Goal: Task Accomplishment & Management: Manage account settings

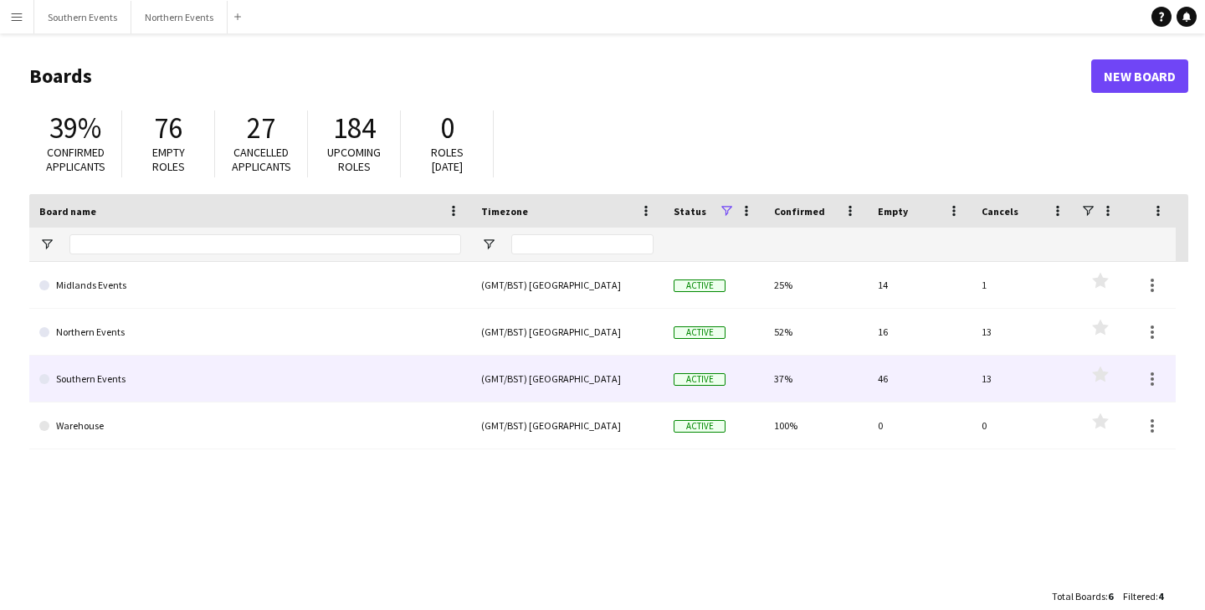
click at [100, 382] on link "Southern Events" at bounding box center [250, 379] width 422 height 47
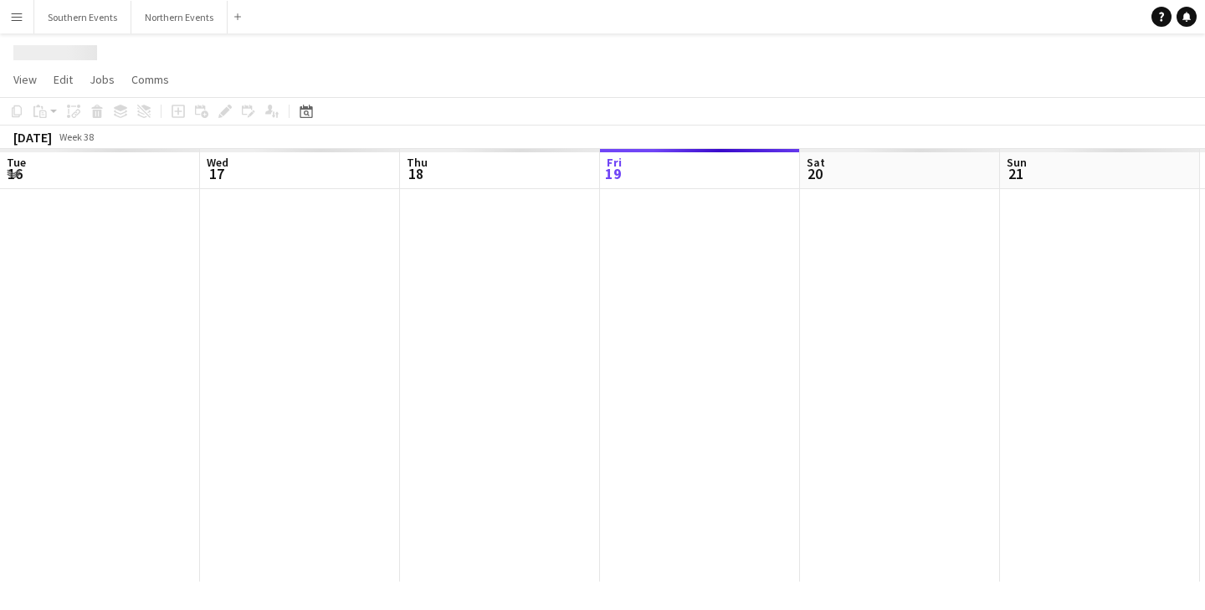
scroll to position [0, 400]
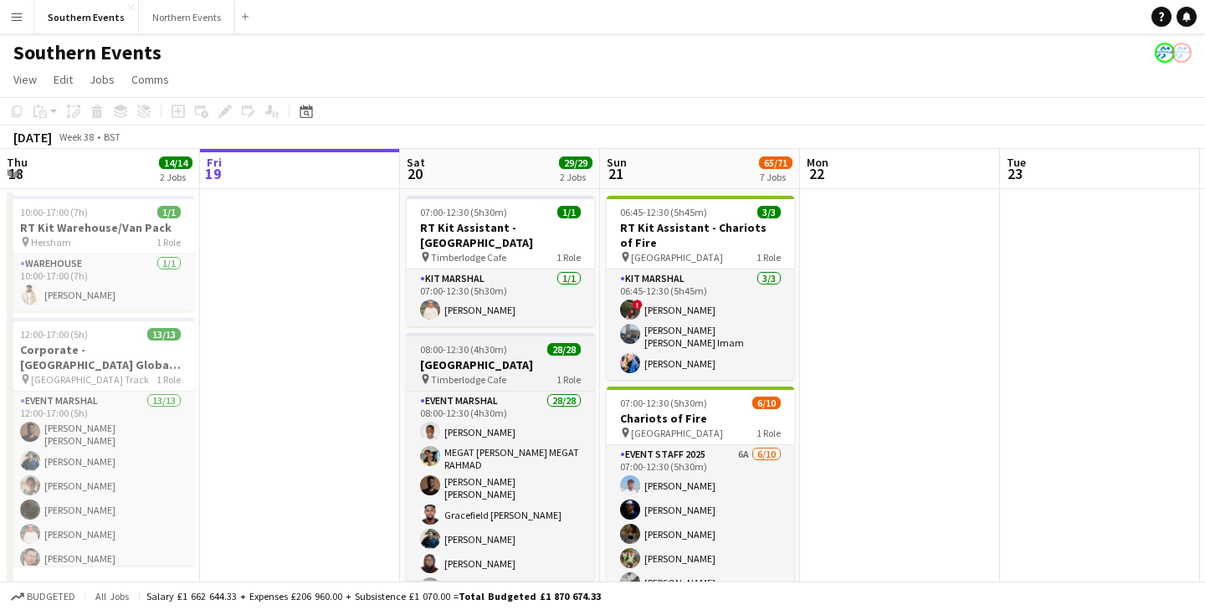
click at [476, 336] on app-job-card "08:00-12:30 (4h30m) 28/28 Olympic North Park pin Timberlodge Cafe 1 Role Event …" at bounding box center [500, 457] width 187 height 248
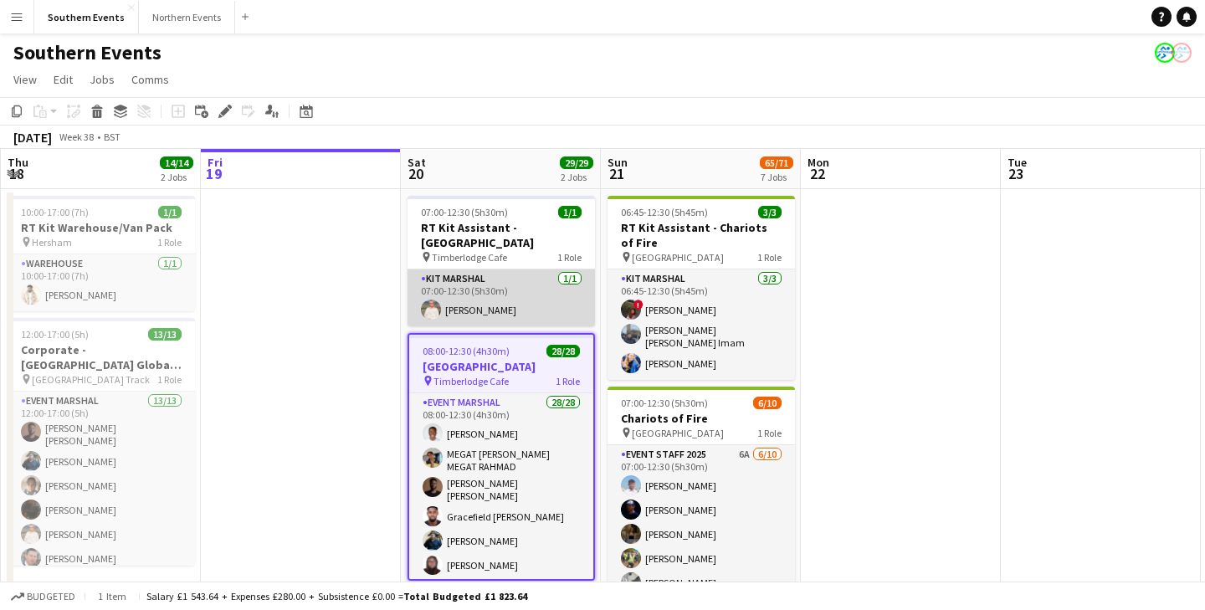
click at [474, 290] on app-card-role "Kit Marshal 1/1 07:00-12:30 (5h30m) Melinda Kirkwood" at bounding box center [501, 297] width 187 height 57
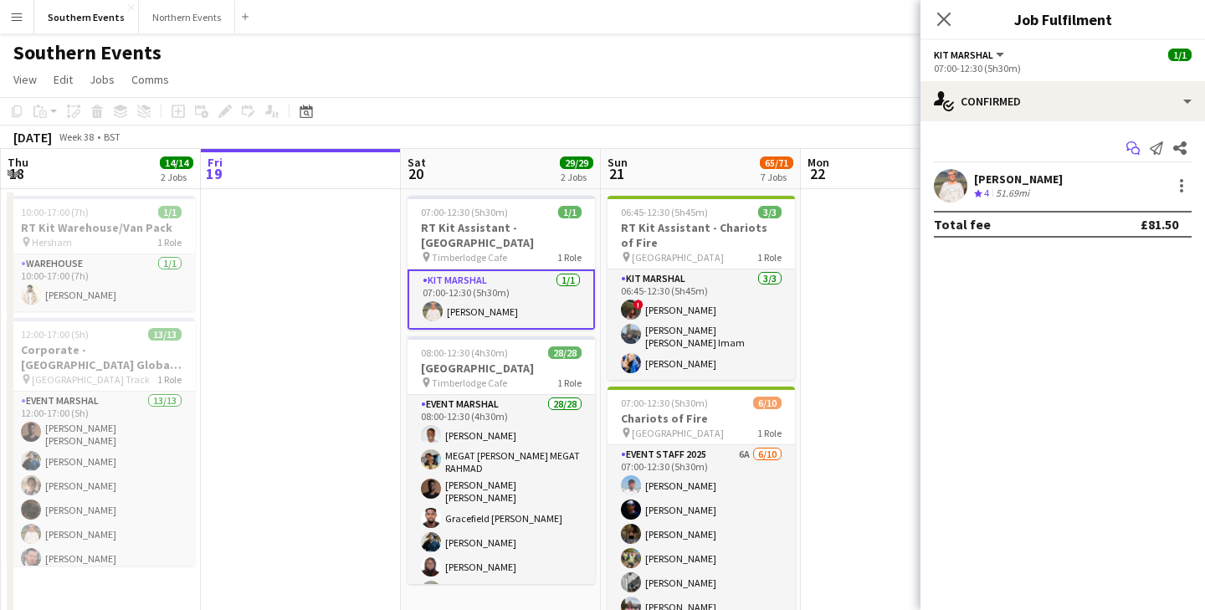
click at [1135, 149] on icon "Start chat" at bounding box center [1132, 147] width 13 height 13
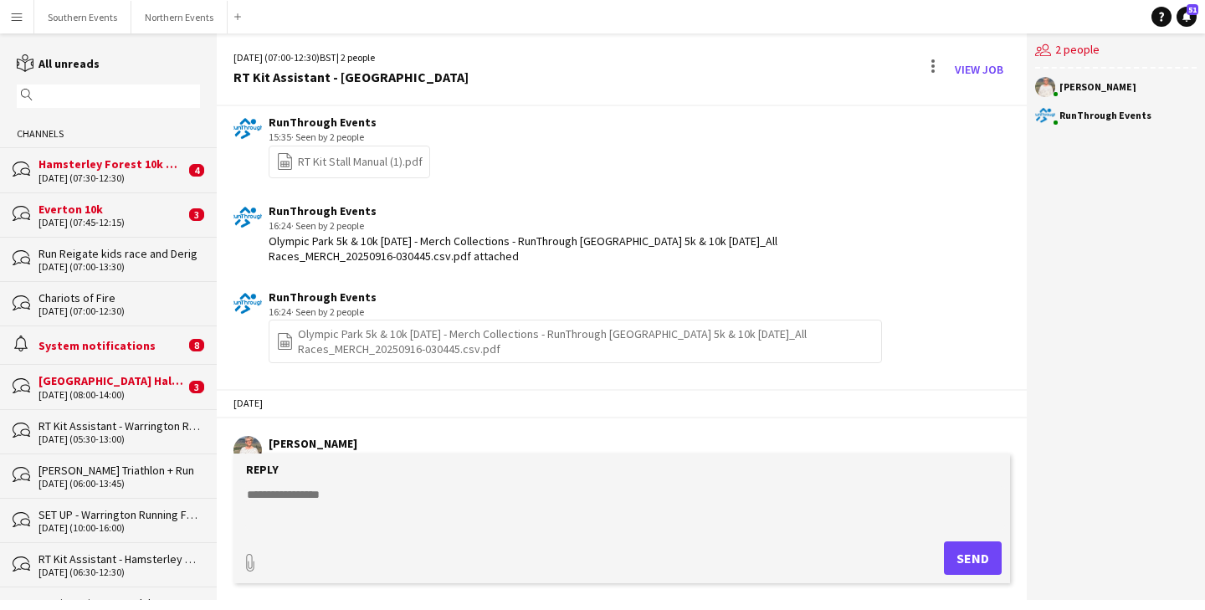
scroll to position [1249, 0]
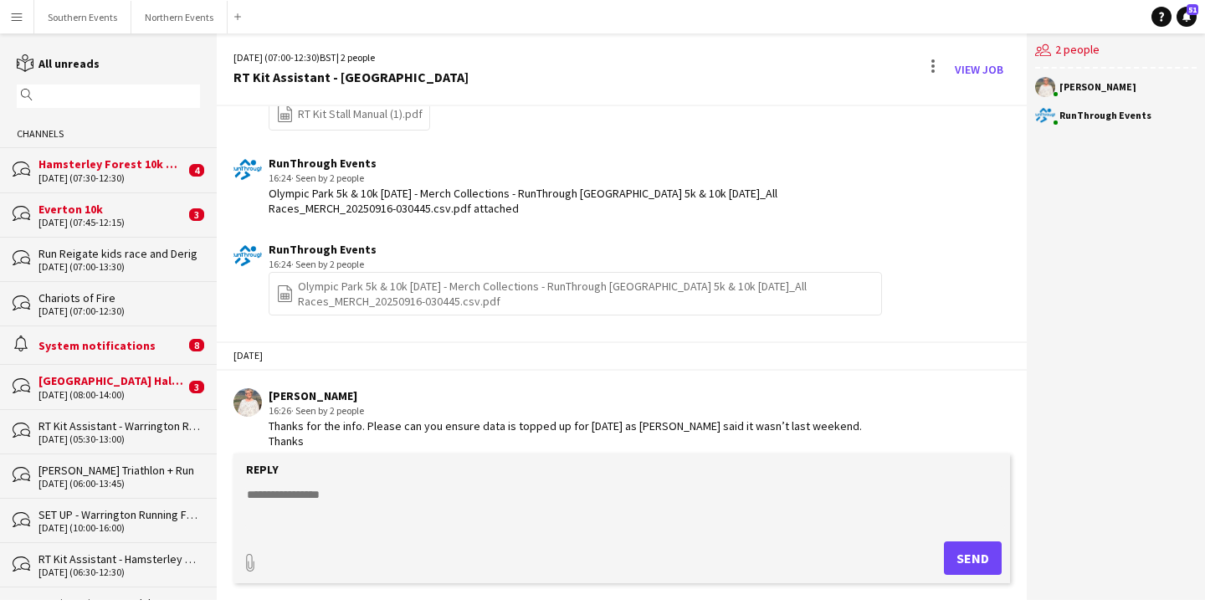
click at [332, 484] on form "Reply paperclip Send" at bounding box center [621, 519] width 777 height 130
click at [310, 500] on textarea at bounding box center [625, 508] width 760 height 44
click at [279, 499] on textarea at bounding box center [625, 508] width 760 height 44
paste textarea "**********"
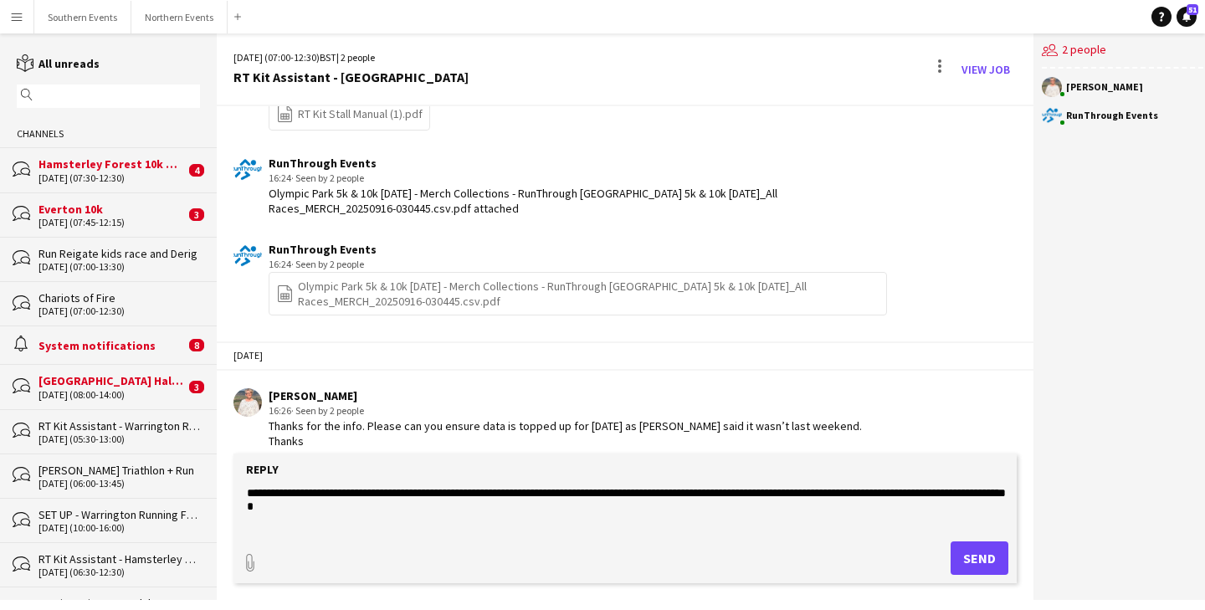
scroll to position [128, 0]
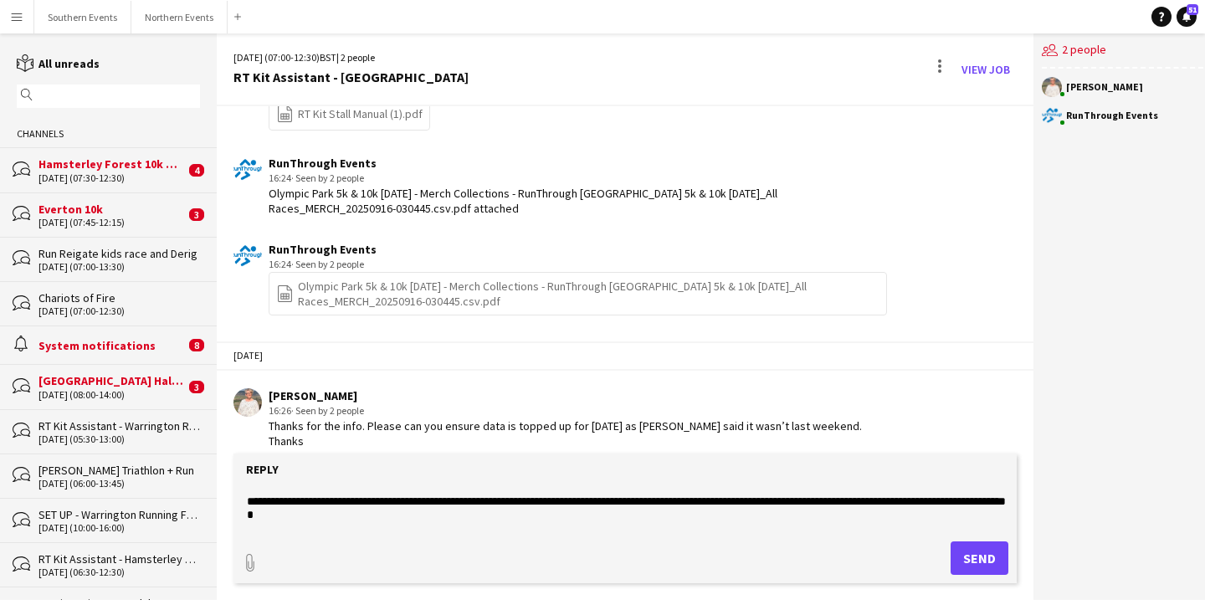
click at [762, 502] on textarea at bounding box center [625, 508] width 760 height 44
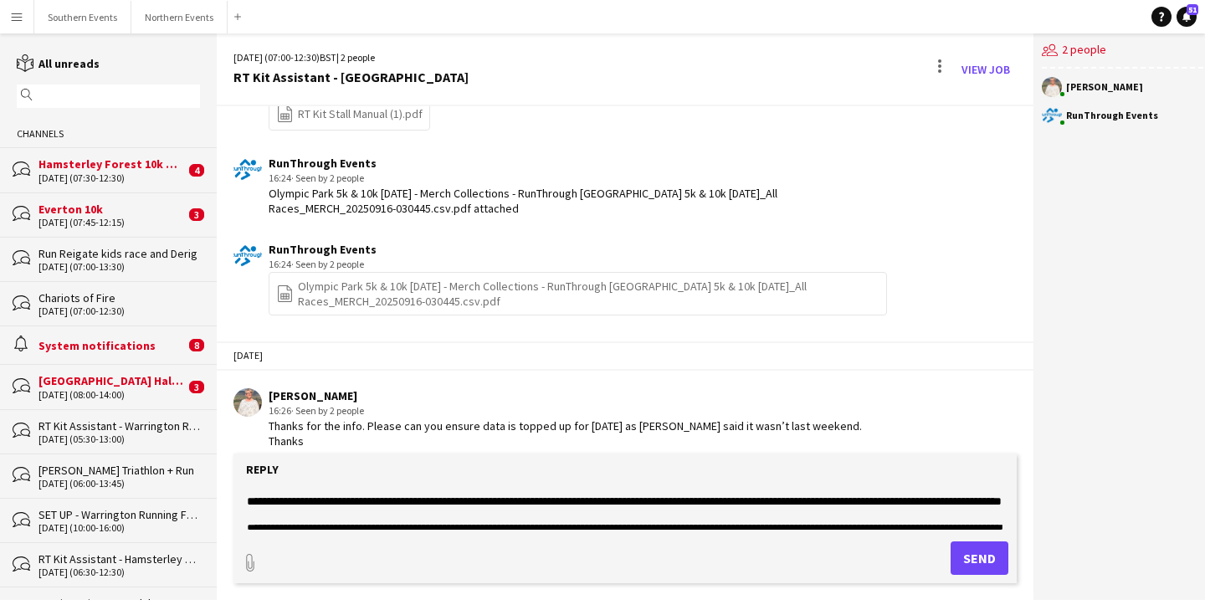
click at [823, 503] on textarea at bounding box center [625, 508] width 760 height 44
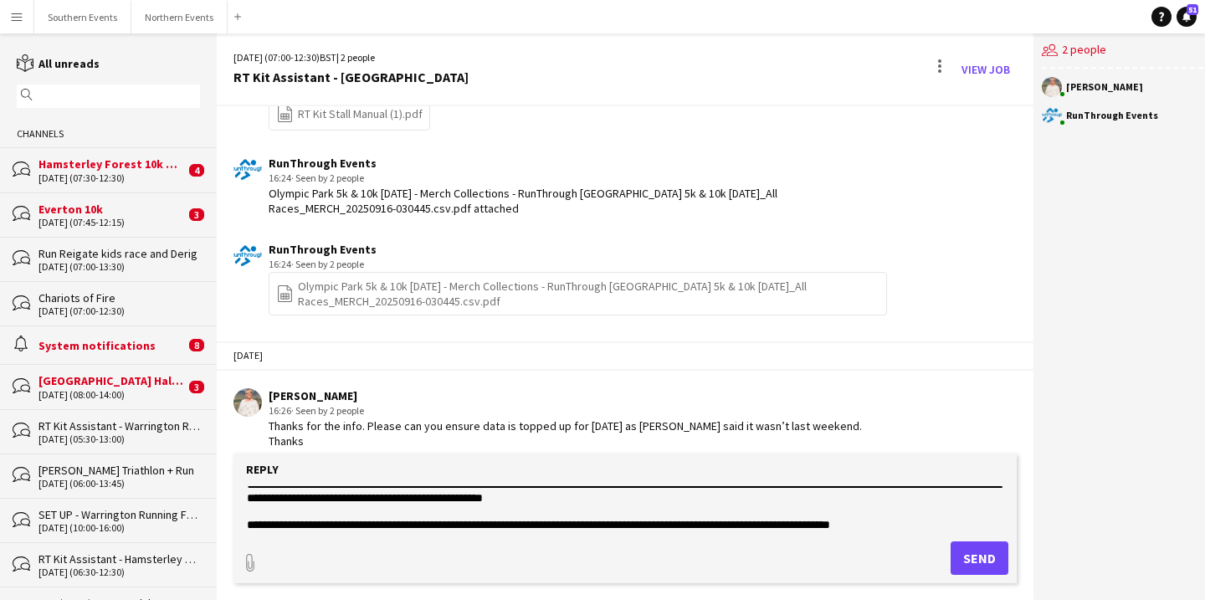
scroll to position [171, 0]
click at [290, 507] on textarea at bounding box center [625, 508] width 760 height 44
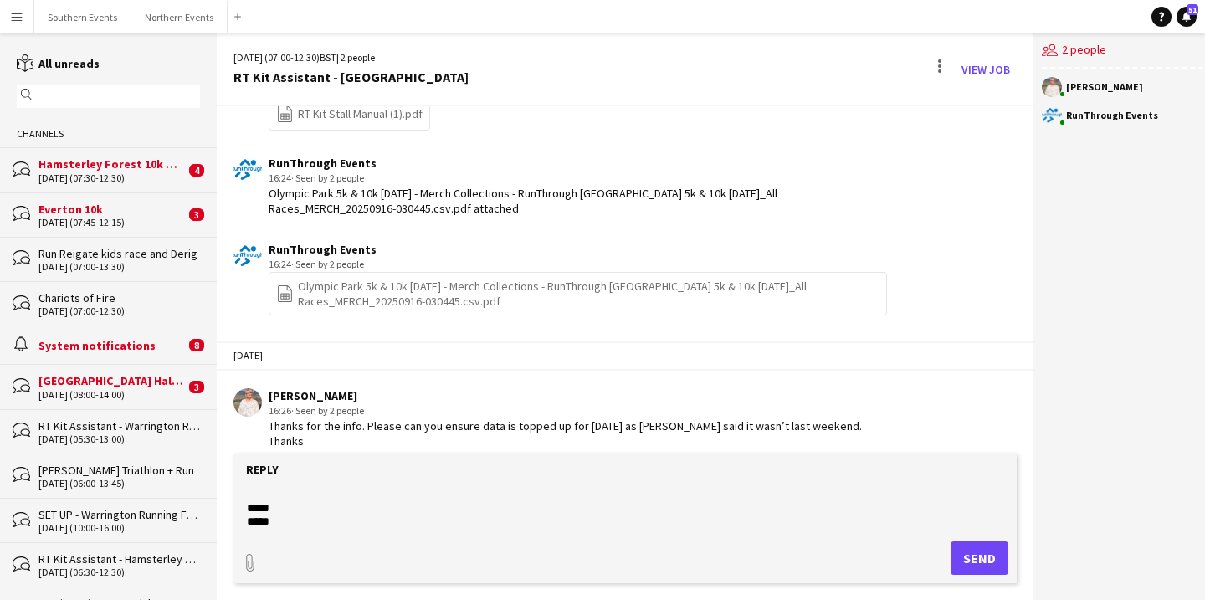
scroll to position [296, 0]
click at [462, 516] on textarea at bounding box center [625, 508] width 760 height 44
type textarea "**********"
click at [977, 567] on button "Send" at bounding box center [980, 557] width 58 height 33
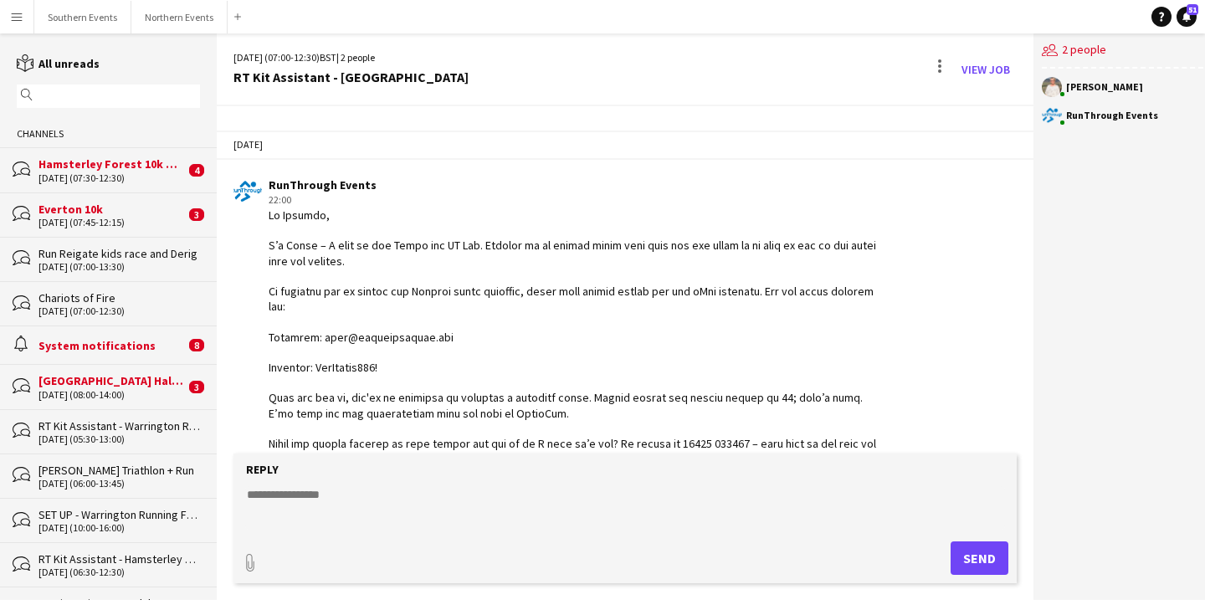
scroll to position [1566, 0]
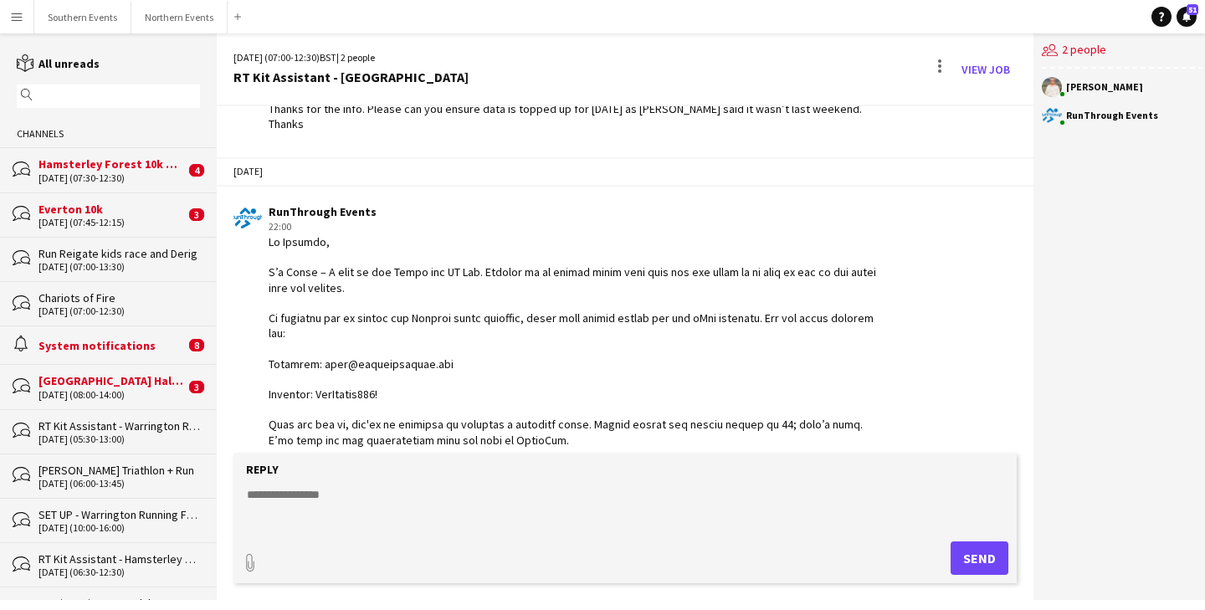
drag, startPoint x: 301, startPoint y: 428, endPoint x: 269, endPoint y: 229, distance: 201.0
click at [269, 234] on div at bounding box center [578, 447] width 618 height 427
copy div "Hi Melinda, I’m Clare – I work in the North for RT Kit. Chimere is on annual le…"
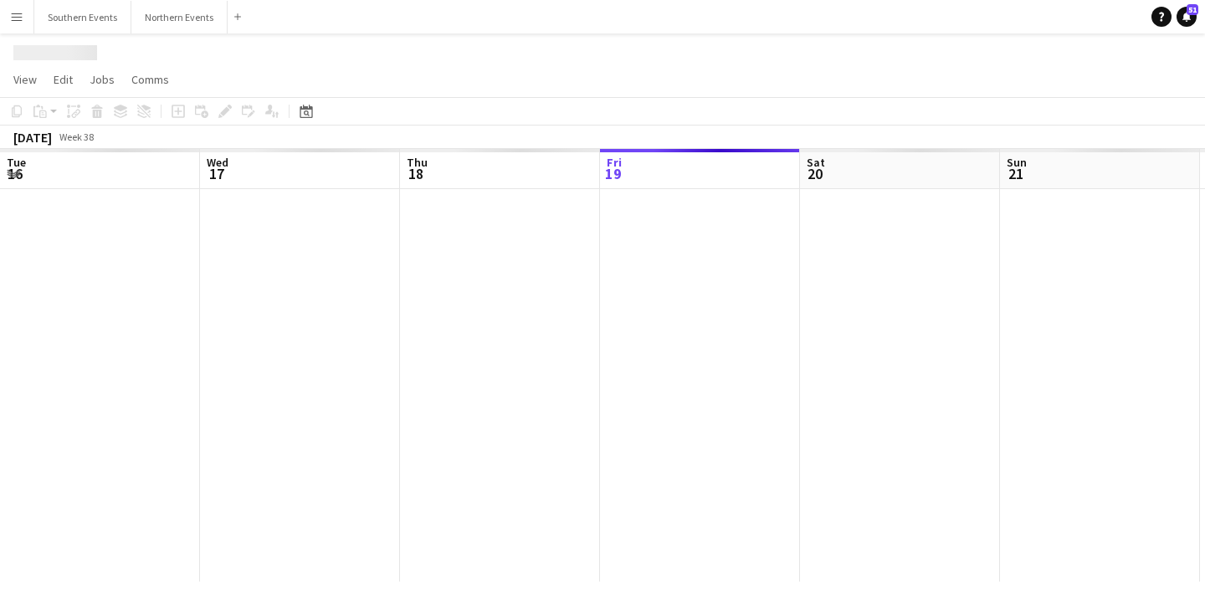
scroll to position [0, 400]
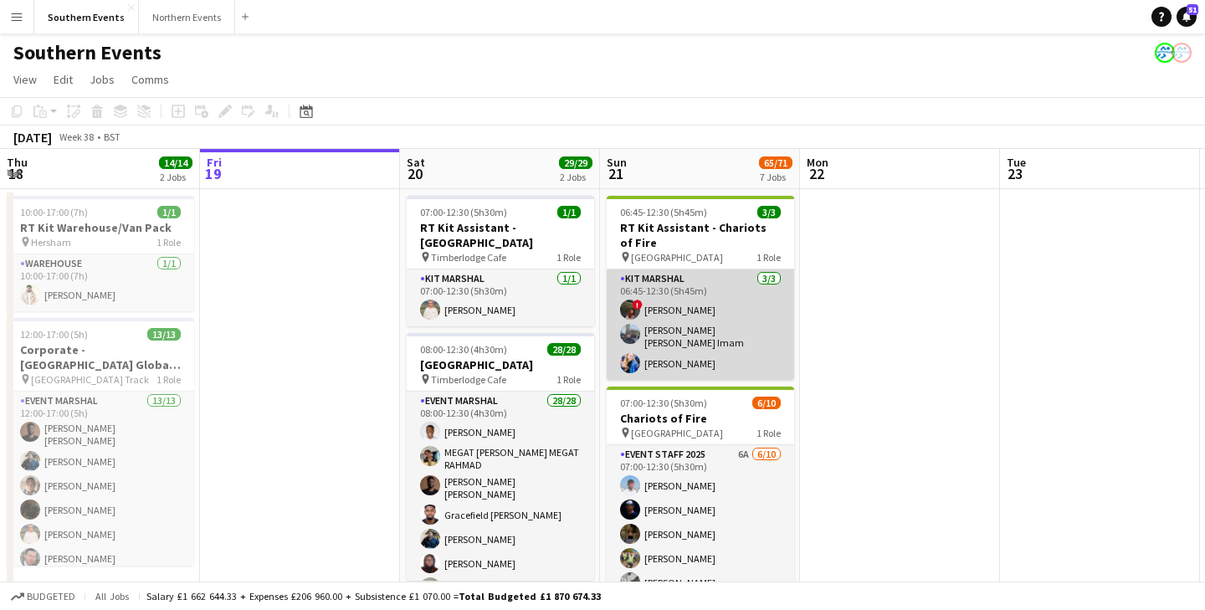
click at [704, 343] on app-card-role "Kit Marshal 3/3 06:45-12:30 (5h45m) ! Hollie Dilkes Syed Shah Ashhar Imam Sophi…" at bounding box center [700, 324] width 187 height 110
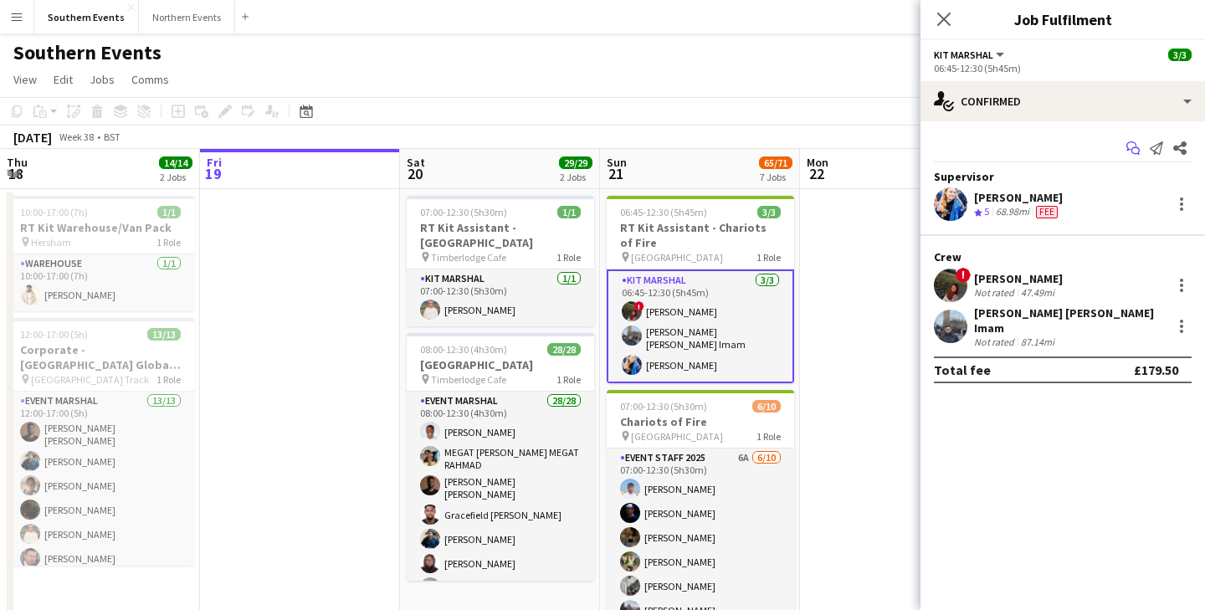
click at [1138, 145] on icon "Start chat" at bounding box center [1132, 147] width 13 height 13
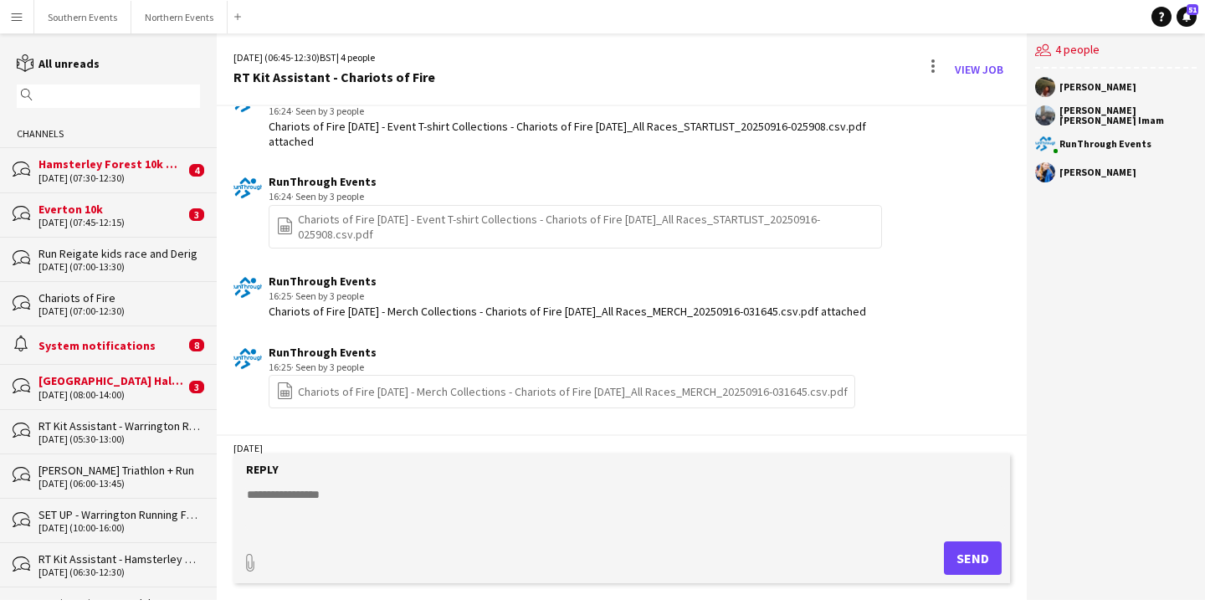
scroll to position [1741, 0]
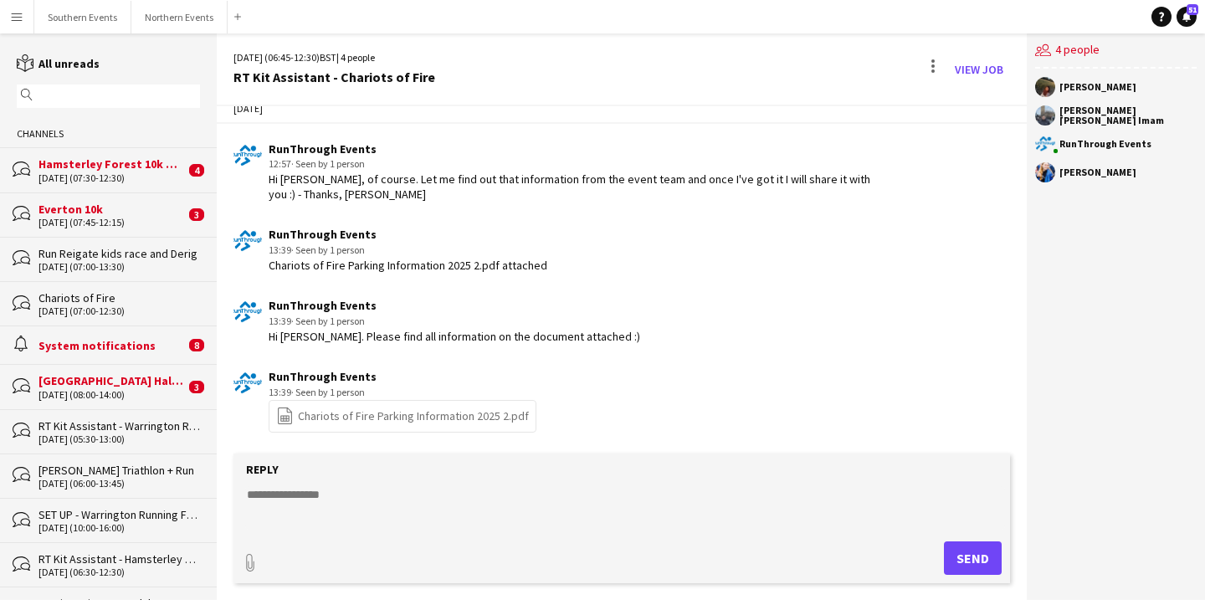
click at [294, 497] on textarea at bounding box center [625, 508] width 760 height 44
paste textarea "**********"
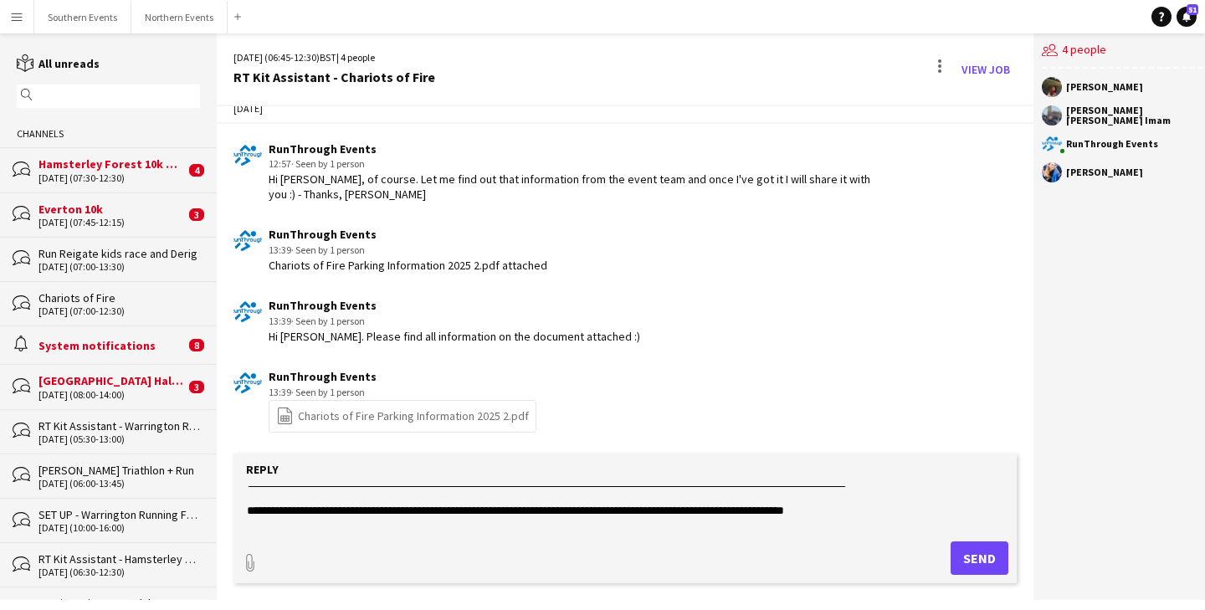
scroll to position [38, 0]
click at [741, 511] on textarea "**********" at bounding box center [625, 508] width 760 height 44
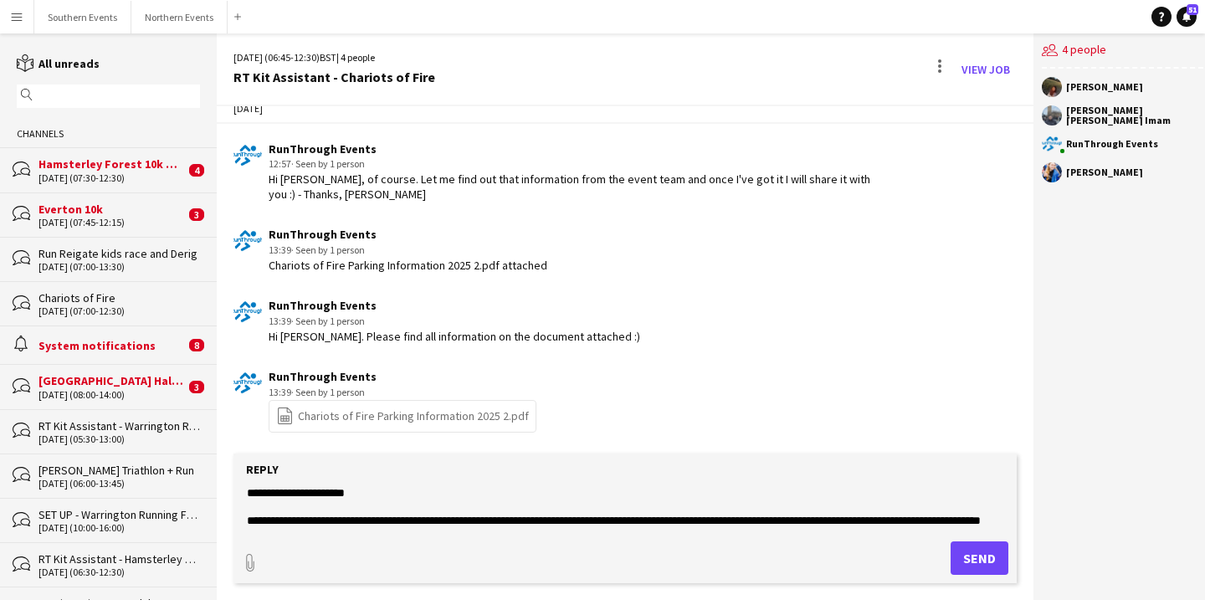
scroll to position [84, 0]
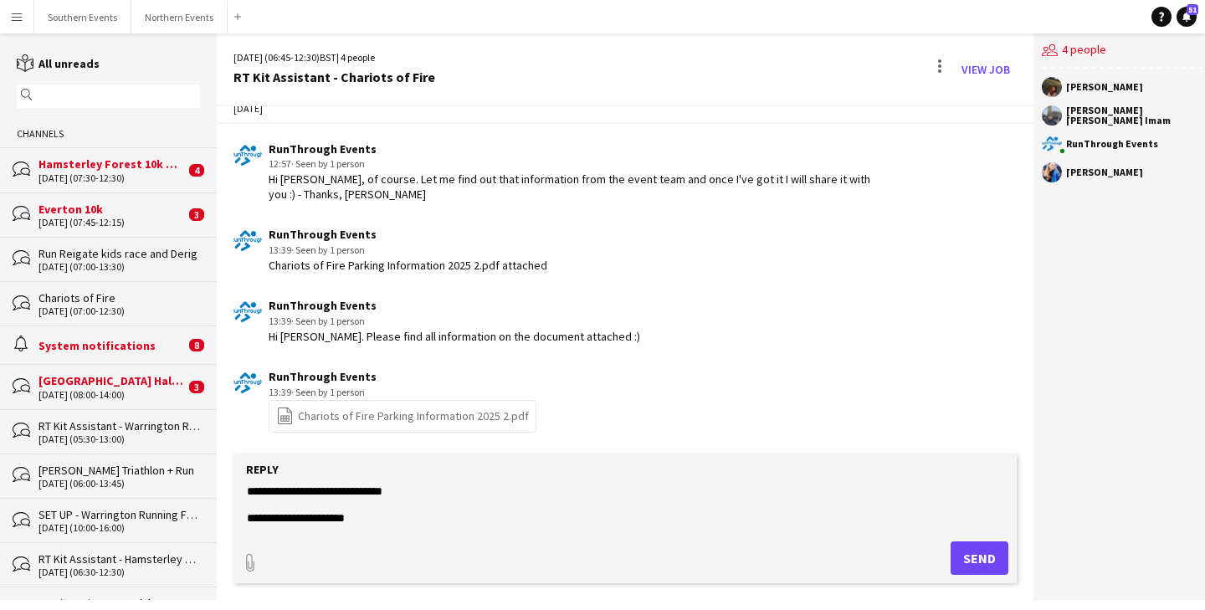
click at [310, 503] on textarea "**********" at bounding box center [625, 508] width 760 height 44
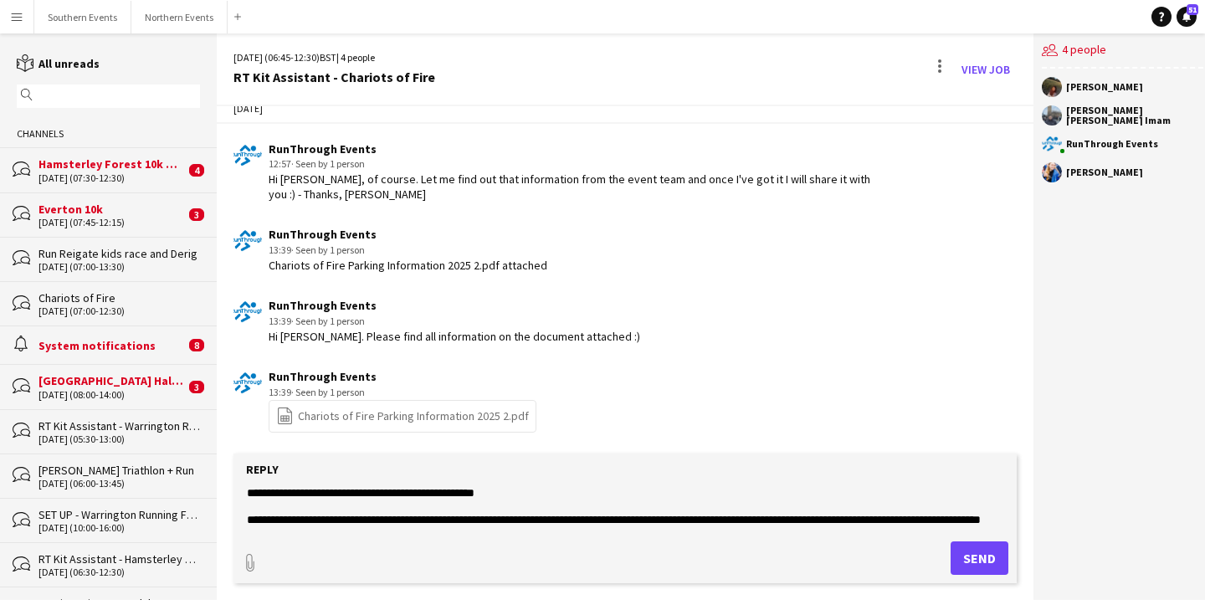
scroll to position [164, 0]
click at [638, 503] on textarea "**********" at bounding box center [625, 508] width 760 height 44
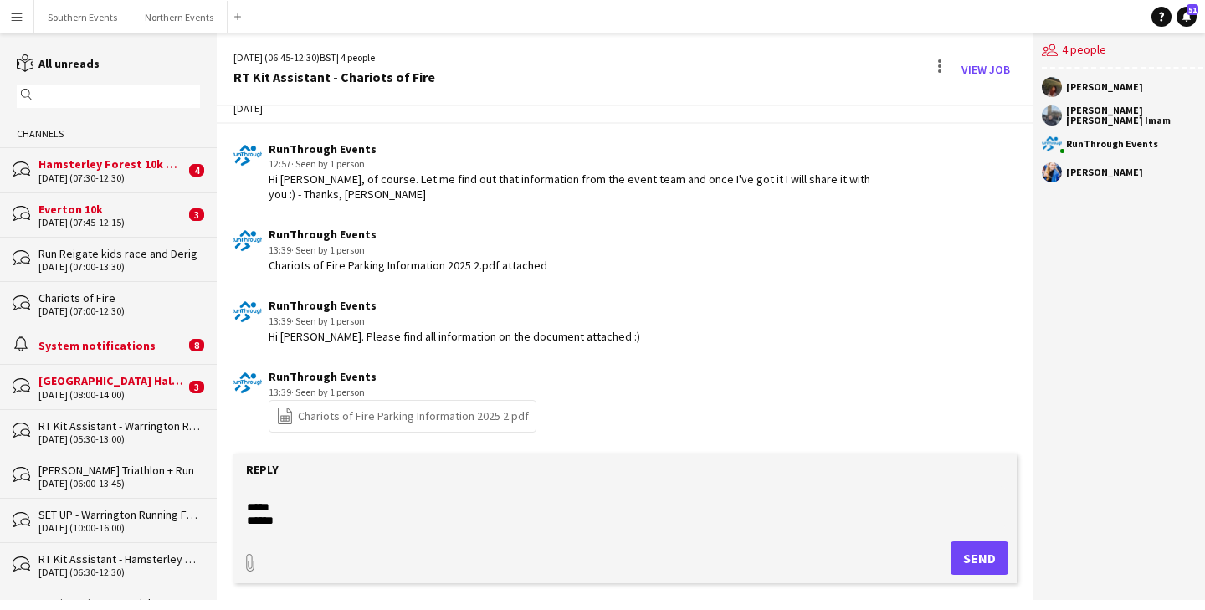
scroll to position [269, 0]
type textarea "**********"
click at [985, 559] on button "Send" at bounding box center [980, 557] width 58 height 33
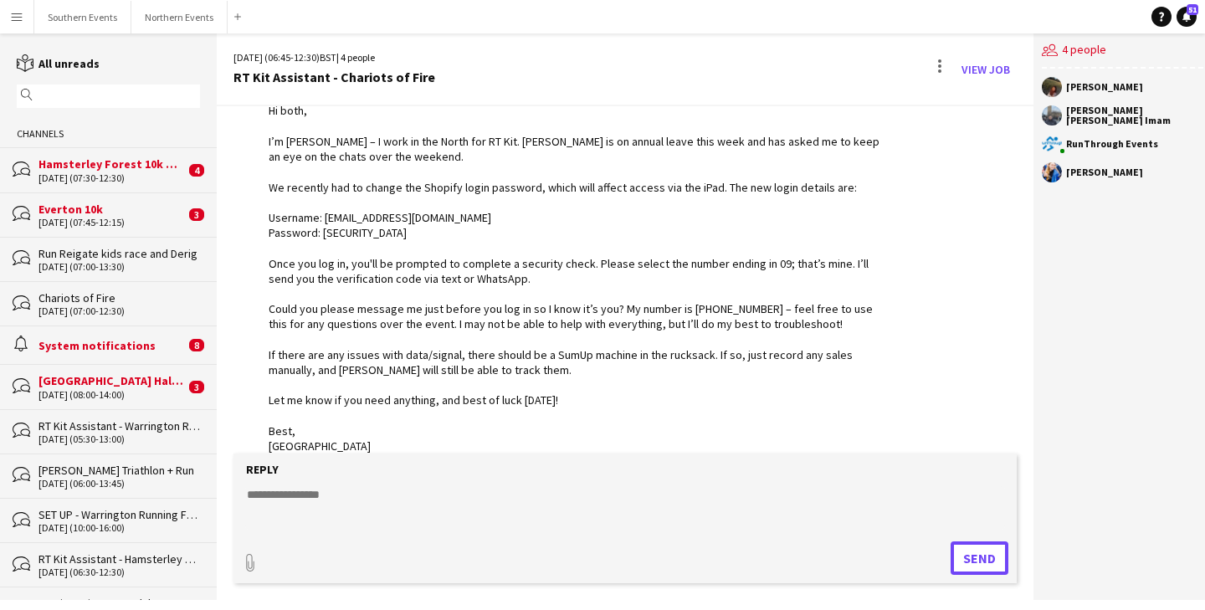
scroll to position [2095, 0]
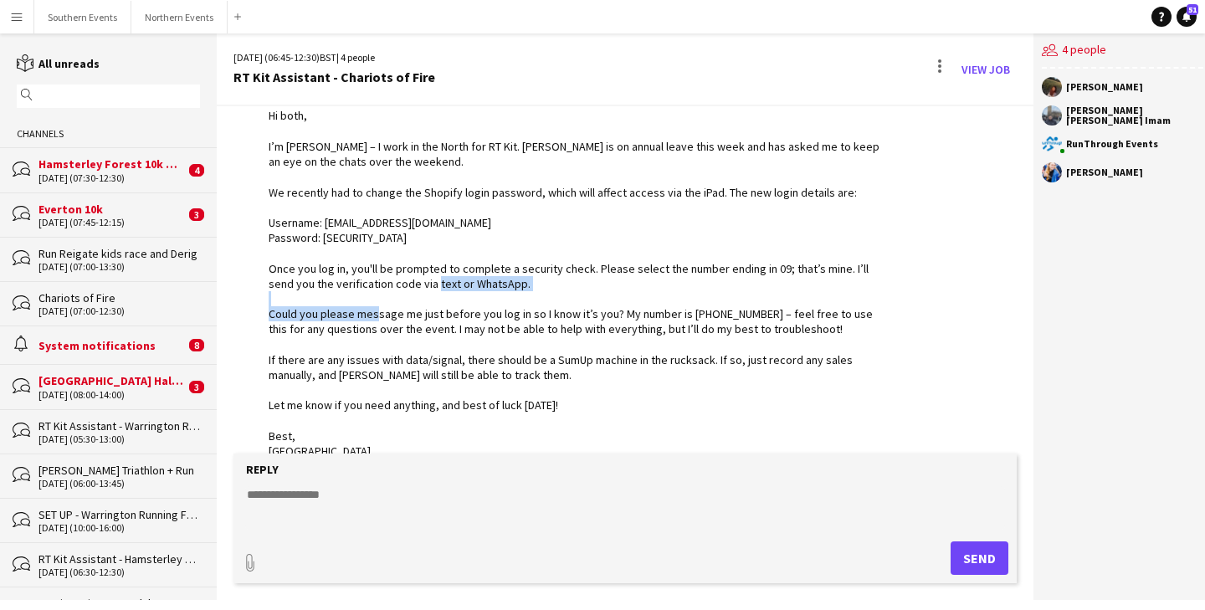
drag, startPoint x: 285, startPoint y: 336, endPoint x: 479, endPoint y: 343, distance: 194.3
click at [479, 343] on div "Hi both, I’m Clare – I work in the North for RT Kit. Chimere is on annual leave…" at bounding box center [578, 283] width 618 height 351
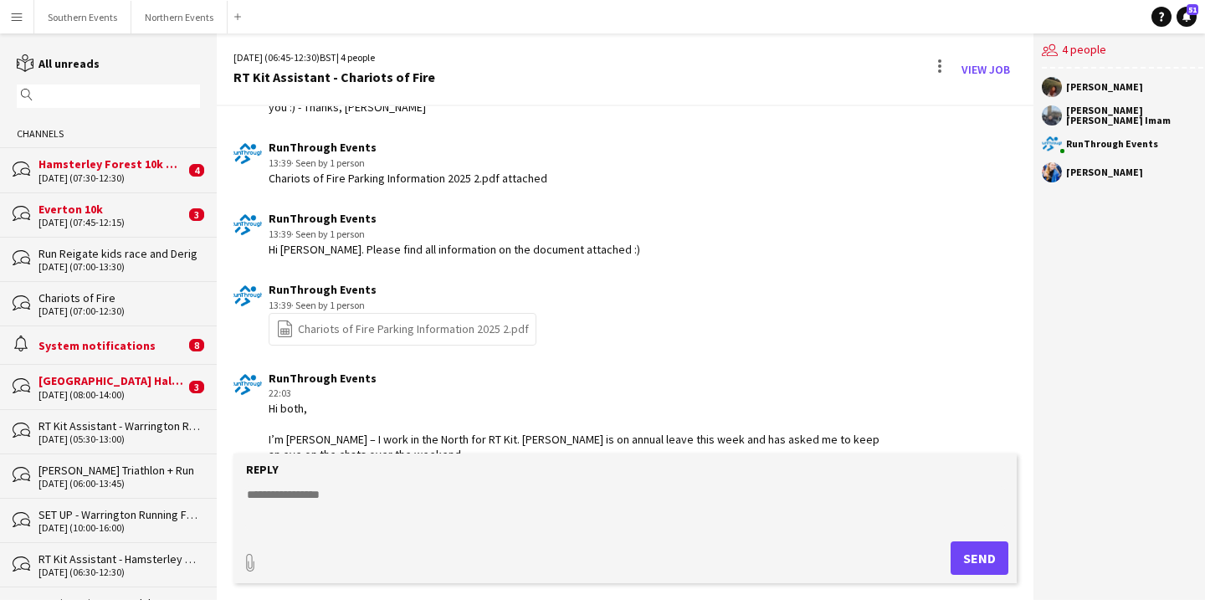
scroll to position [1589, 0]
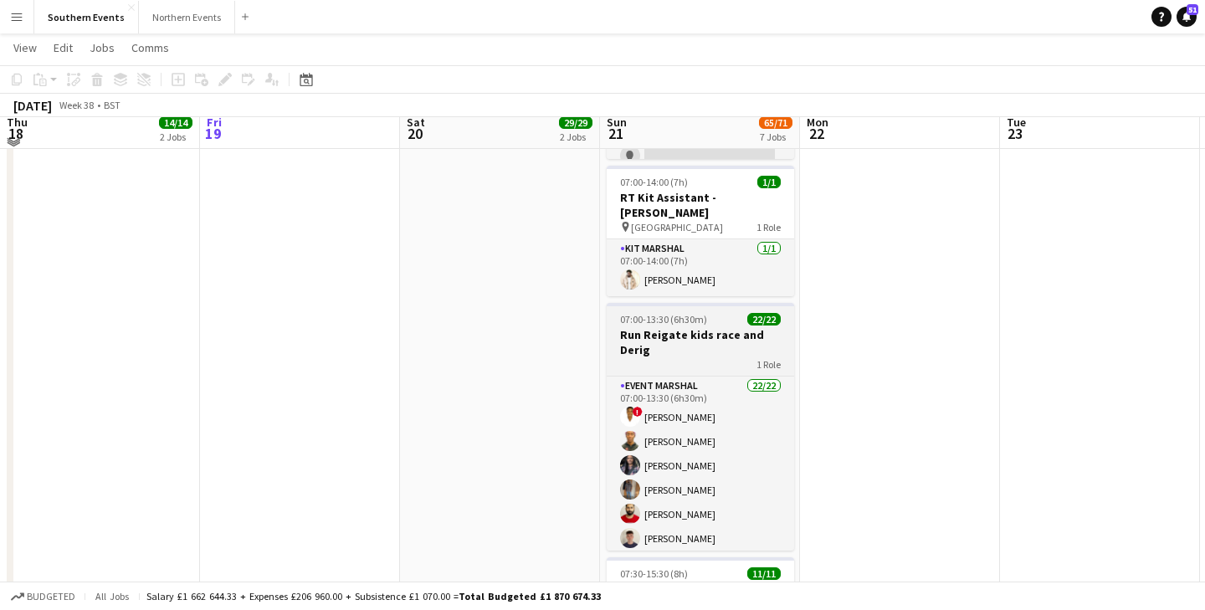
scroll to position [478, 0]
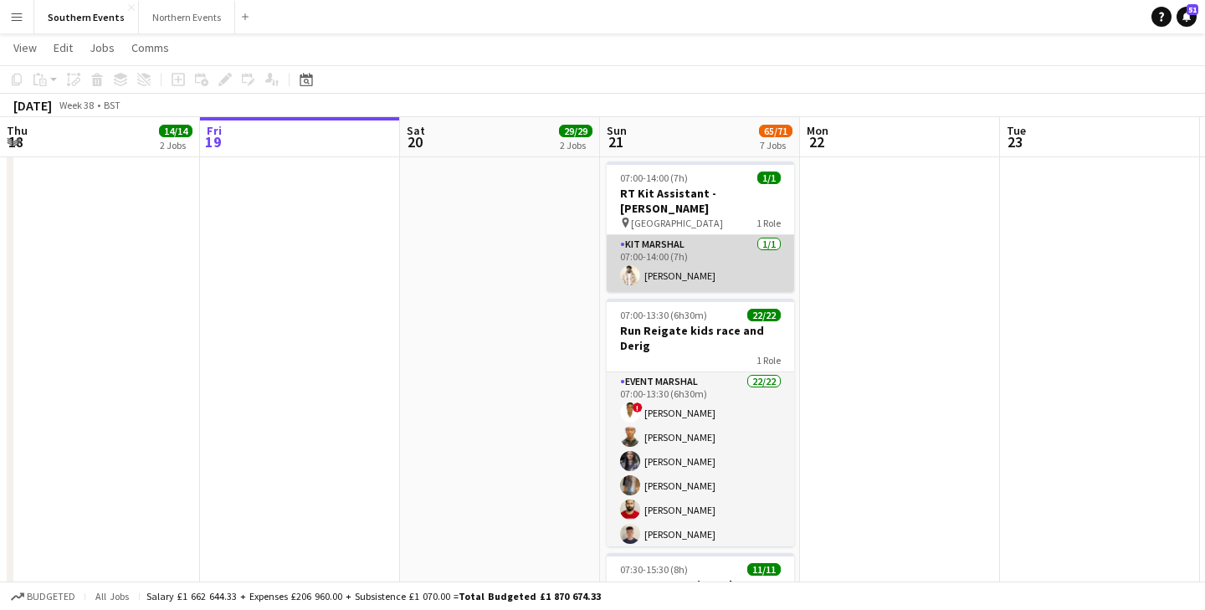
click at [690, 238] on app-card-role "Kit Marshal 1/1 07:00-14:00 (7h) Jaydon Young" at bounding box center [700, 263] width 187 height 57
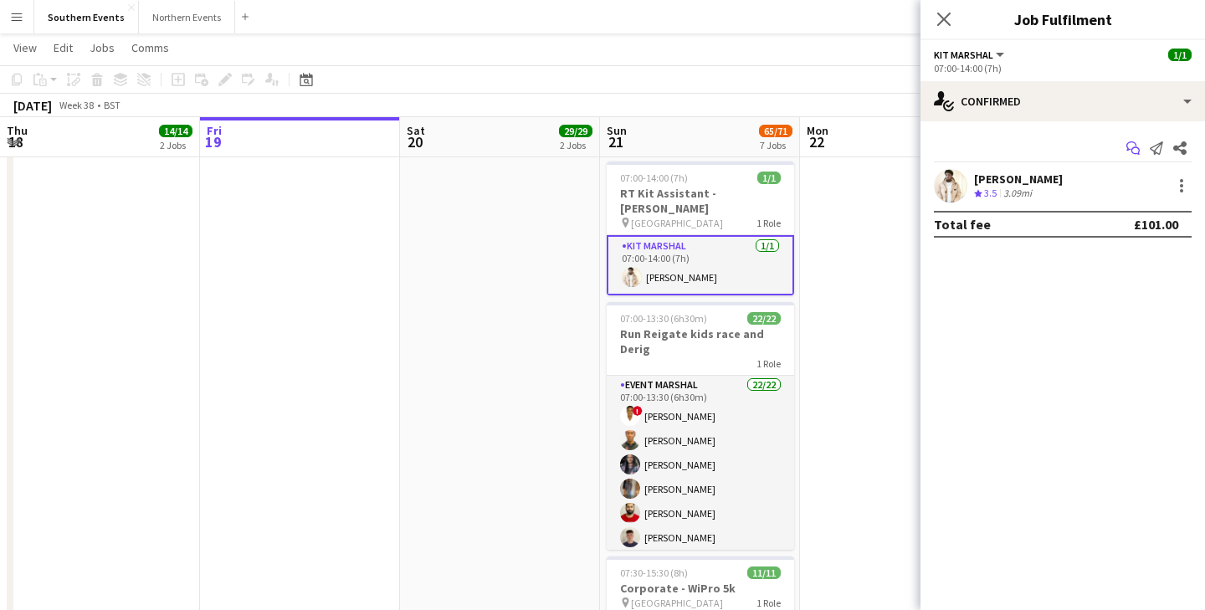
click at [1132, 146] on icon "Start chat" at bounding box center [1132, 147] width 13 height 13
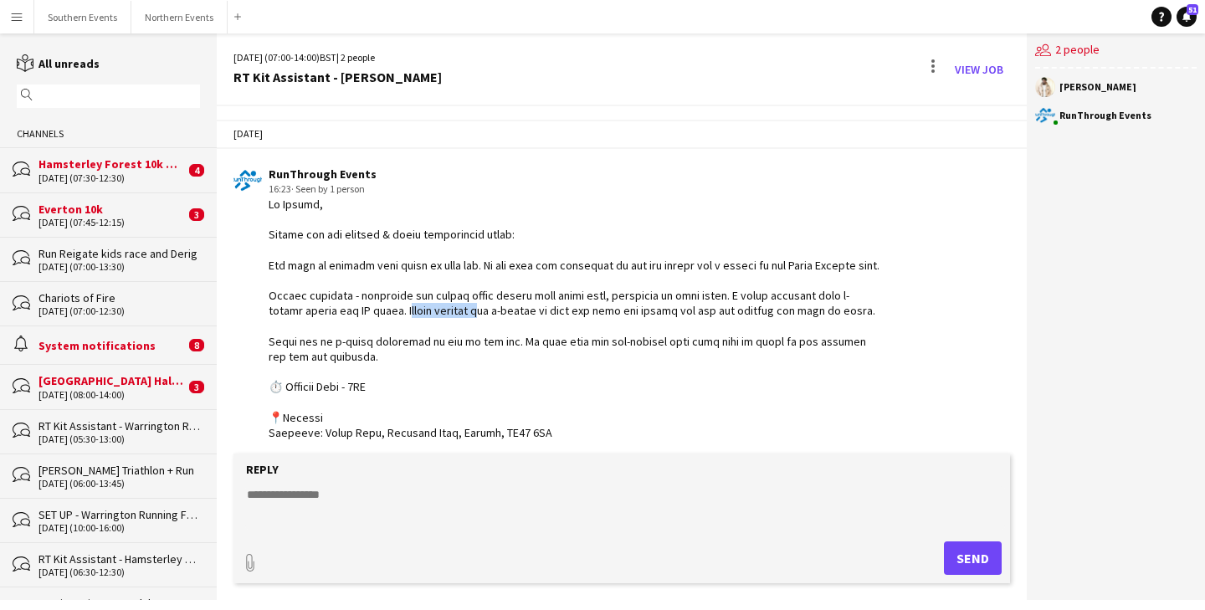
drag, startPoint x: 401, startPoint y: 326, endPoint x: 473, endPoint y: 333, distance: 72.4
click at [473, 333] on div at bounding box center [575, 601] width 613 height 808
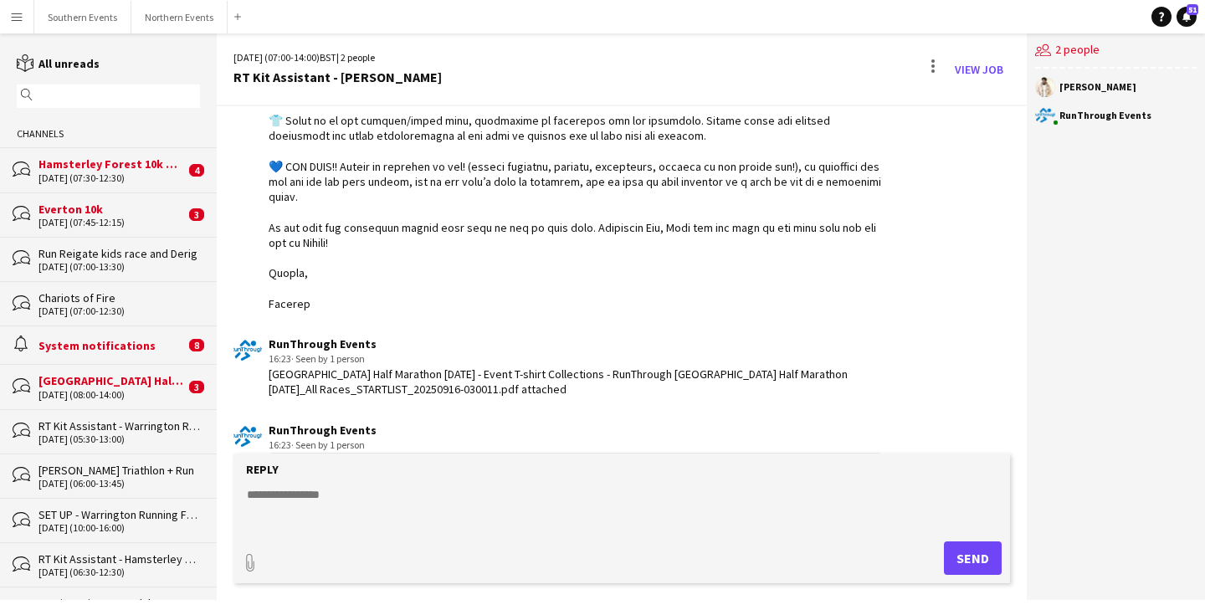
scroll to position [772, 0]
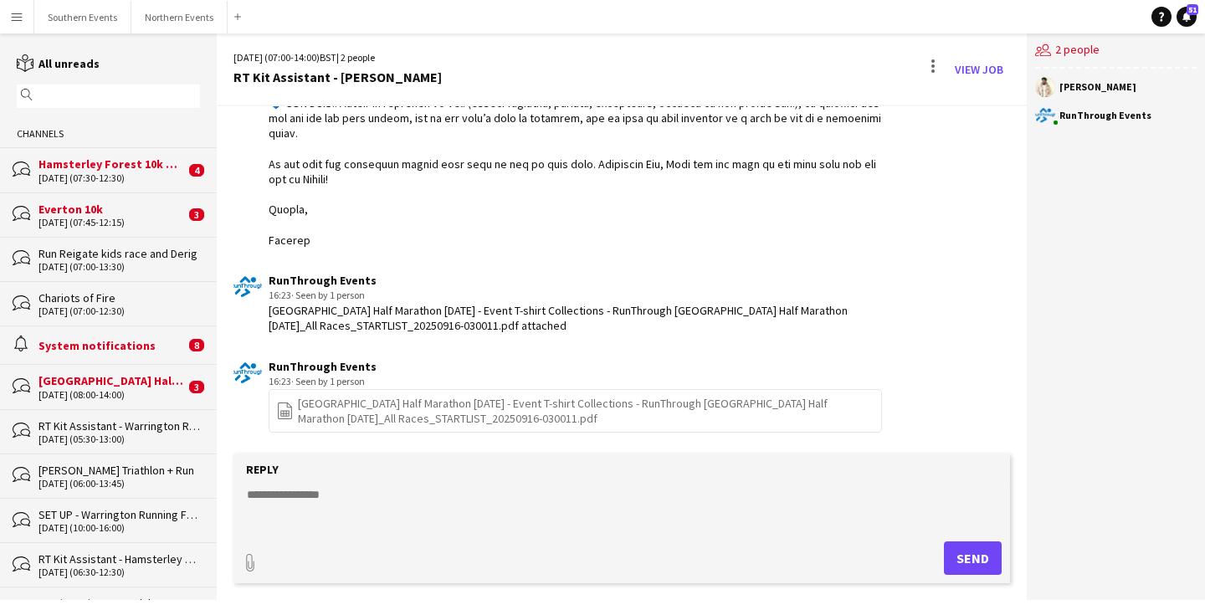
click at [476, 414] on link "file-spreadsheet Richmond Park Half Marathon 21st September 2025 - Event T-shir…" at bounding box center [575, 411] width 598 height 30
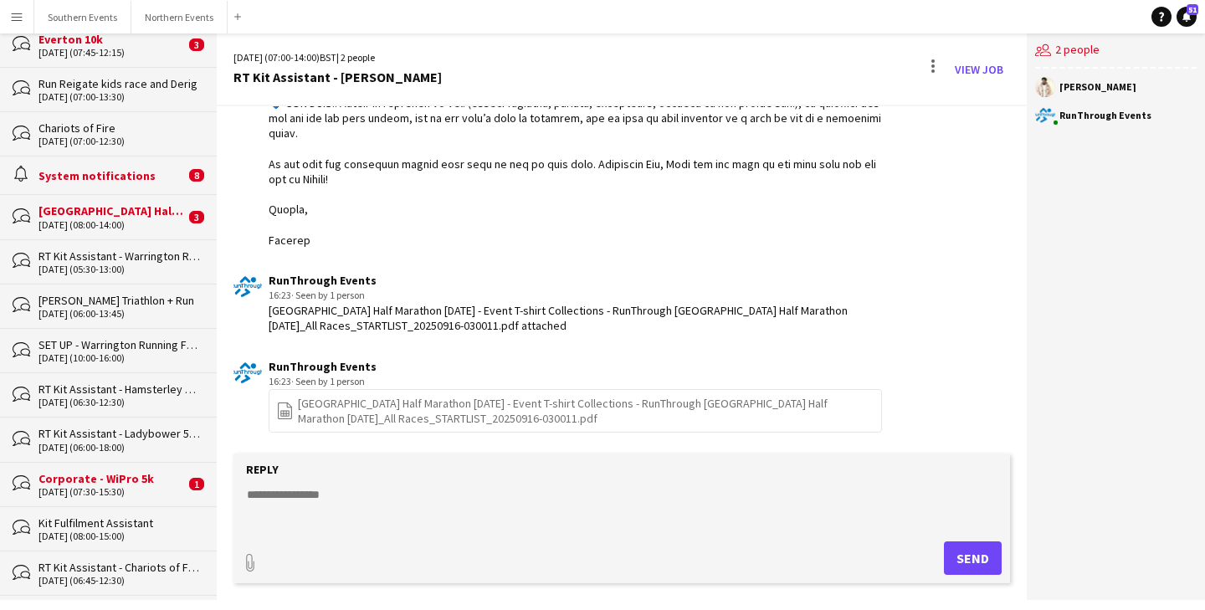
scroll to position [0, 0]
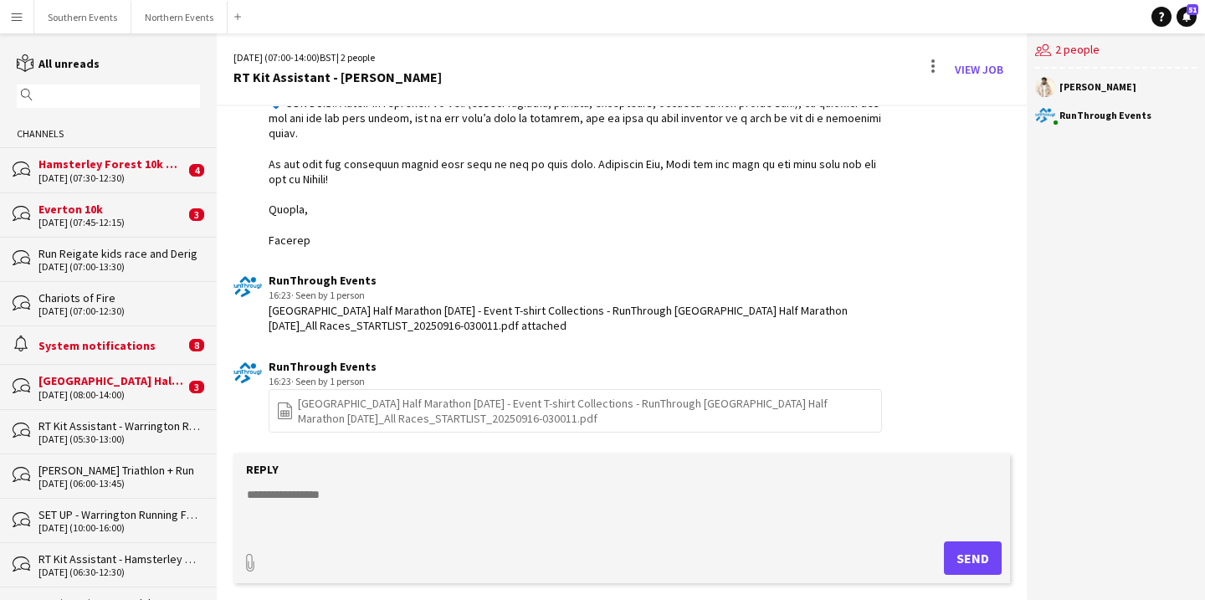
click at [98, 176] on div "[DATE] (07:30-12:30)" at bounding box center [111, 178] width 146 height 12
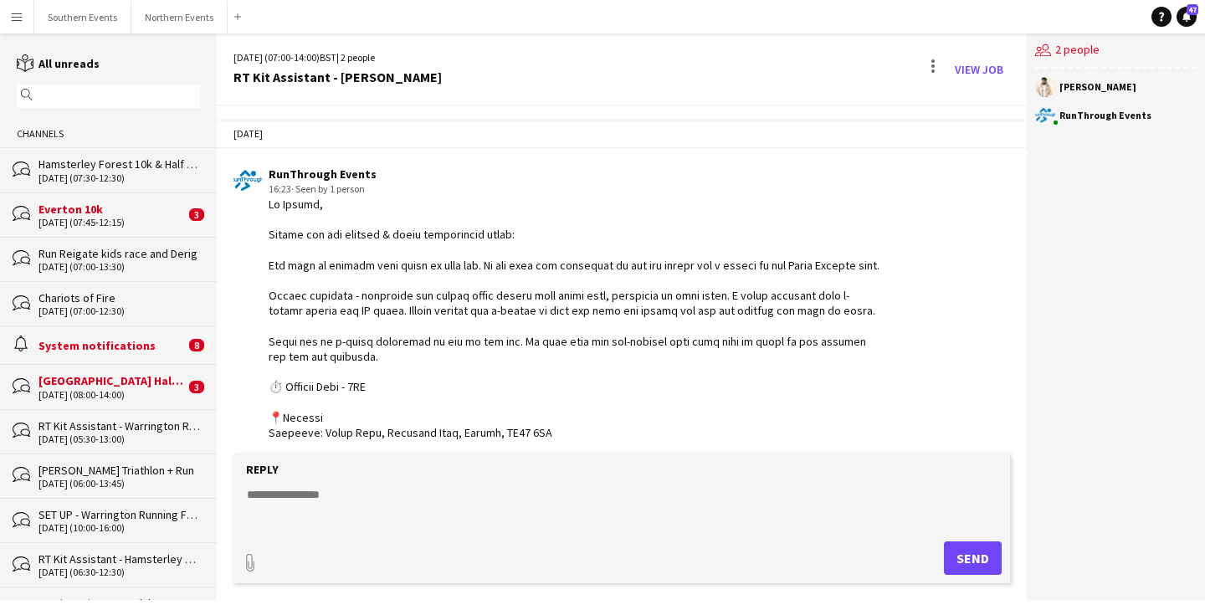
scroll to position [772, 0]
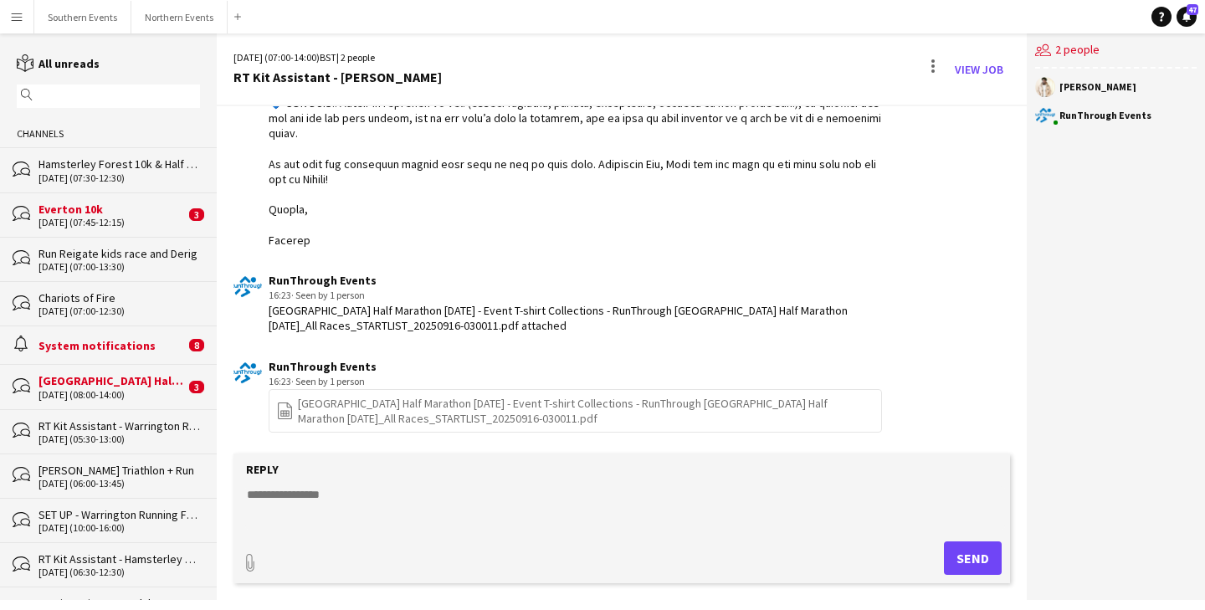
click at [31, 132] on div "Channels" at bounding box center [108, 134] width 217 height 27
click at [64, 18] on button "Southern Events Close" at bounding box center [82, 17] width 97 height 33
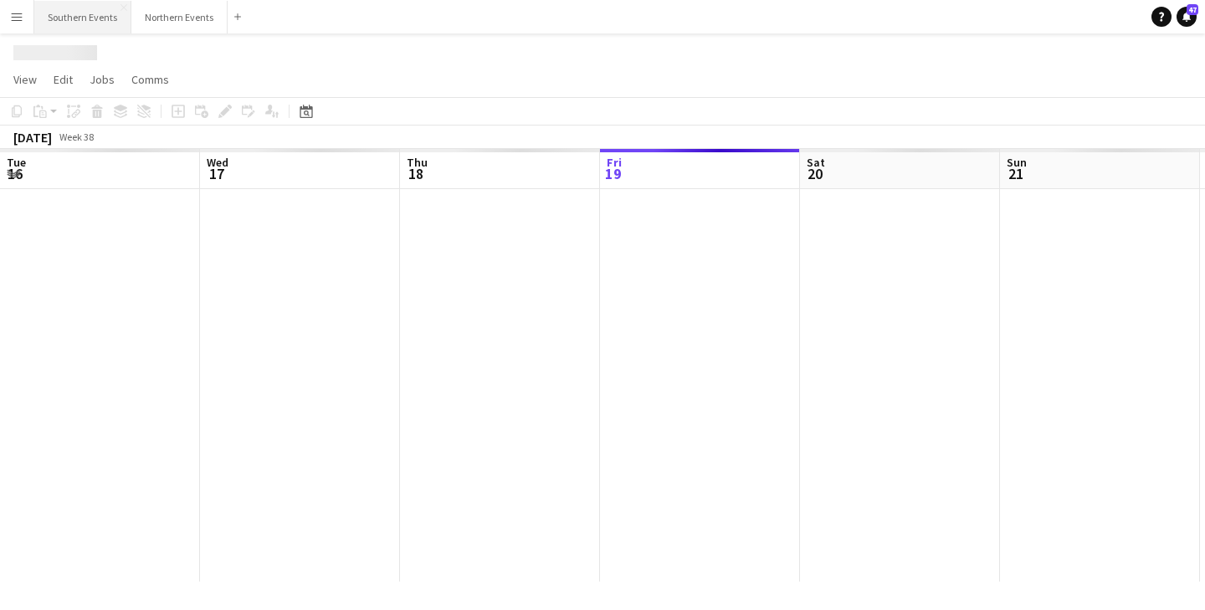
scroll to position [0, 400]
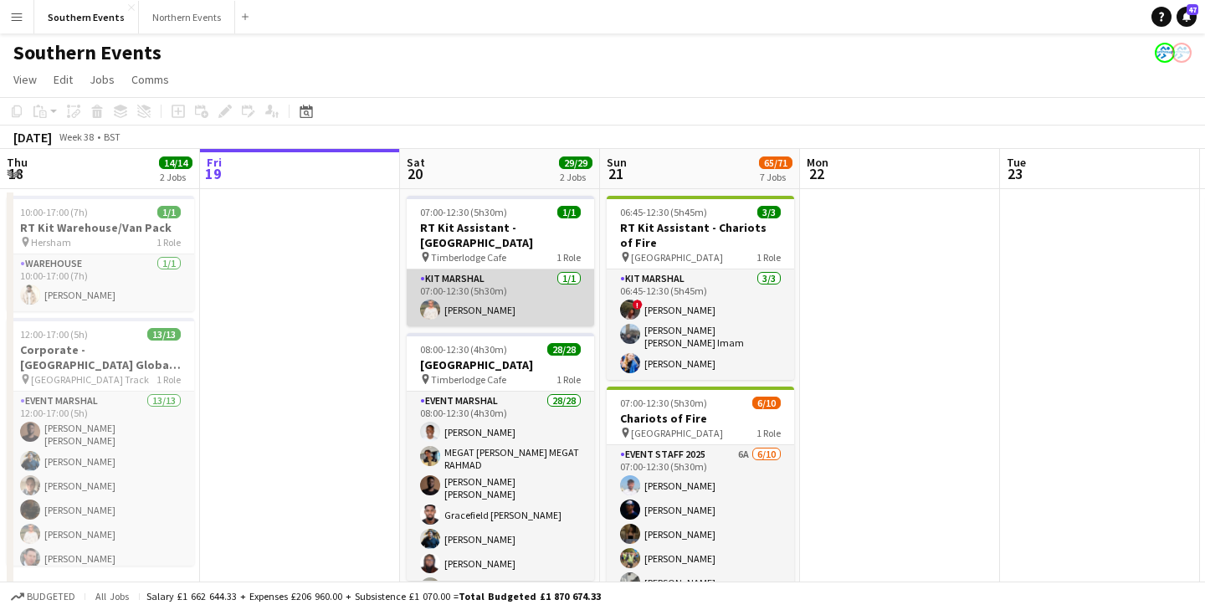
click at [457, 287] on app-card-role "Kit Marshal 1/1 07:00-12:30 (5h30m) Melinda Kirkwood" at bounding box center [500, 297] width 187 height 57
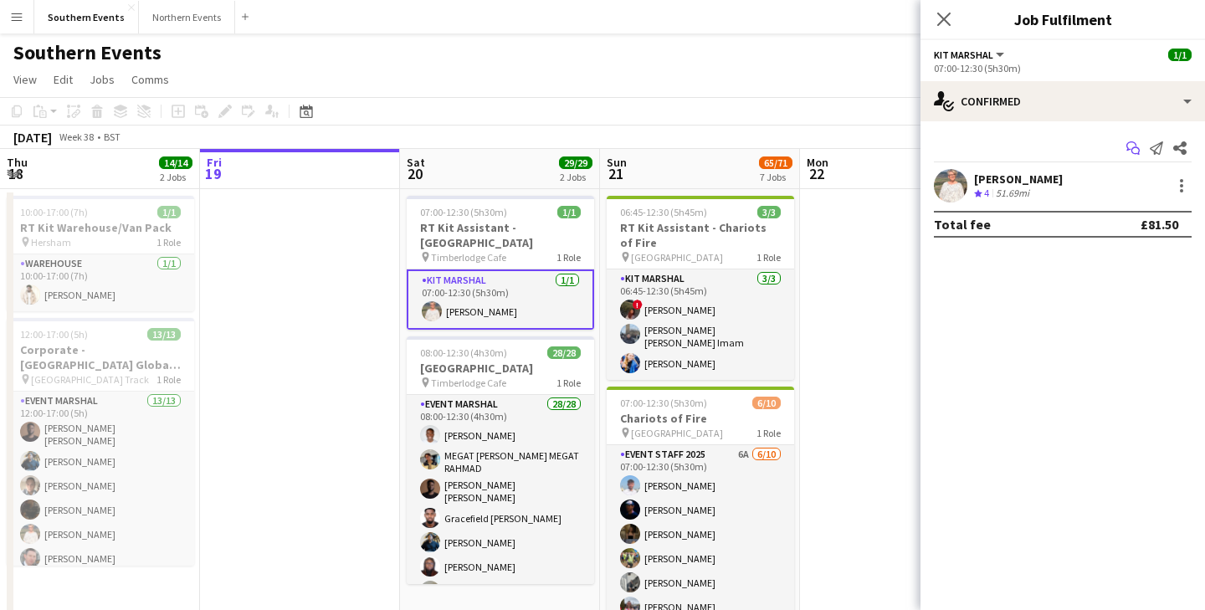
click at [1136, 153] on icon at bounding box center [1135, 151] width 8 height 8
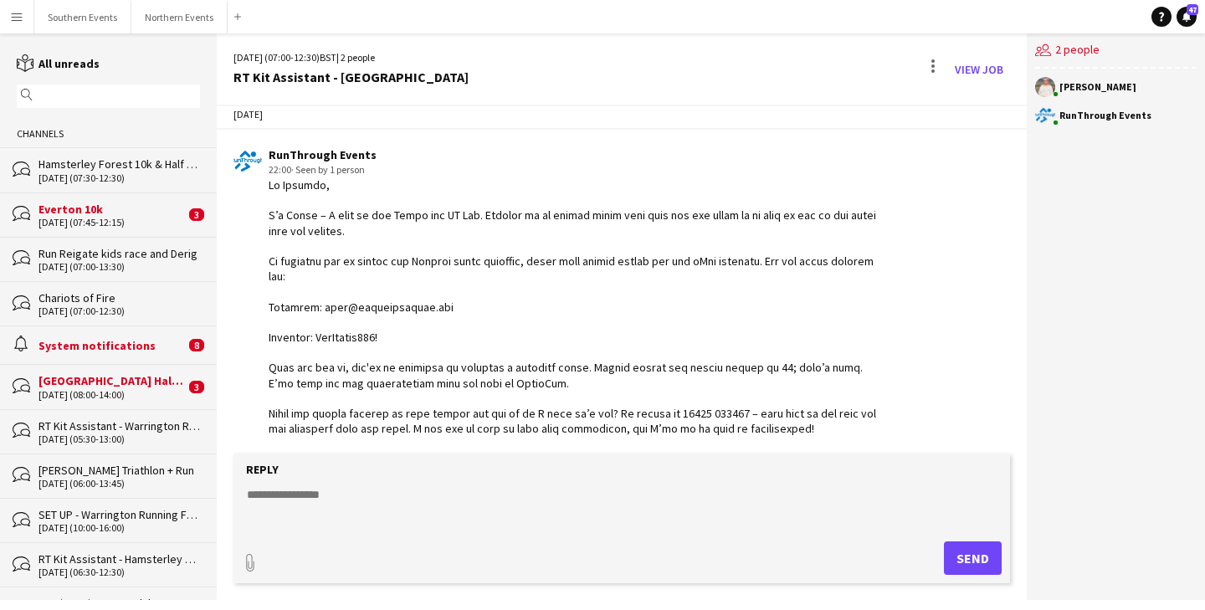
scroll to position [1613, 0]
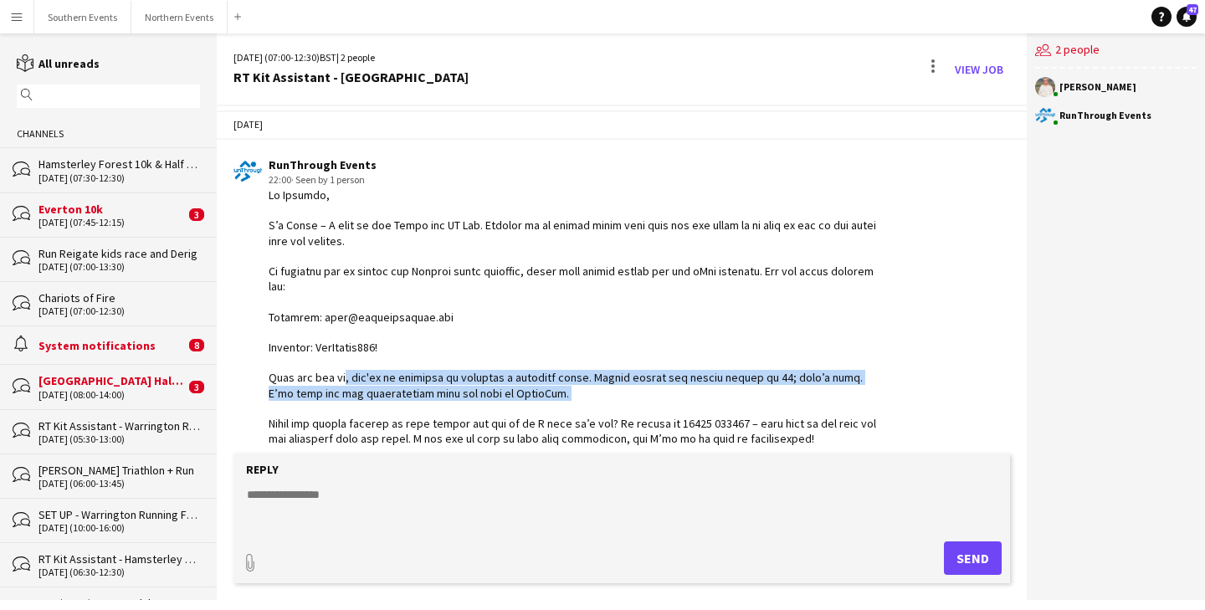
drag, startPoint x: 336, startPoint y: 365, endPoint x: 494, endPoint y: 378, distance: 157.9
click at [494, 378] on div at bounding box center [575, 400] width 613 height 427
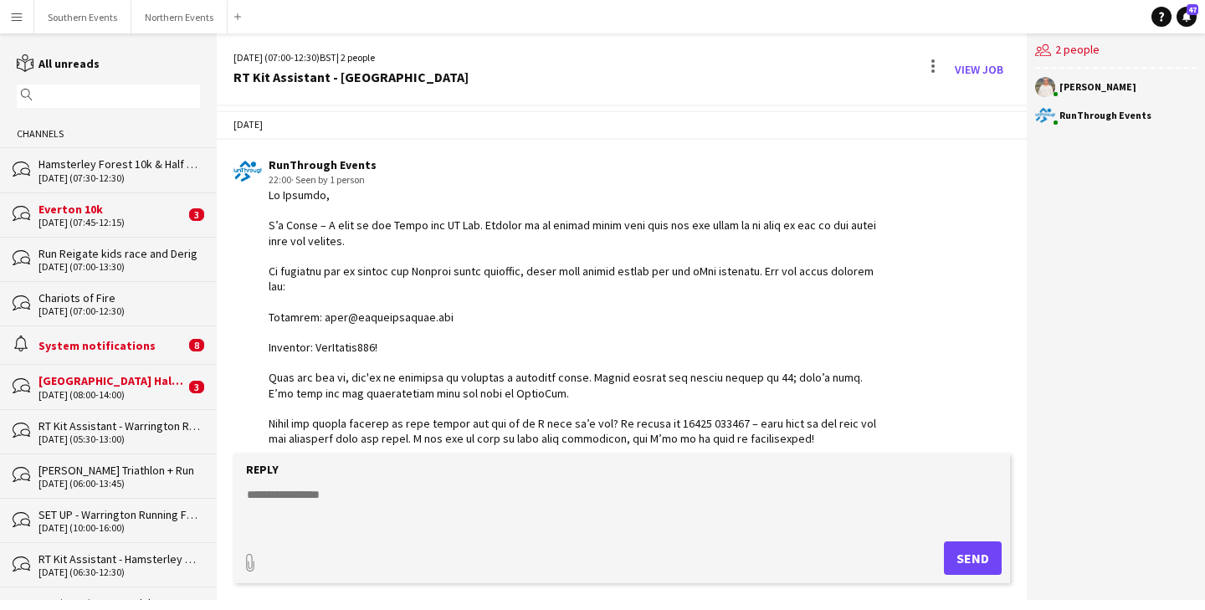
click at [506, 386] on div at bounding box center [575, 400] width 613 height 427
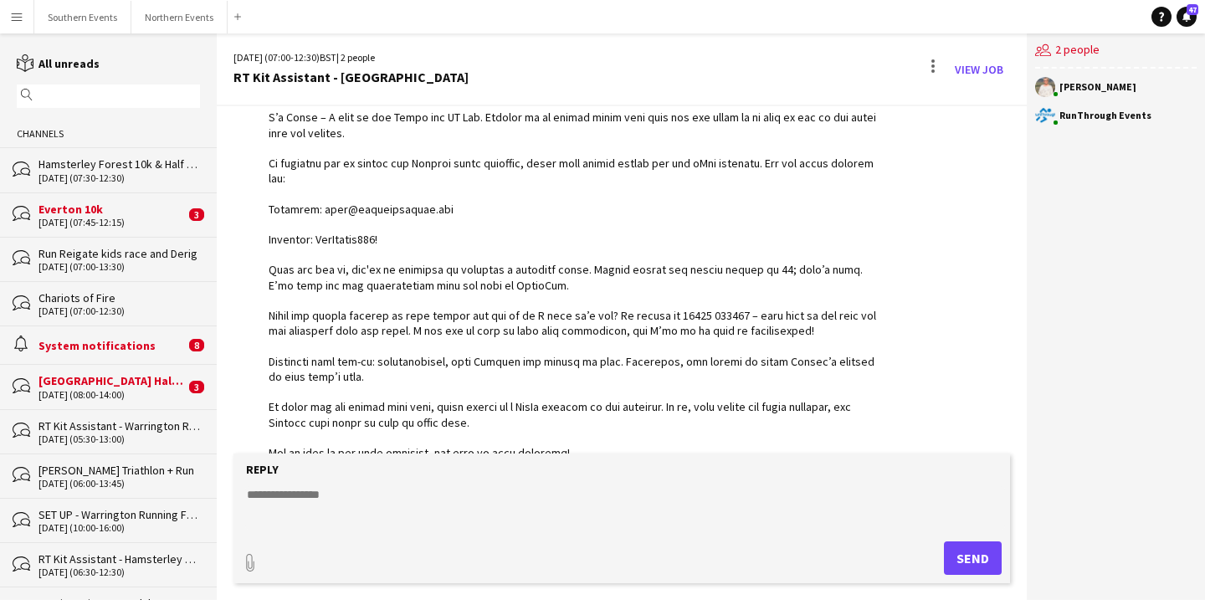
scroll to position [1728, 0]
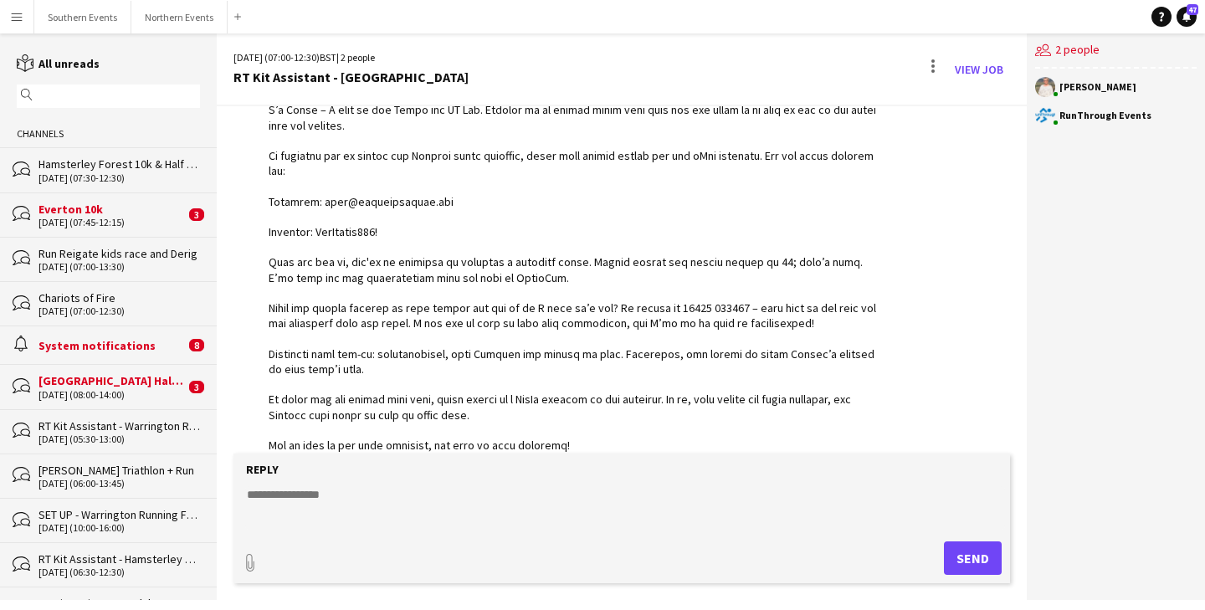
click at [458, 403] on div at bounding box center [575, 285] width 613 height 427
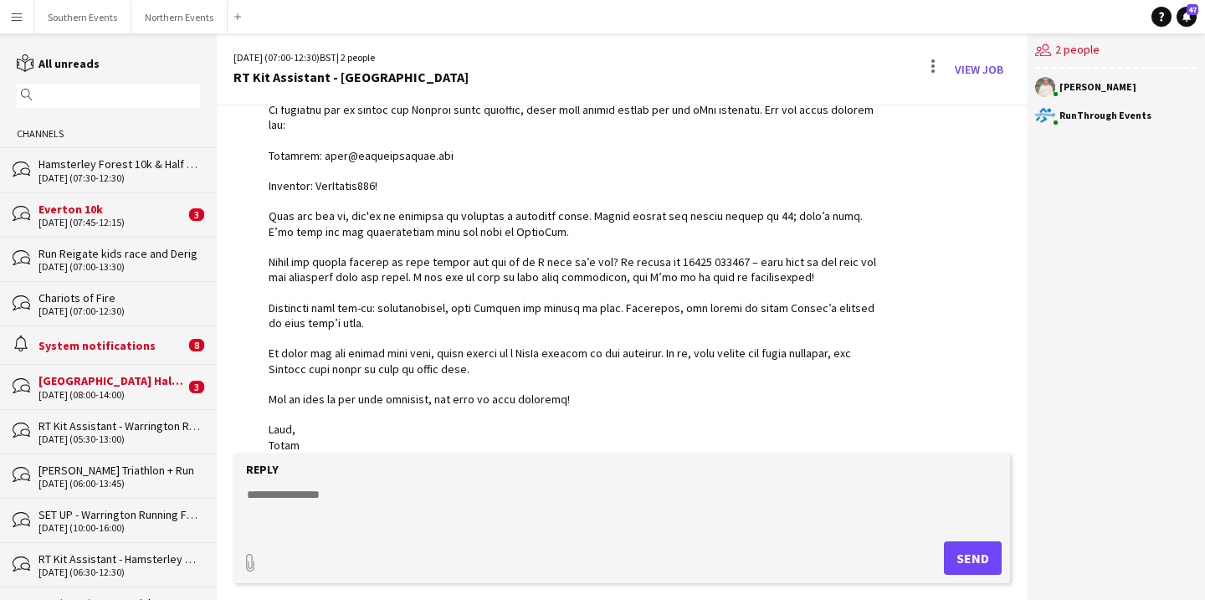
scroll to position [1778, 0]
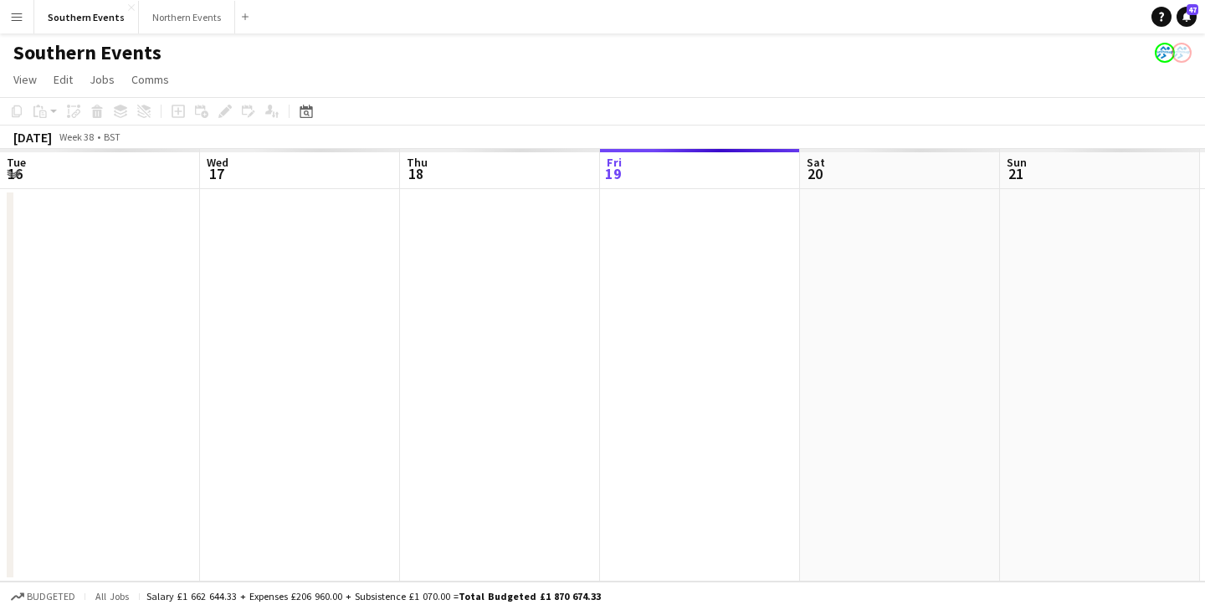
scroll to position [0, 400]
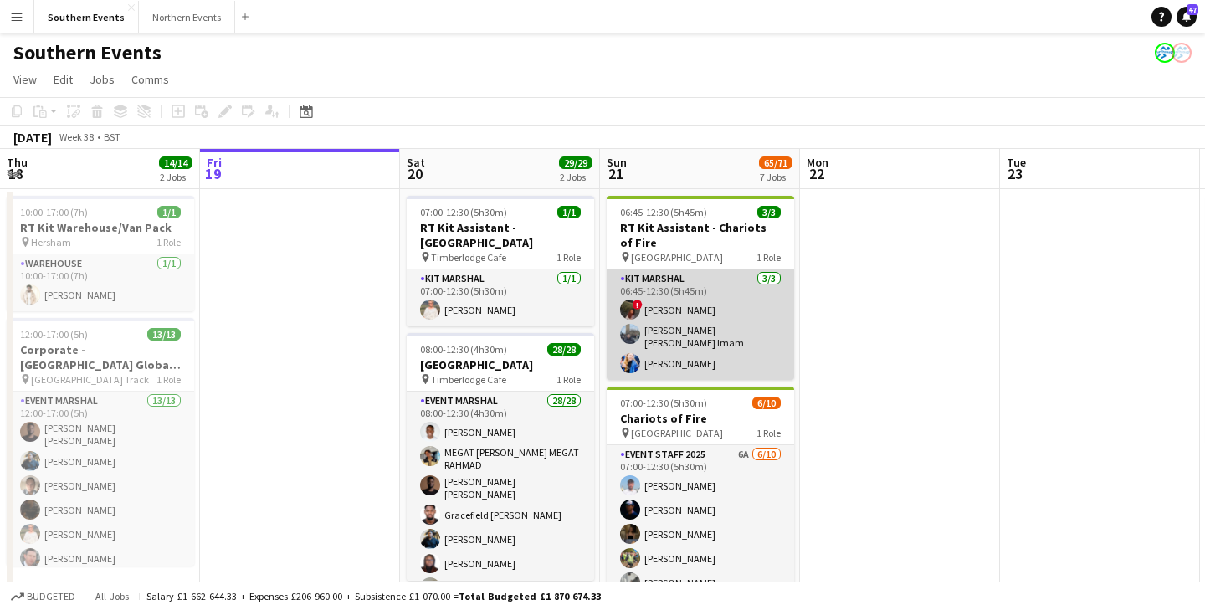
click at [700, 335] on app-card-role "Kit Marshal 3/3 06:45-12:30 (5h45m) ! Hollie Dilkes Syed Shah Ashhar Imam Sophi…" at bounding box center [700, 324] width 187 height 110
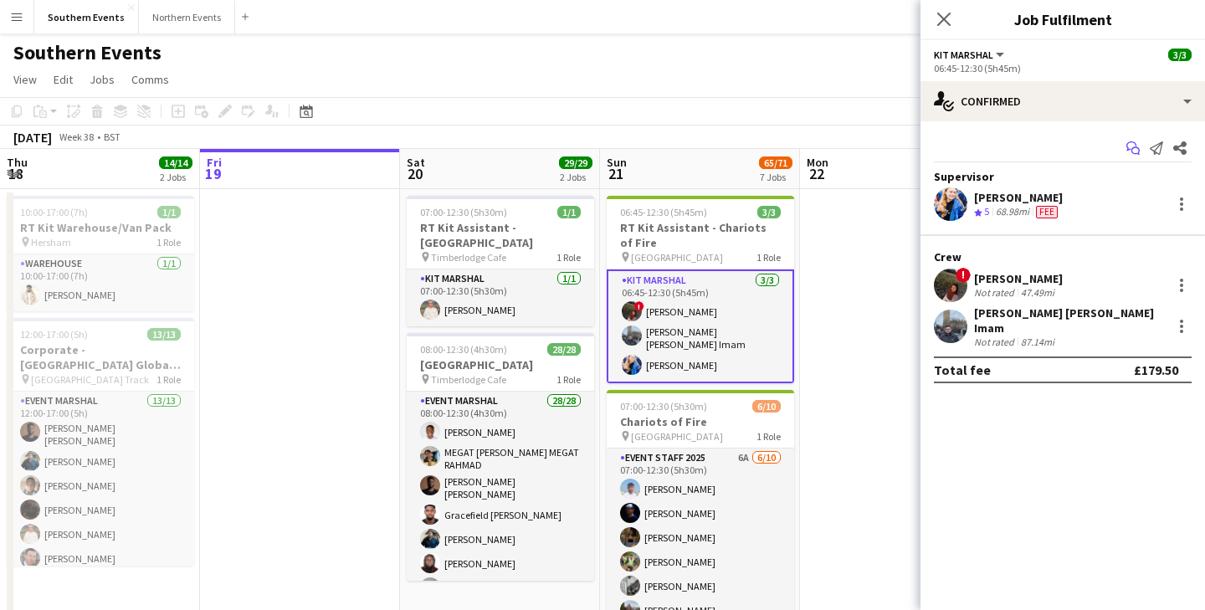
click at [1126, 153] on icon "Start chat" at bounding box center [1132, 147] width 13 height 13
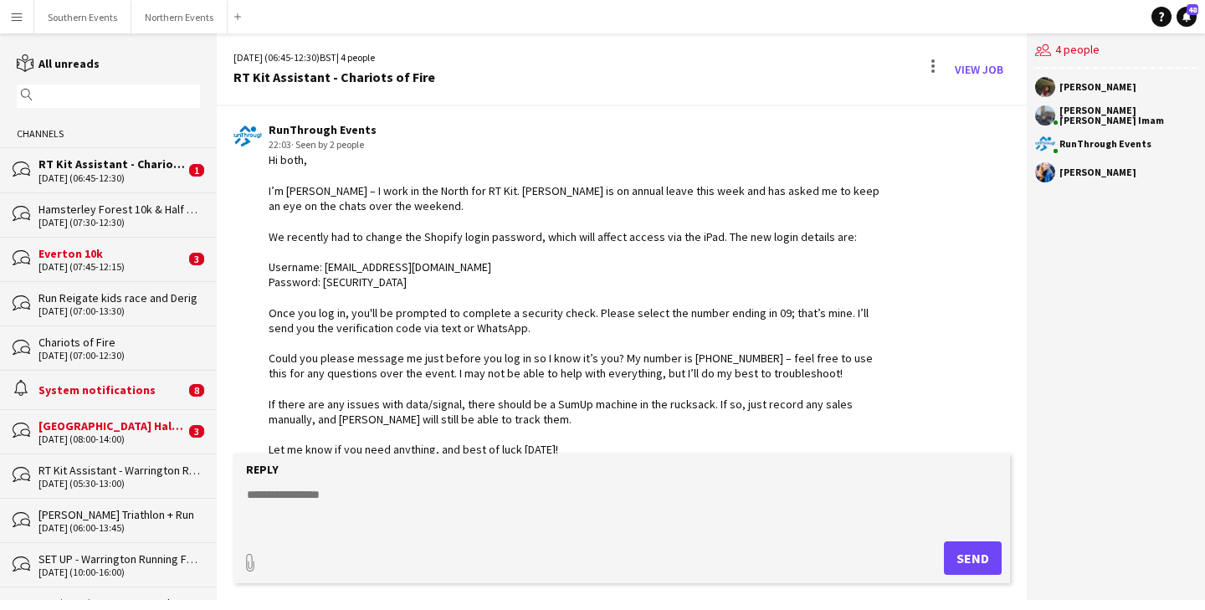
scroll to position [2233, 0]
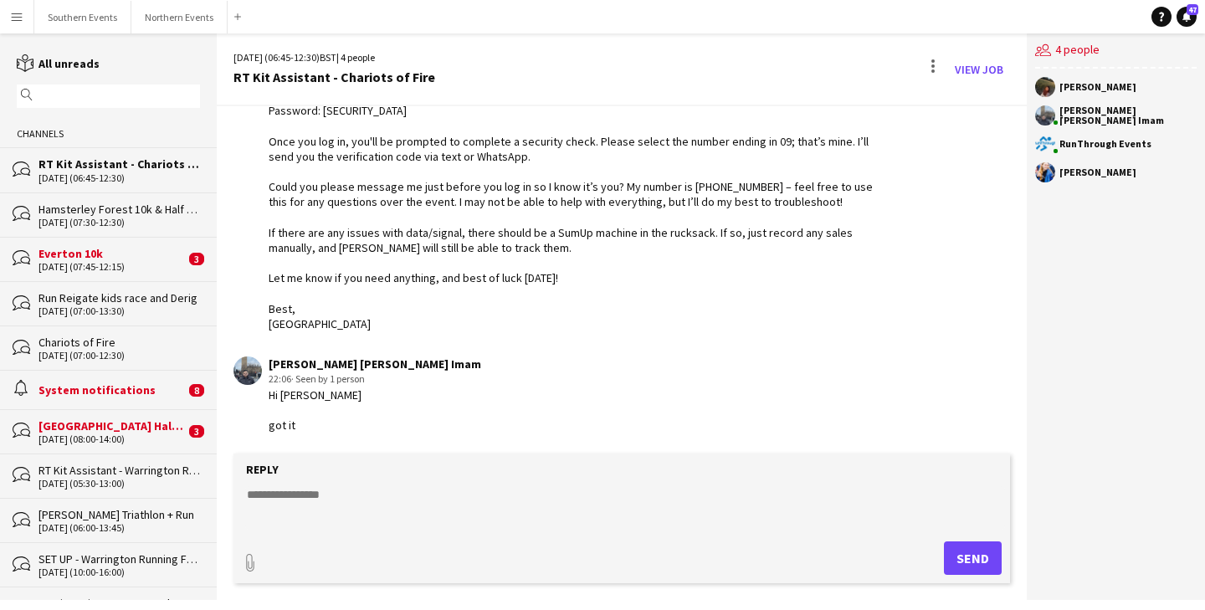
click at [659, 331] on div "Hi both, I’m Clare – I work in the North for RT Kit. Chimere is on annual leave…" at bounding box center [575, 156] width 613 height 351
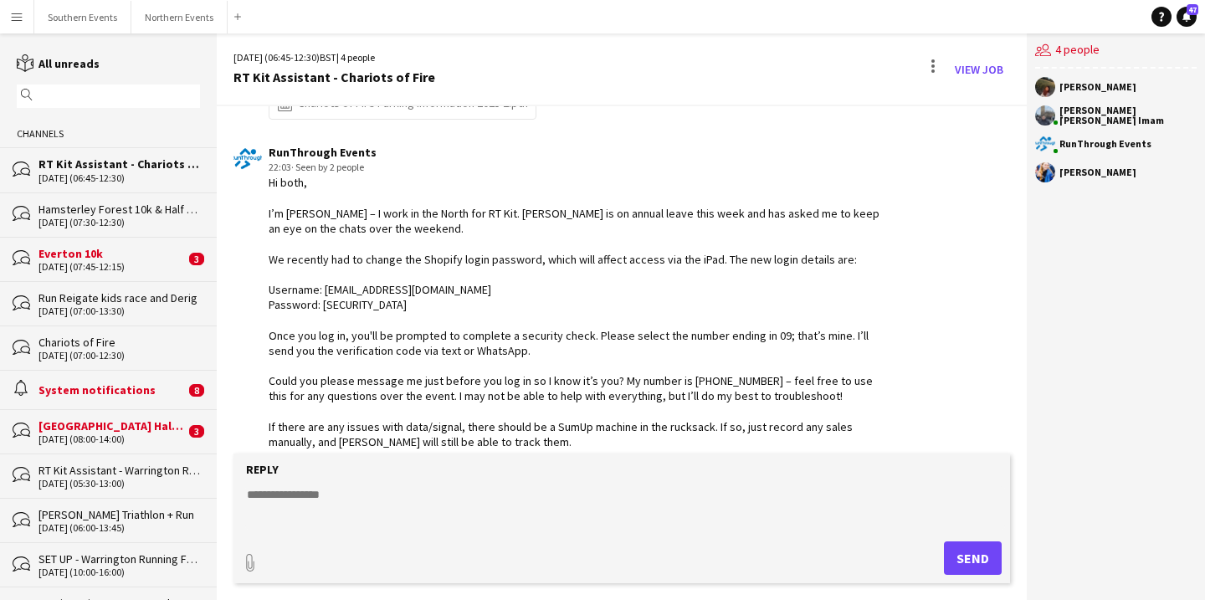
scroll to position [2028, 0]
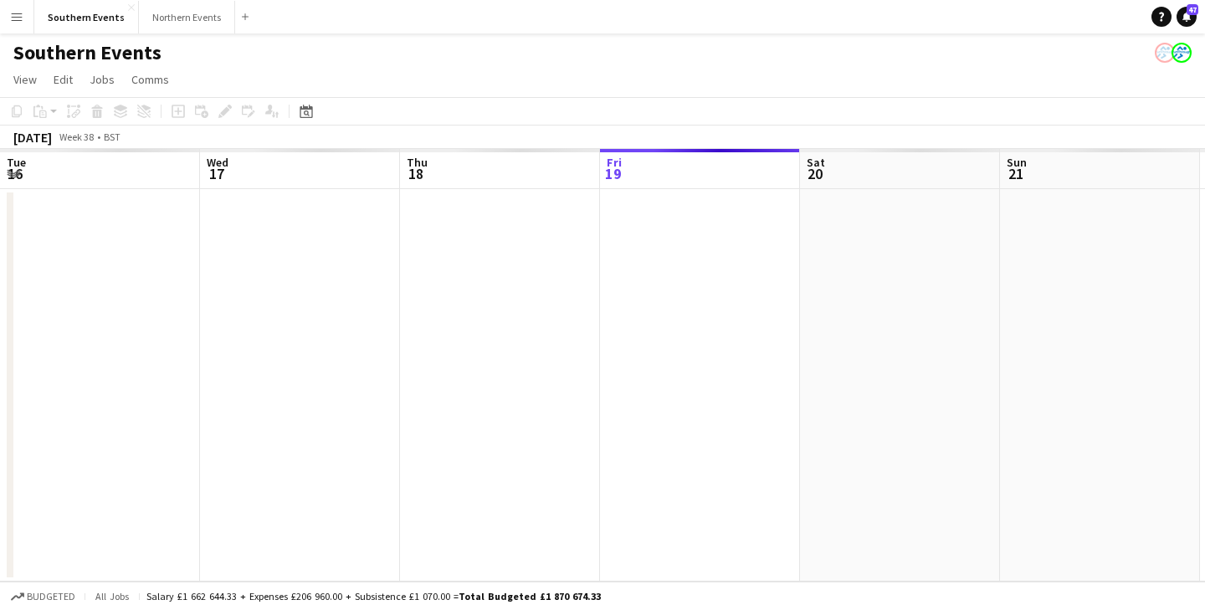
scroll to position [0, 400]
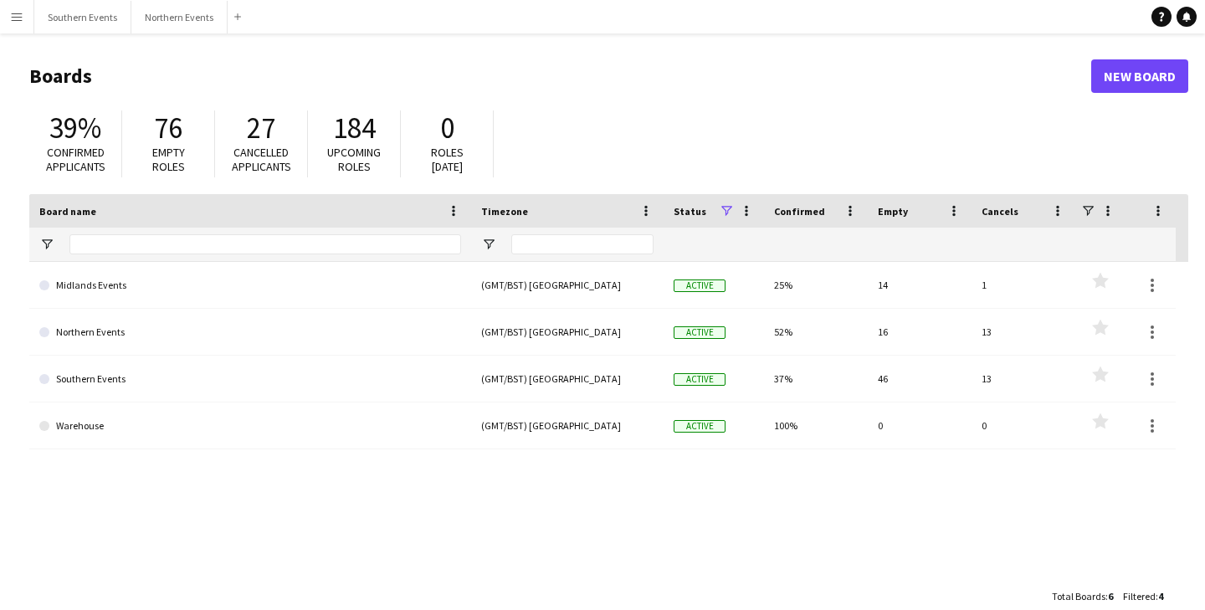
click at [249, 141] on span "27" at bounding box center [261, 128] width 28 height 37
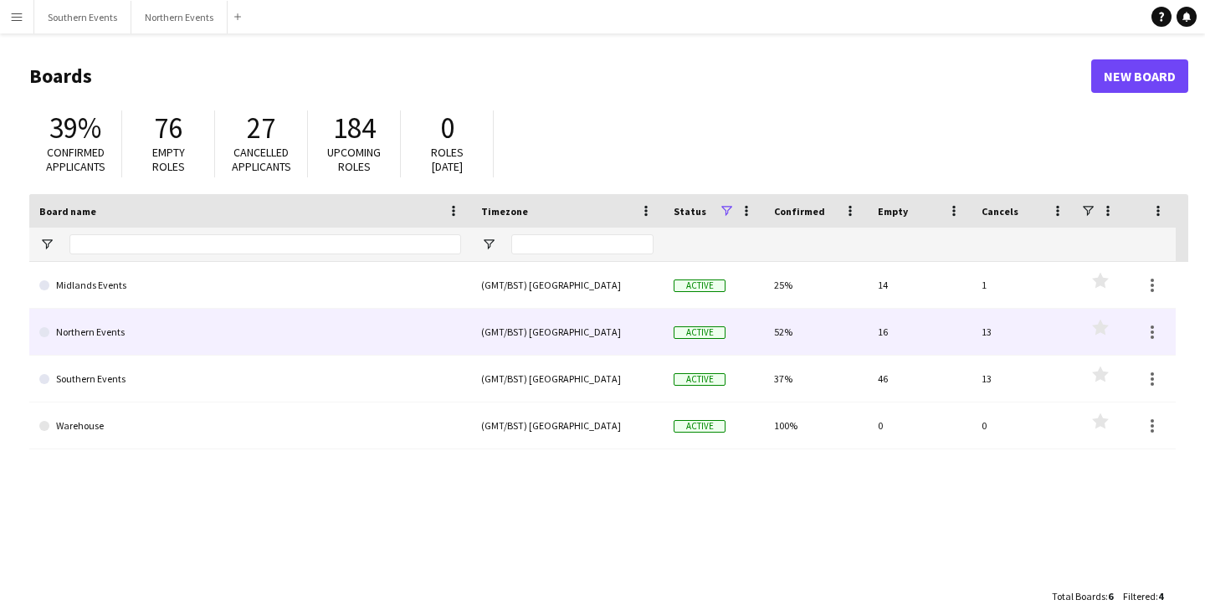
click at [102, 324] on link "Northern Events" at bounding box center [250, 332] width 422 height 47
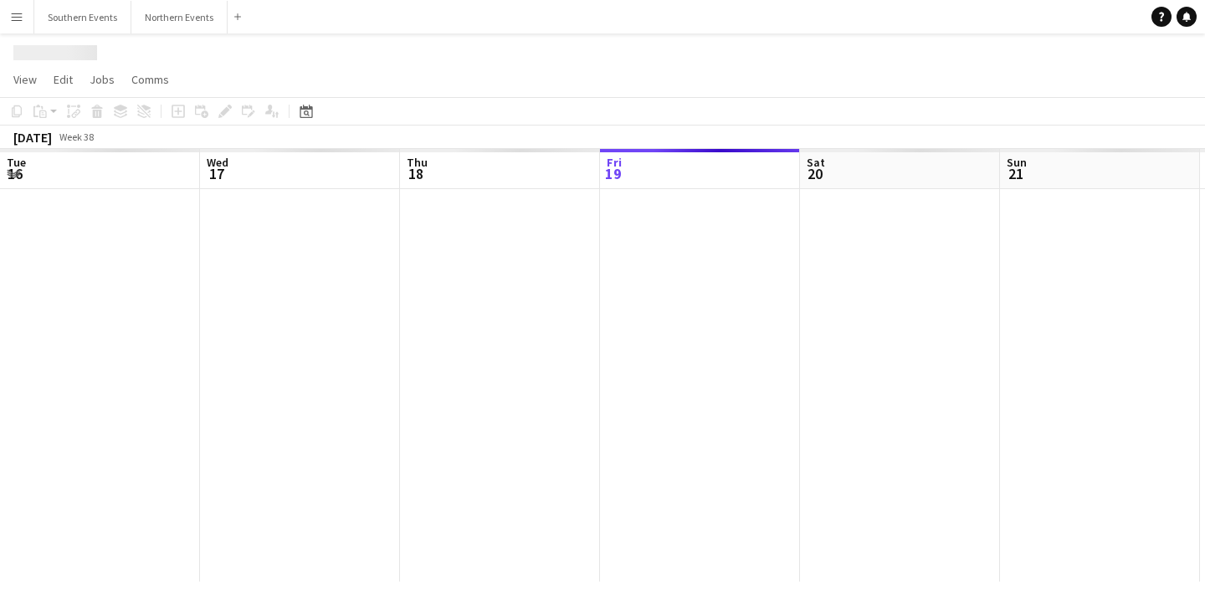
scroll to position [0, 400]
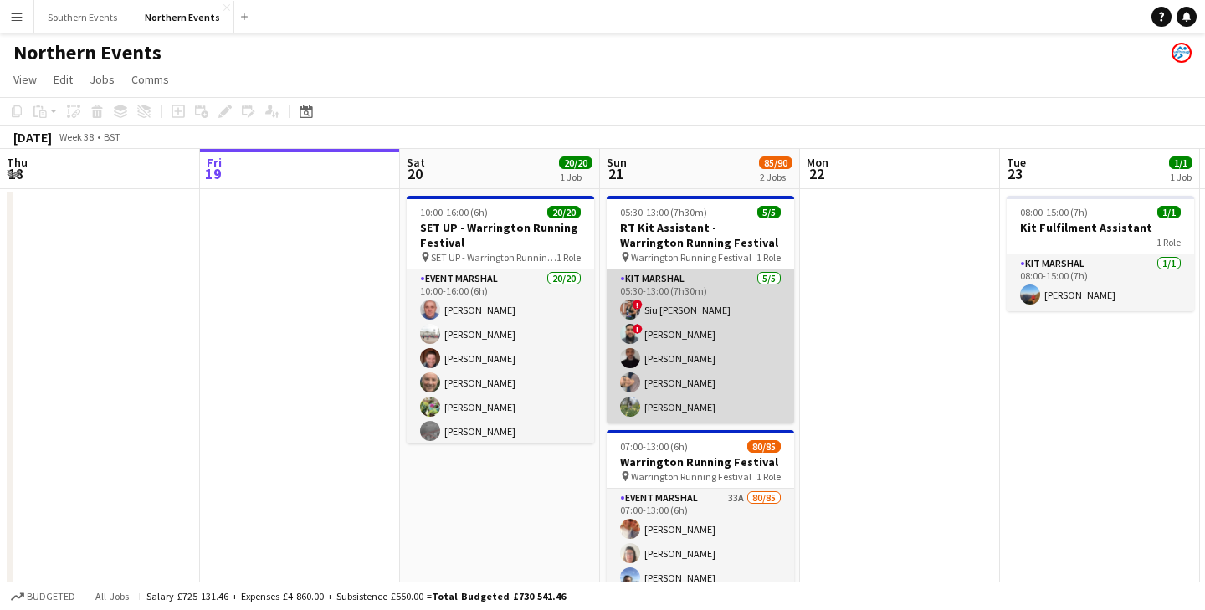
click at [669, 351] on app-card-role "Kit Marshal [DATE] 05:30-13:00 (7h30m) ! Siu [PERSON_NAME] ! [PERSON_NAME] [PER…" at bounding box center [700, 346] width 187 height 154
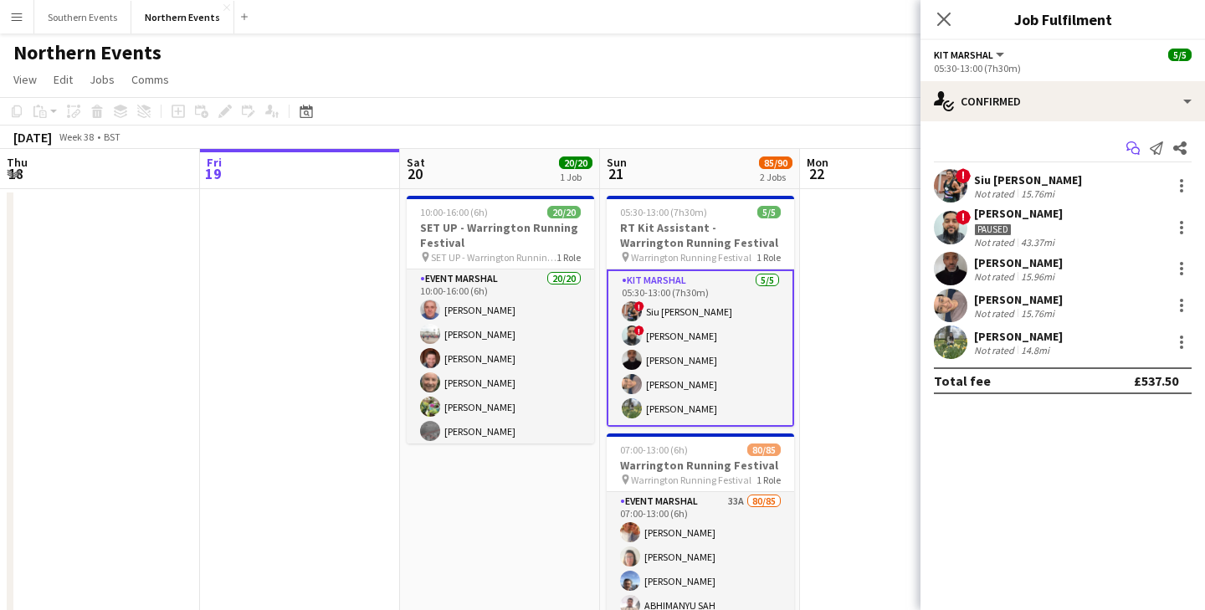
click at [1142, 149] on app-icon "Start chat" at bounding box center [1132, 147] width 23 height 23
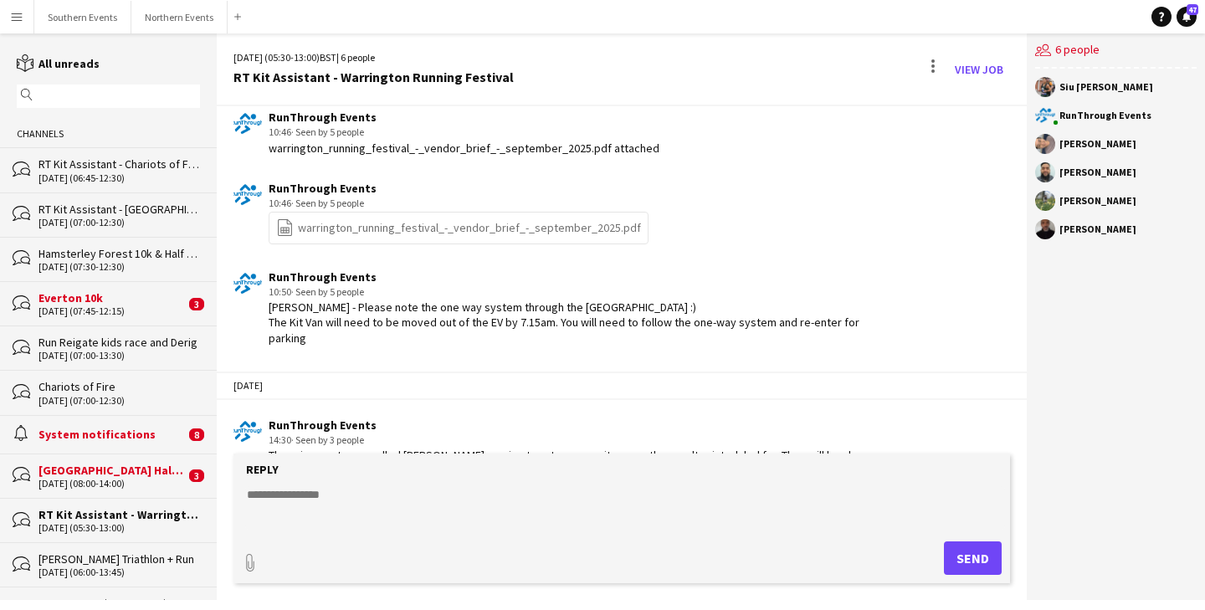
scroll to position [3348, 0]
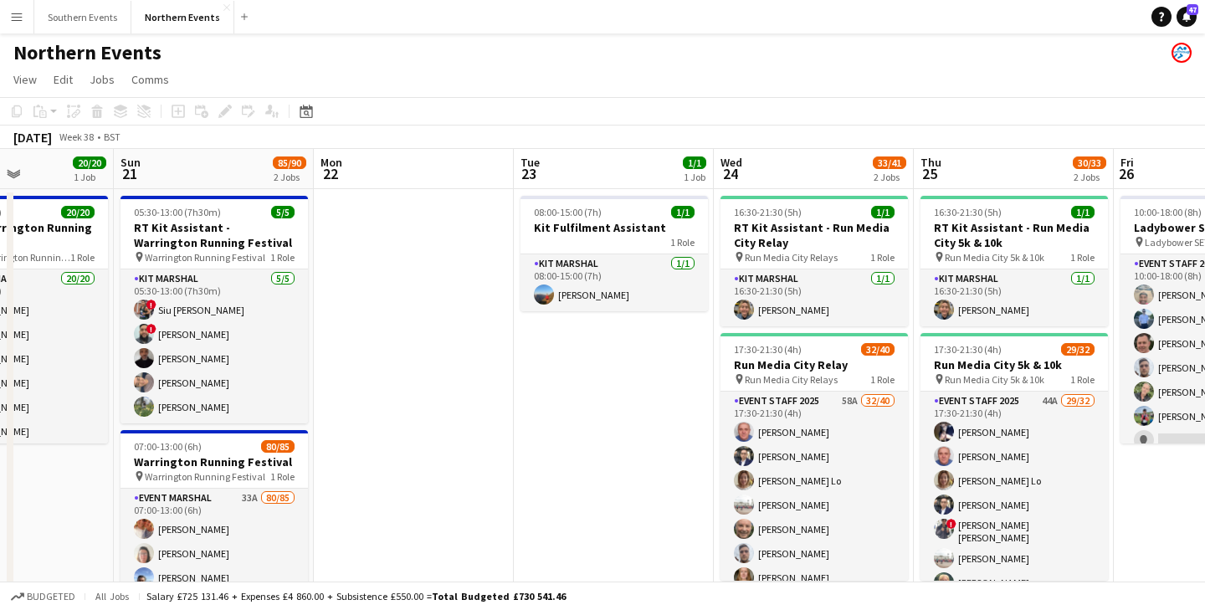
scroll to position [0, 562]
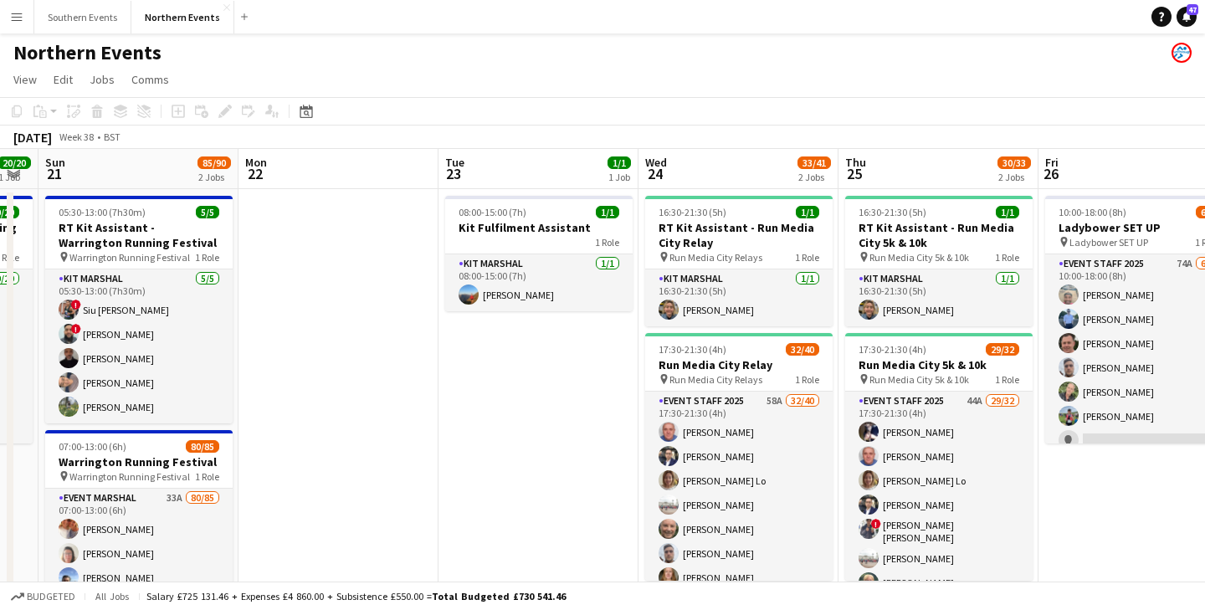
drag, startPoint x: 803, startPoint y: 360, endPoint x: 727, endPoint y: 360, distance: 75.3
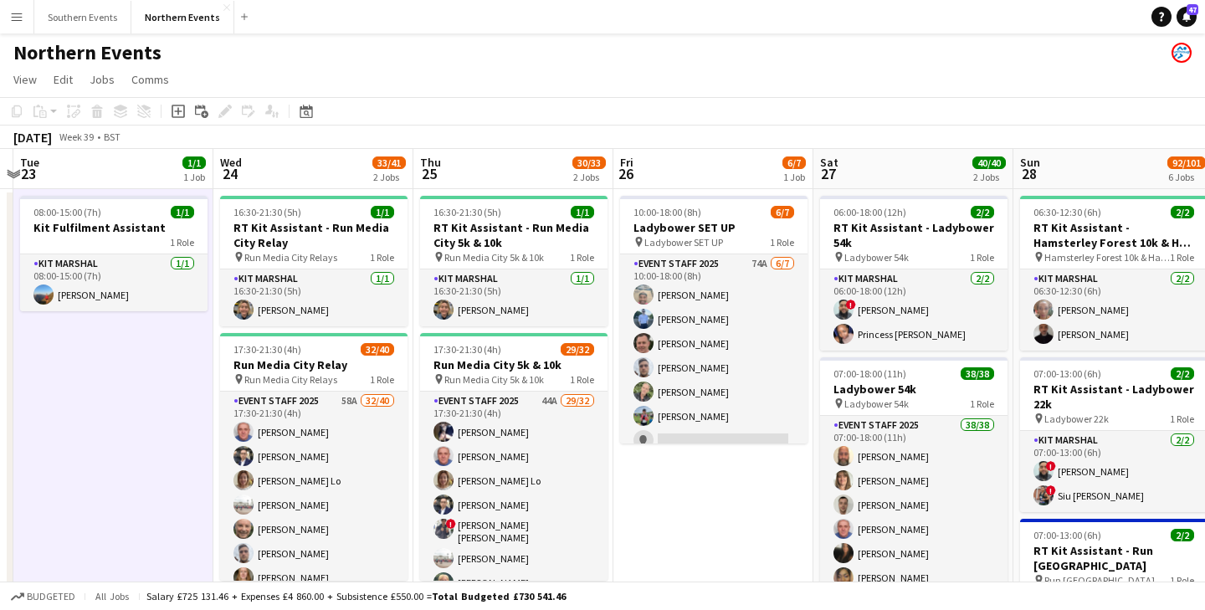
scroll to position [0, 614]
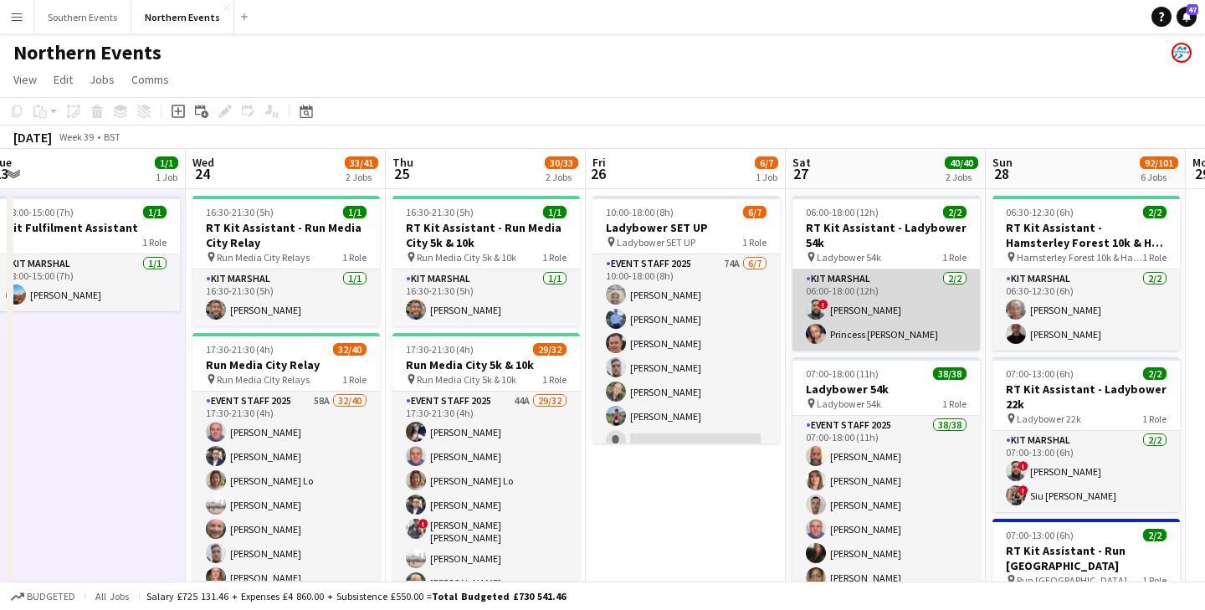
click at [887, 317] on app-card-role "Kit Marshal [DATE] 06:00-18:00 (12h) ! [PERSON_NAME] Princess [PERSON_NAME]" at bounding box center [885, 309] width 187 height 81
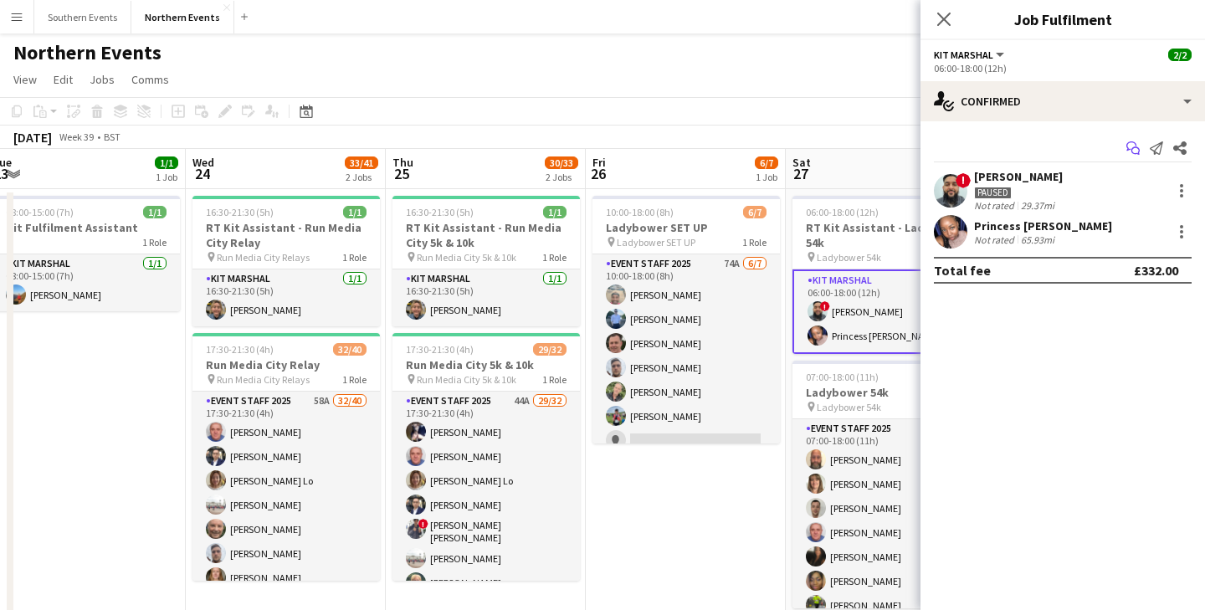
click at [1137, 151] on icon "Start chat" at bounding box center [1132, 147] width 13 height 13
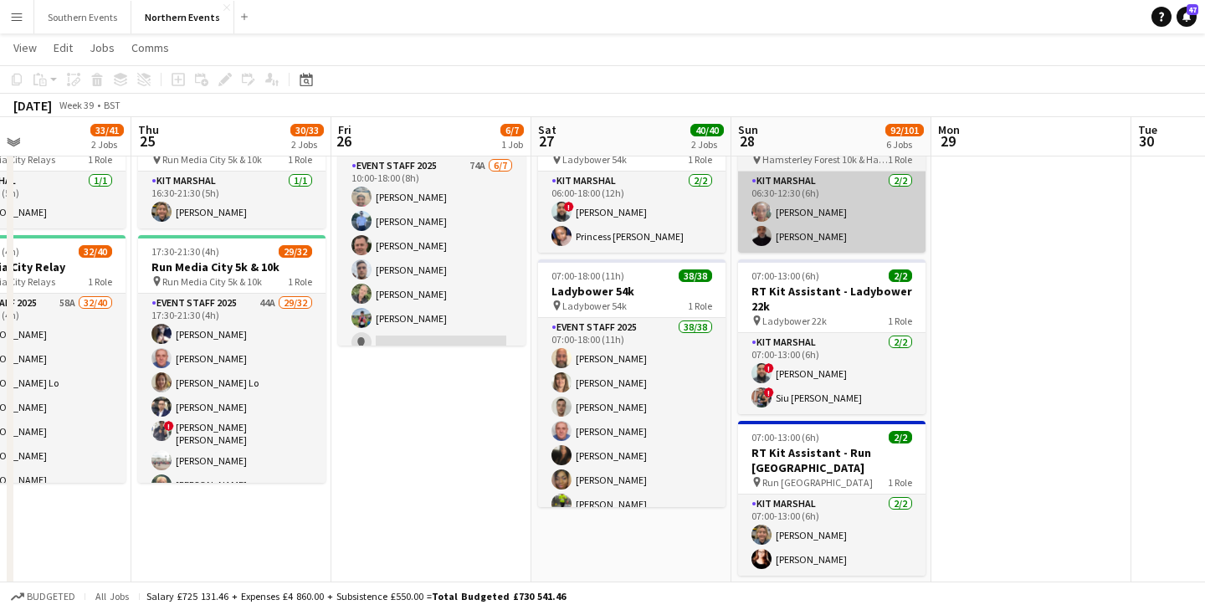
scroll to position [97, 0]
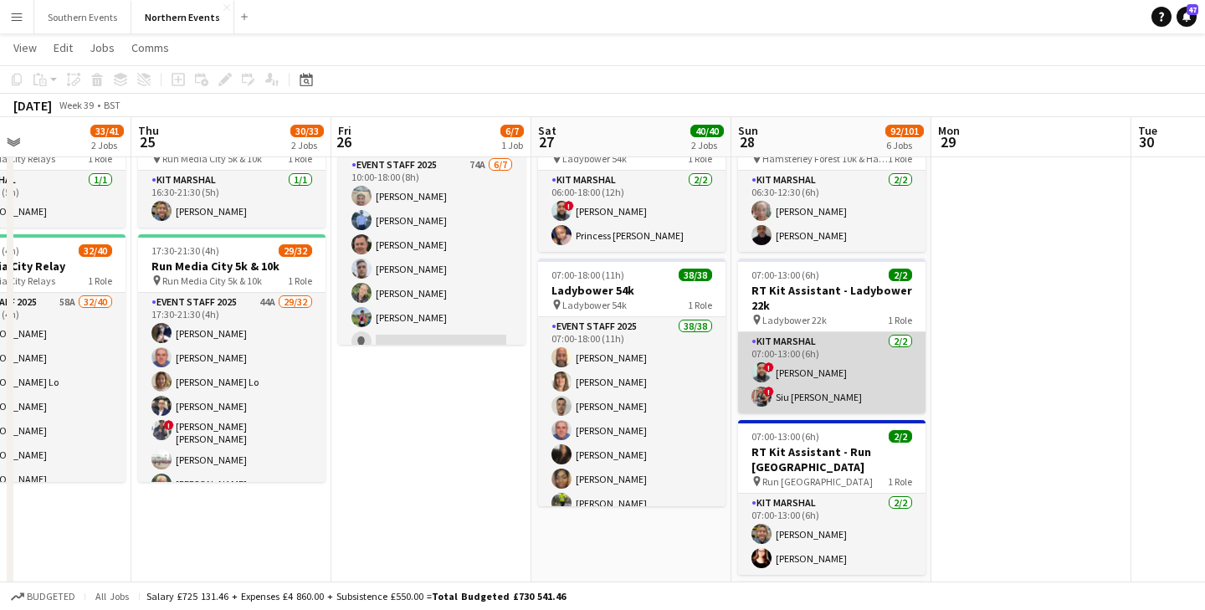
click at [863, 382] on app-card-role "Kit Marshal [DATE] 07:00-13:00 (6h) ! [PERSON_NAME] ! [PERSON_NAME] [PERSON_NAM…" at bounding box center [831, 372] width 187 height 81
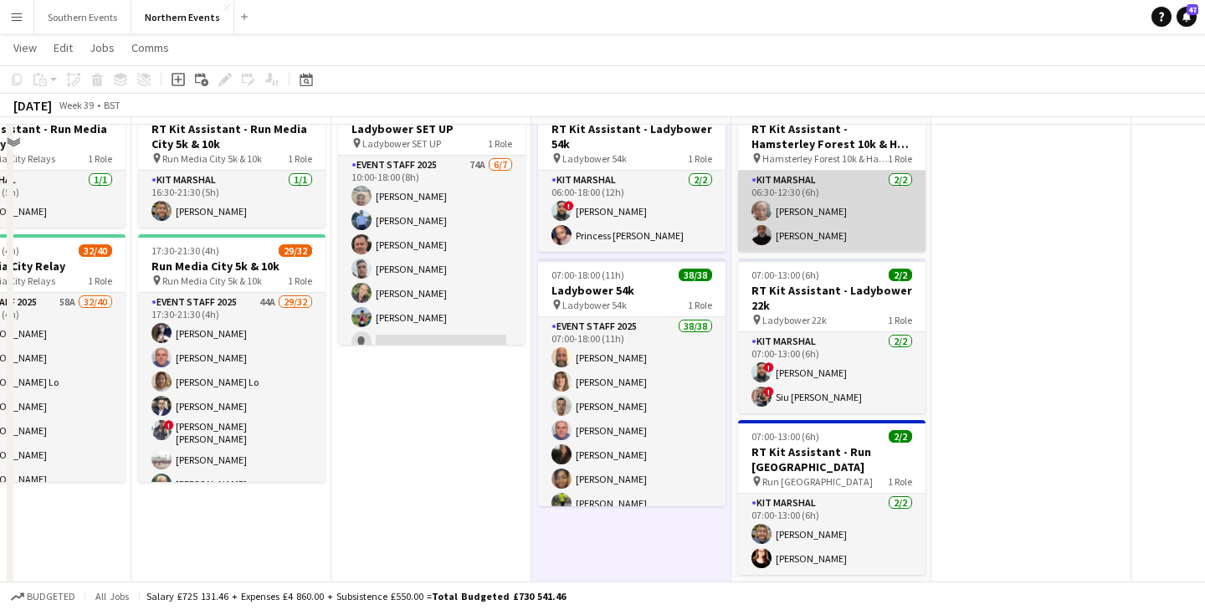
scroll to position [64, 0]
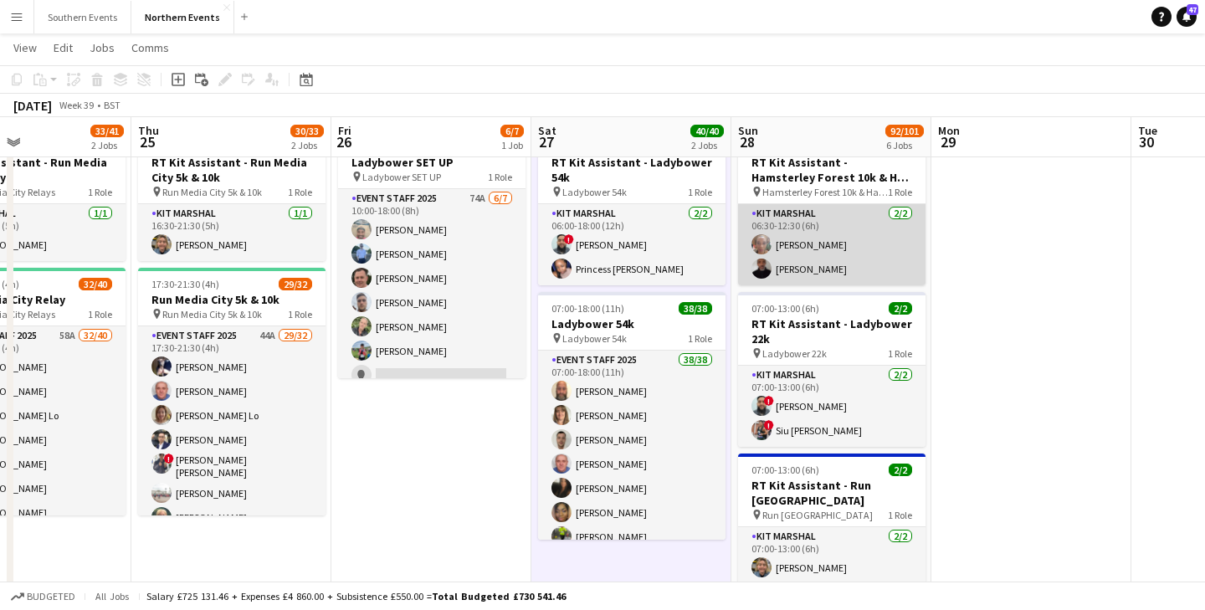
click at [817, 272] on app-card-role "Kit Marshal [DATE] 06:30-12:30 (6h) [PERSON_NAME] [PERSON_NAME]" at bounding box center [831, 244] width 187 height 81
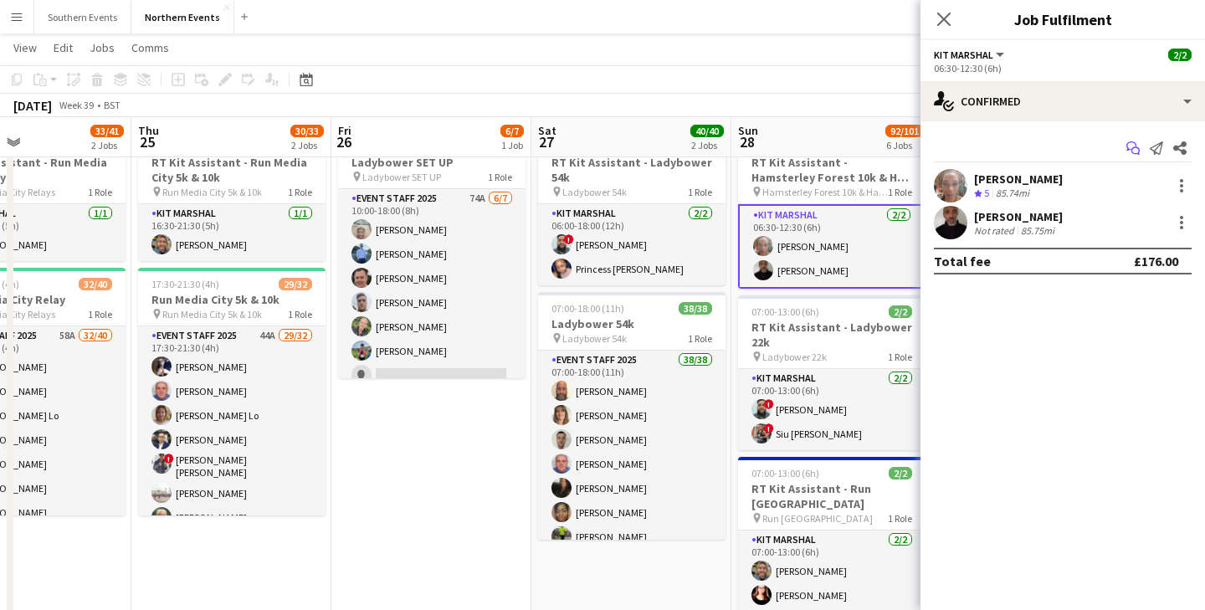
click at [1132, 149] on icon "Start chat" at bounding box center [1132, 147] width 13 height 13
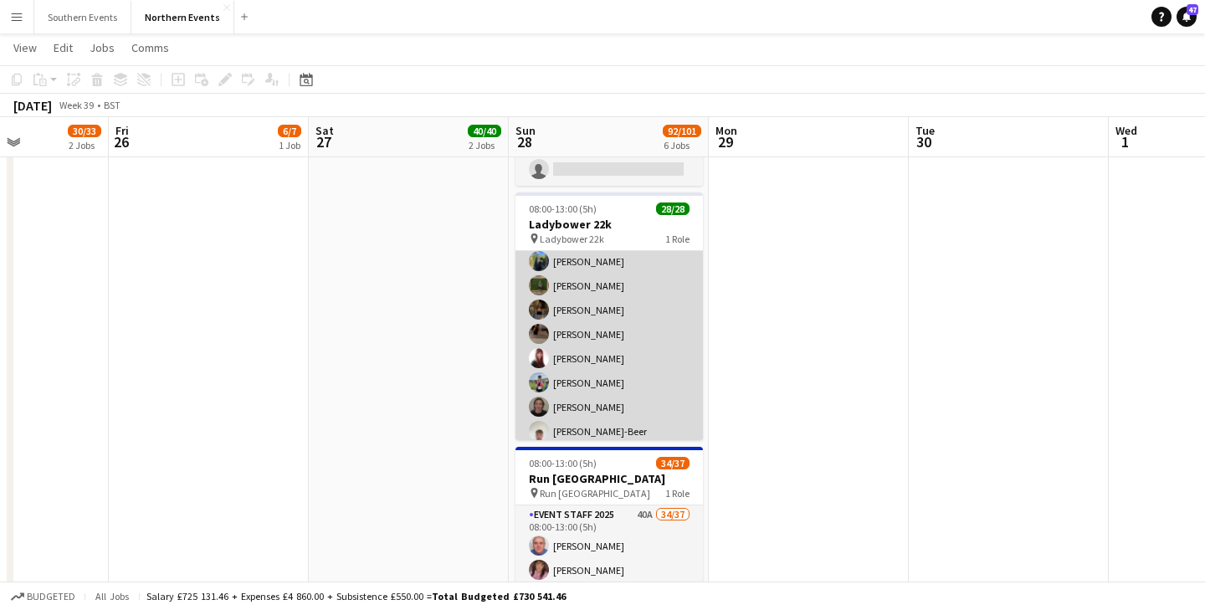
scroll to position [523, 0]
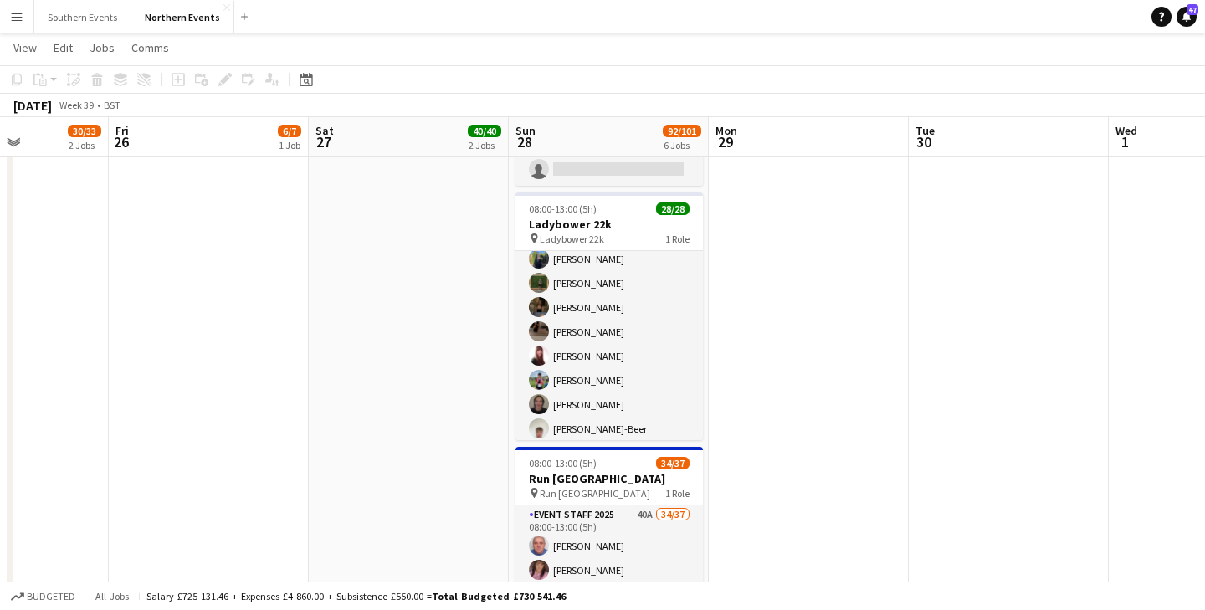
click at [767, 413] on app-date-cell at bounding box center [809, 89] width 200 height 1285
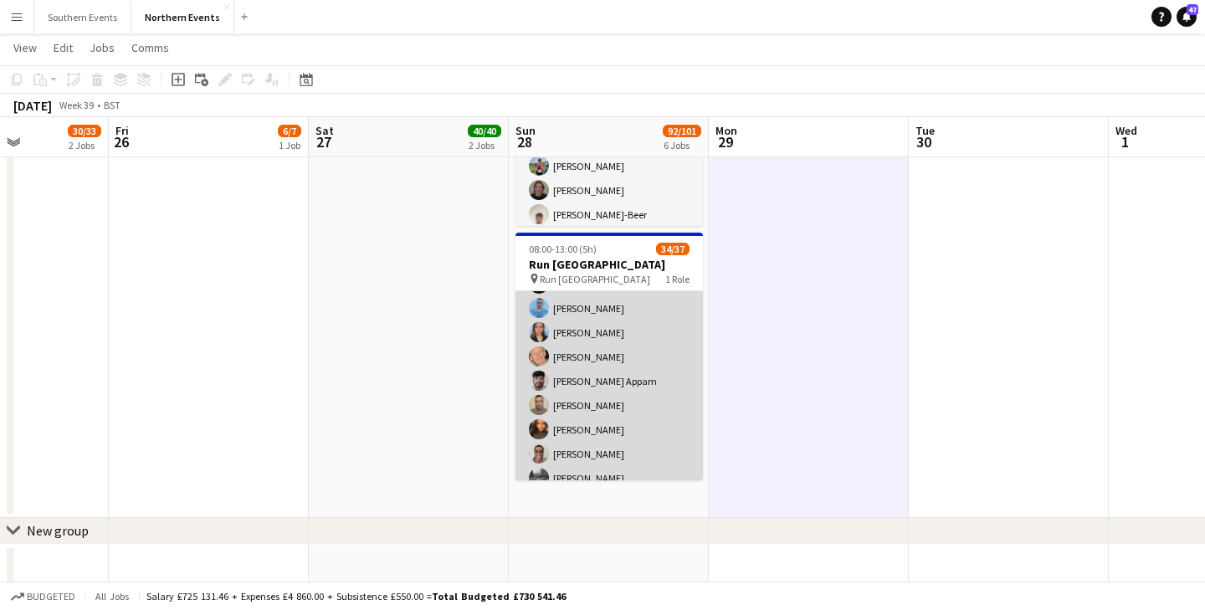
scroll to position [741, 0]
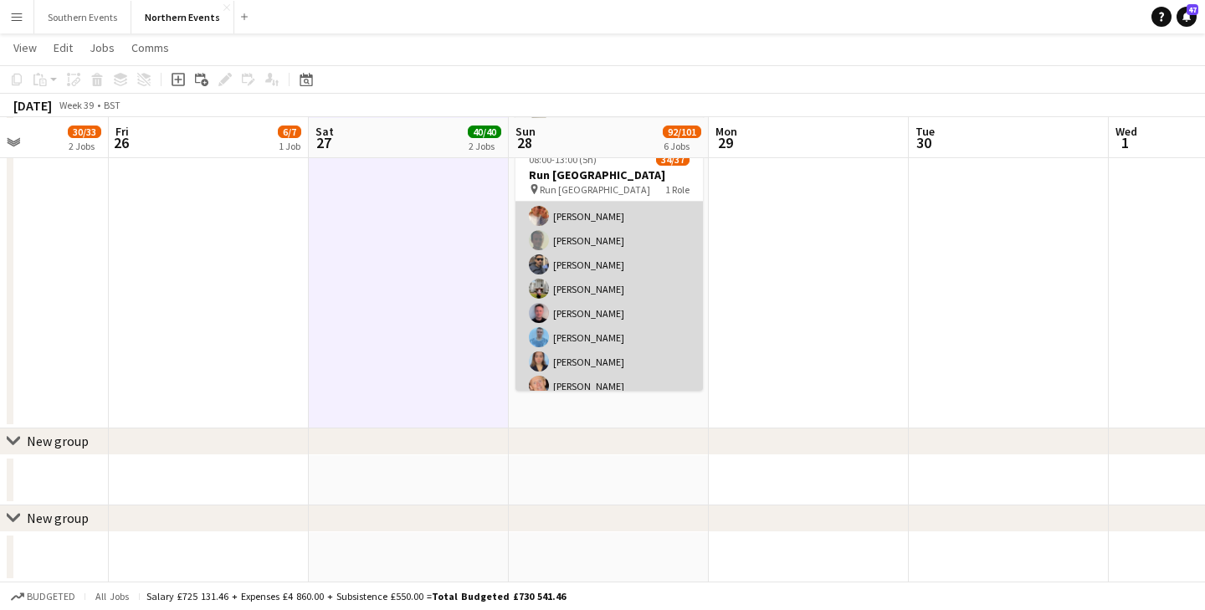
scroll to position [465, 0]
click at [622, 352] on app-card-role "Event Staff 2025 40A 34/37 08:00-13:00 (5h) [PERSON_NAME] [PERSON_NAME] [PERSON…" at bounding box center [608, 201] width 187 height 931
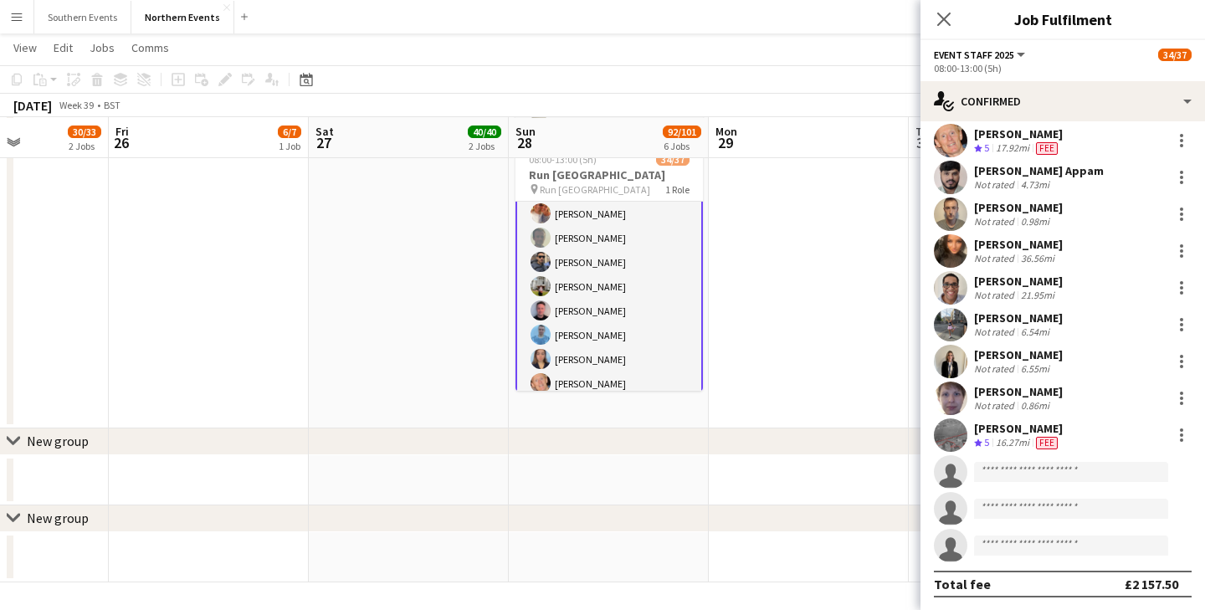
scroll to position [861, 0]
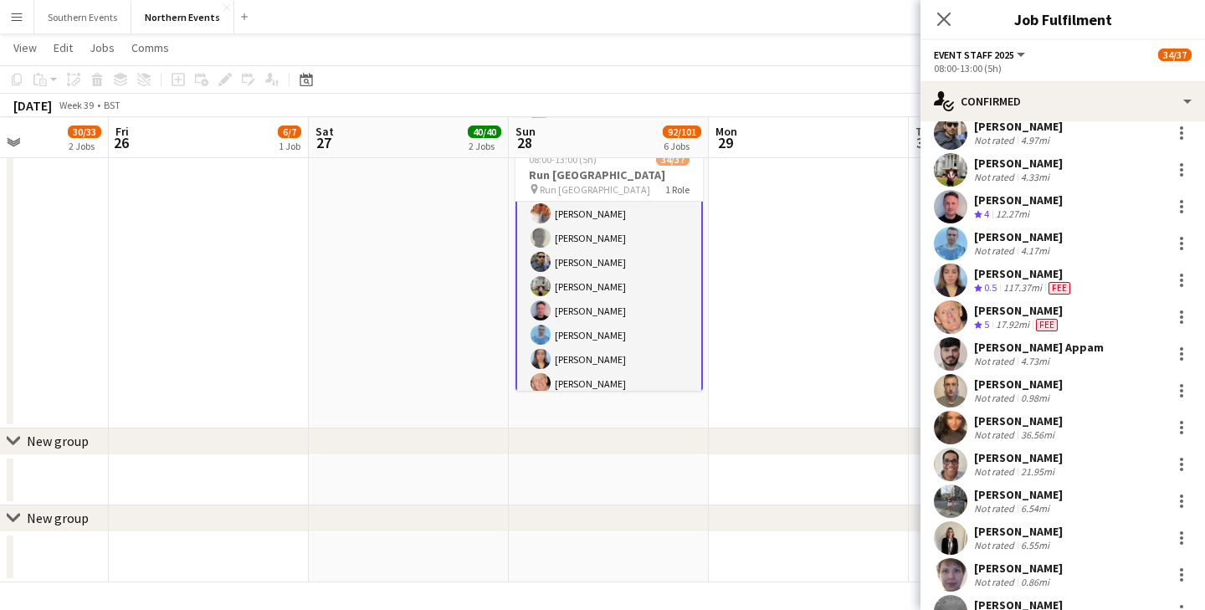
click at [961, 316] on app-user-avatar at bounding box center [950, 316] width 33 height 33
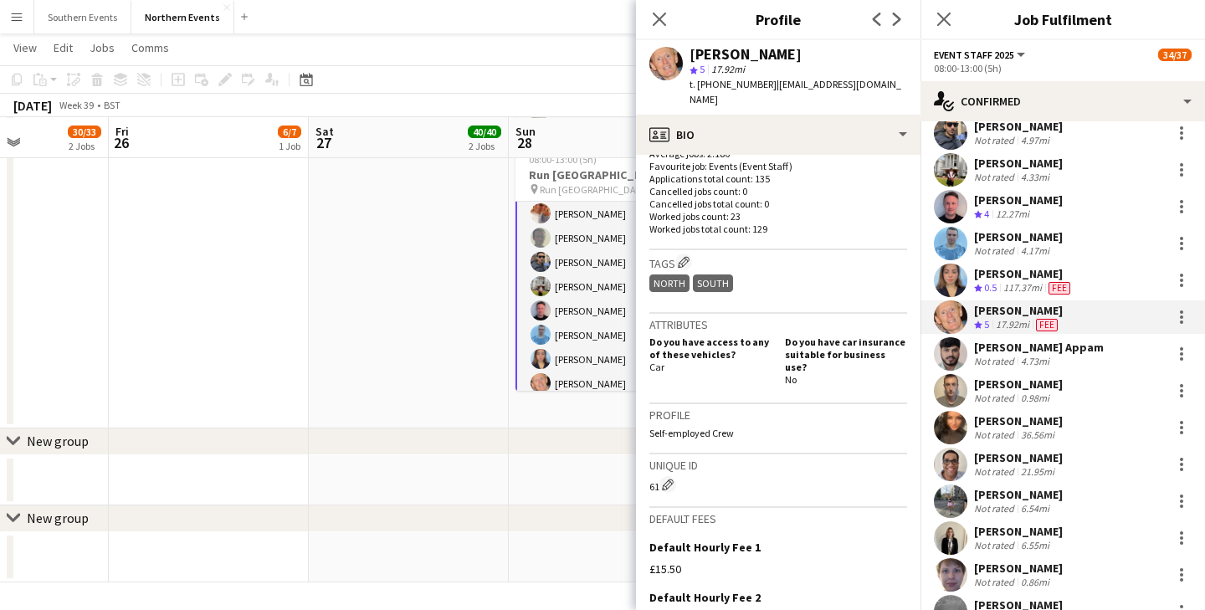
scroll to position [0, 0]
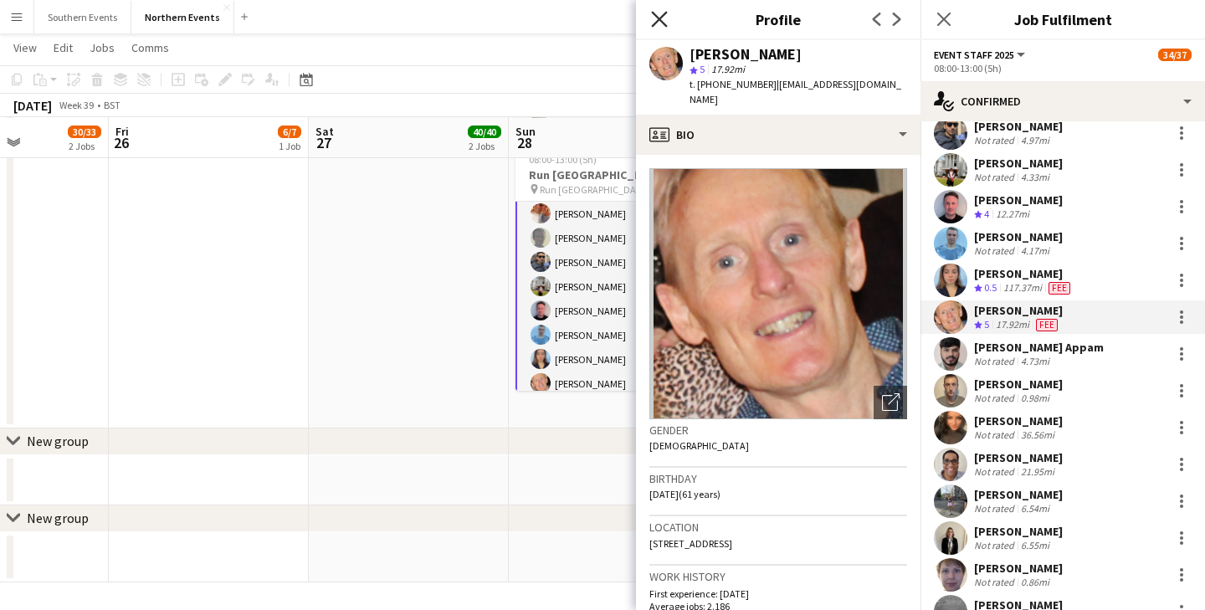
click at [664, 17] on icon "Close pop-in" at bounding box center [659, 19] width 16 height 16
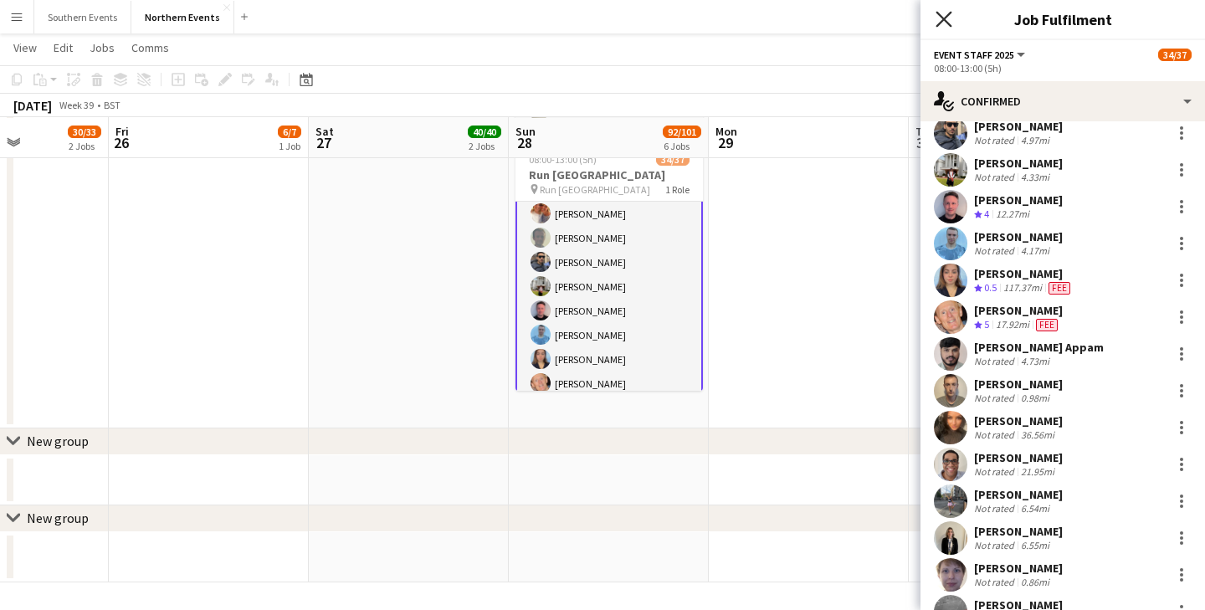
click at [949, 22] on icon "Close pop-in" at bounding box center [944, 19] width 16 height 16
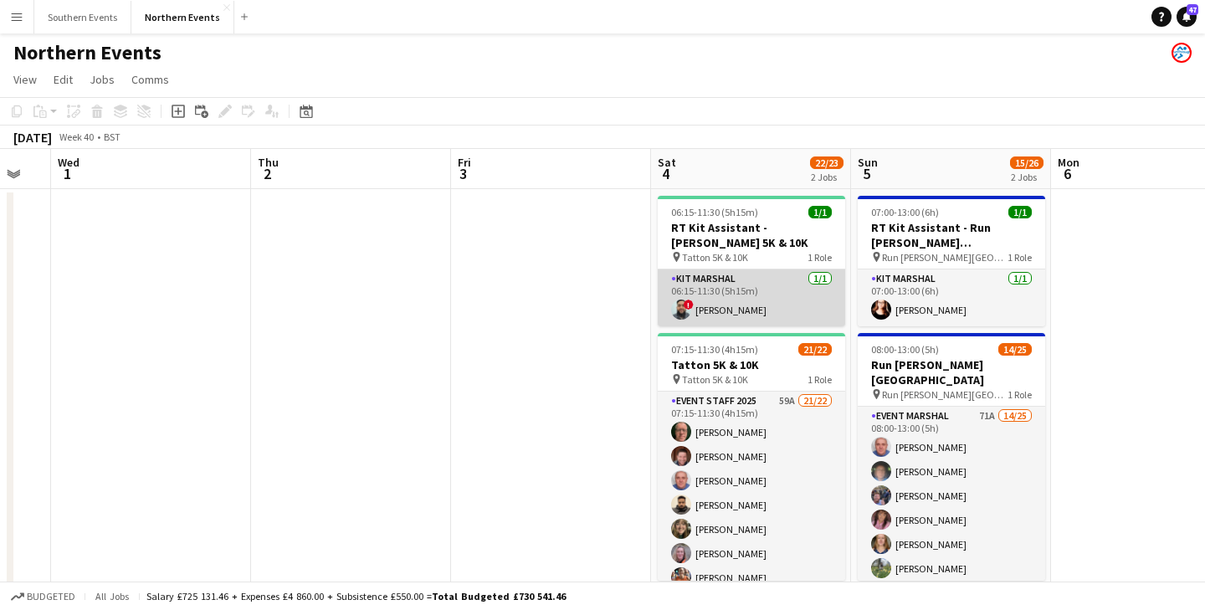
click at [793, 292] on app-card-role "Kit Marshal [DATE] 06:15-11:30 (5h15m) ! [PERSON_NAME]" at bounding box center [751, 297] width 187 height 57
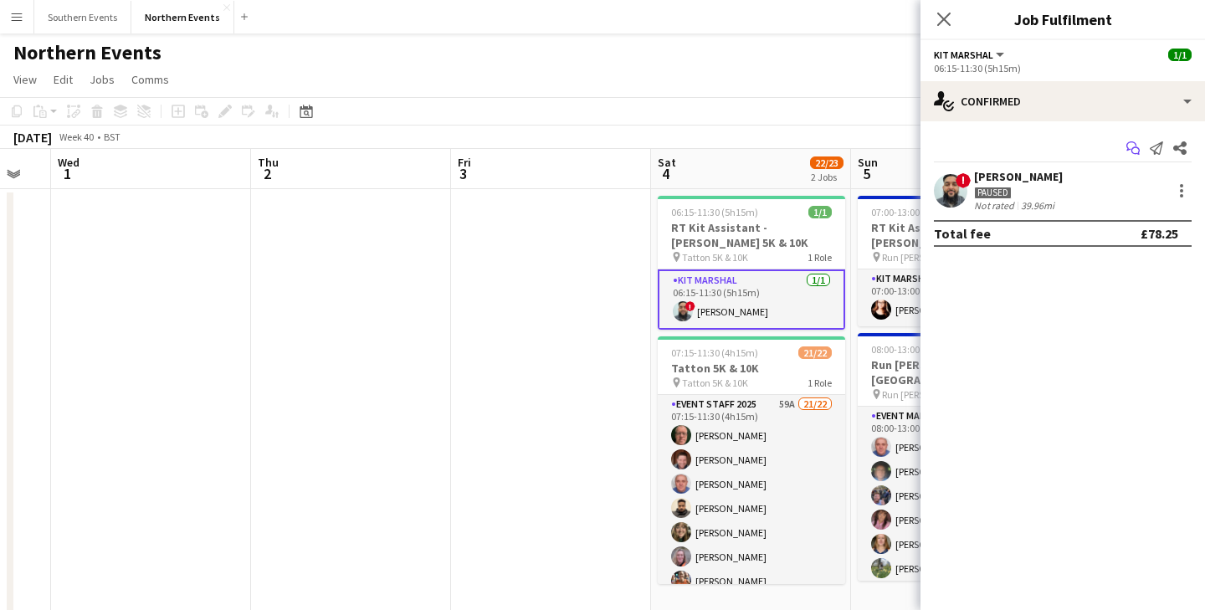
click at [1130, 149] on icon at bounding box center [1131, 145] width 10 height 9
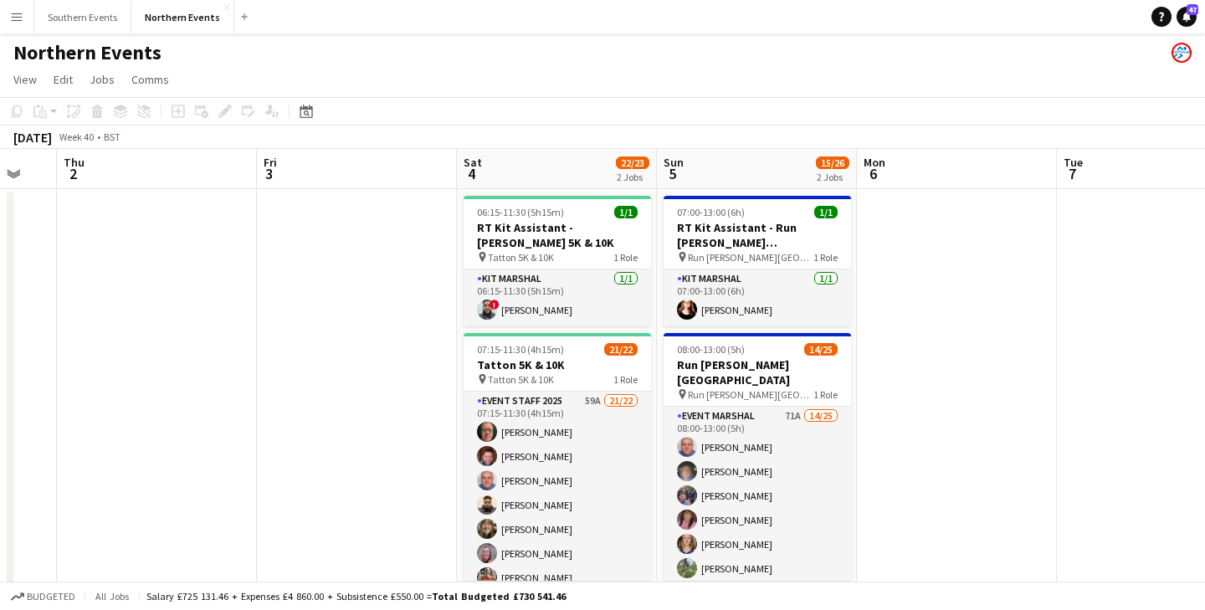
scroll to position [0, 472]
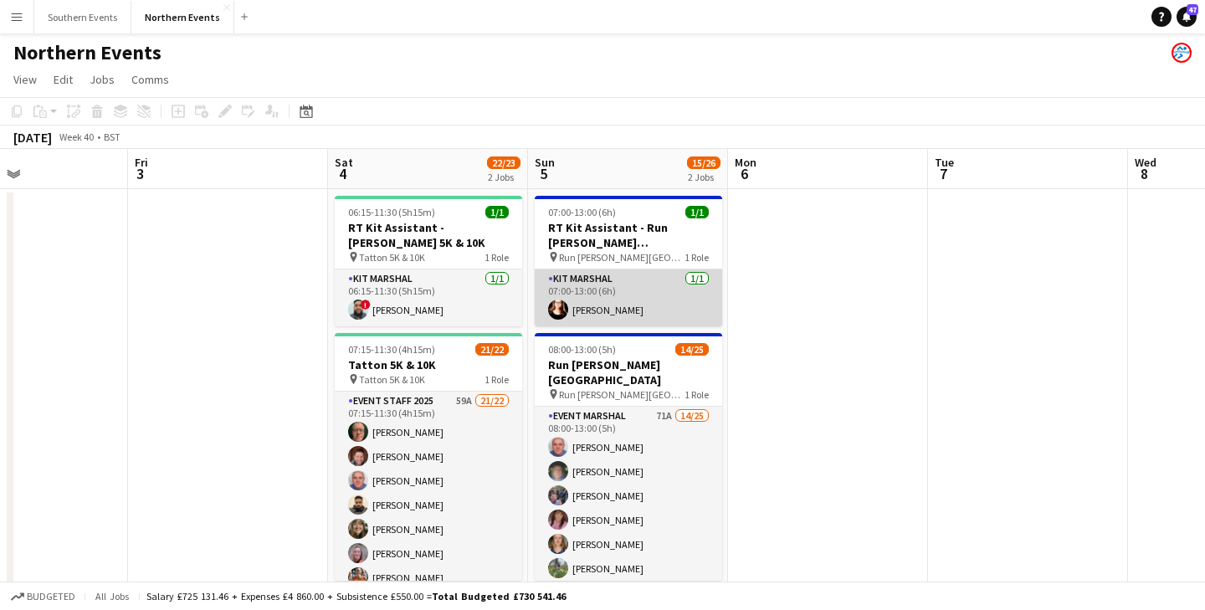
click at [626, 300] on app-card-role "Kit Marshal [DATE] 07:00-13:00 (6h) [PERSON_NAME]" at bounding box center [628, 297] width 187 height 57
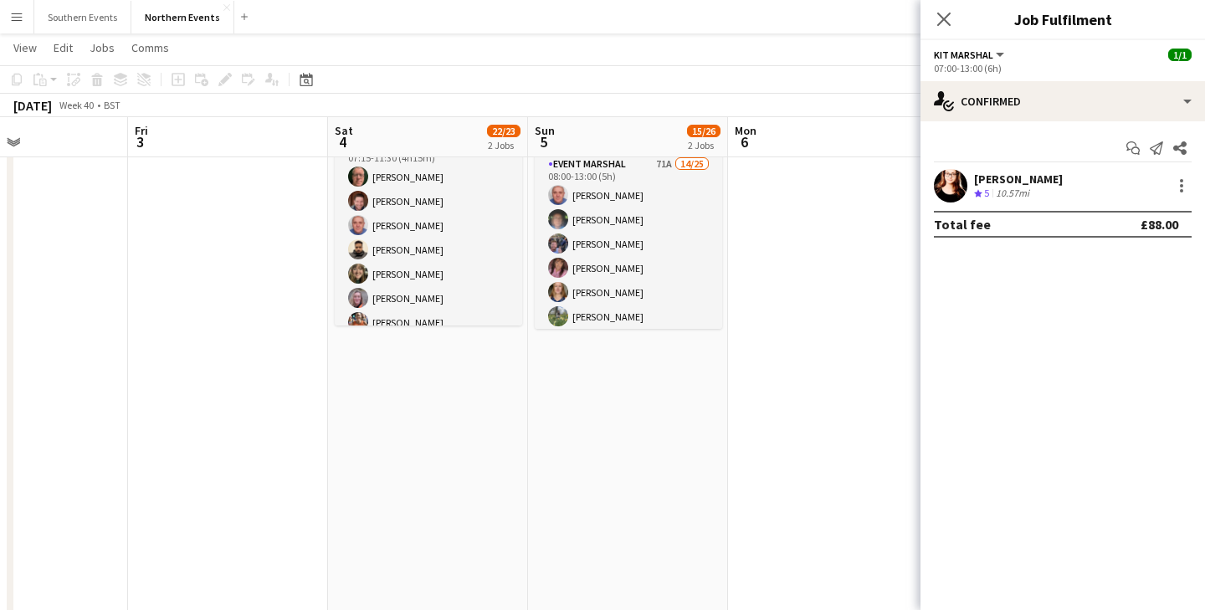
click at [750, 322] on app-date-cell at bounding box center [828, 576] width 200 height 1285
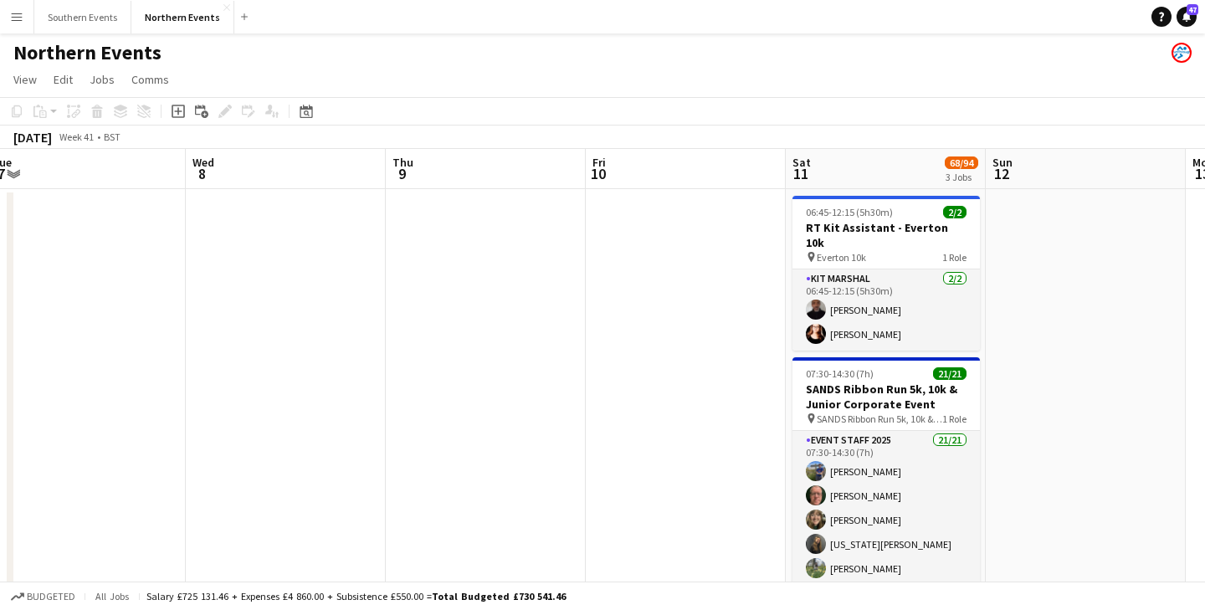
scroll to position [0, 619]
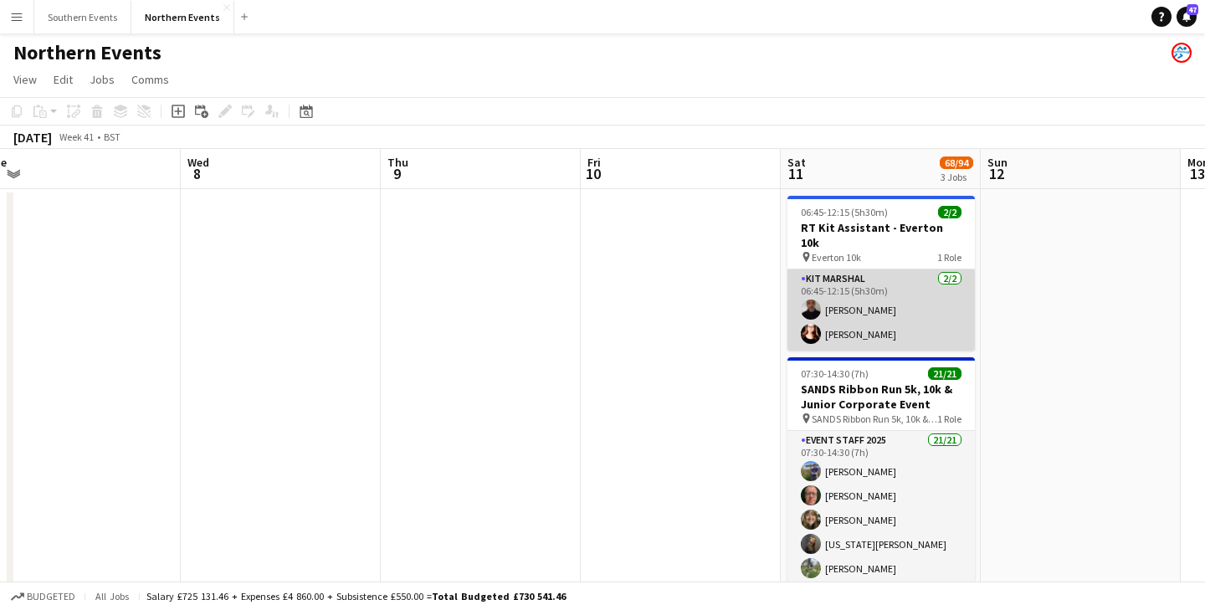
click at [931, 309] on app-card-role "Kit Marshal [DATE] 06:45-12:15 (5h30m) [PERSON_NAME] [PERSON_NAME]" at bounding box center [880, 309] width 187 height 81
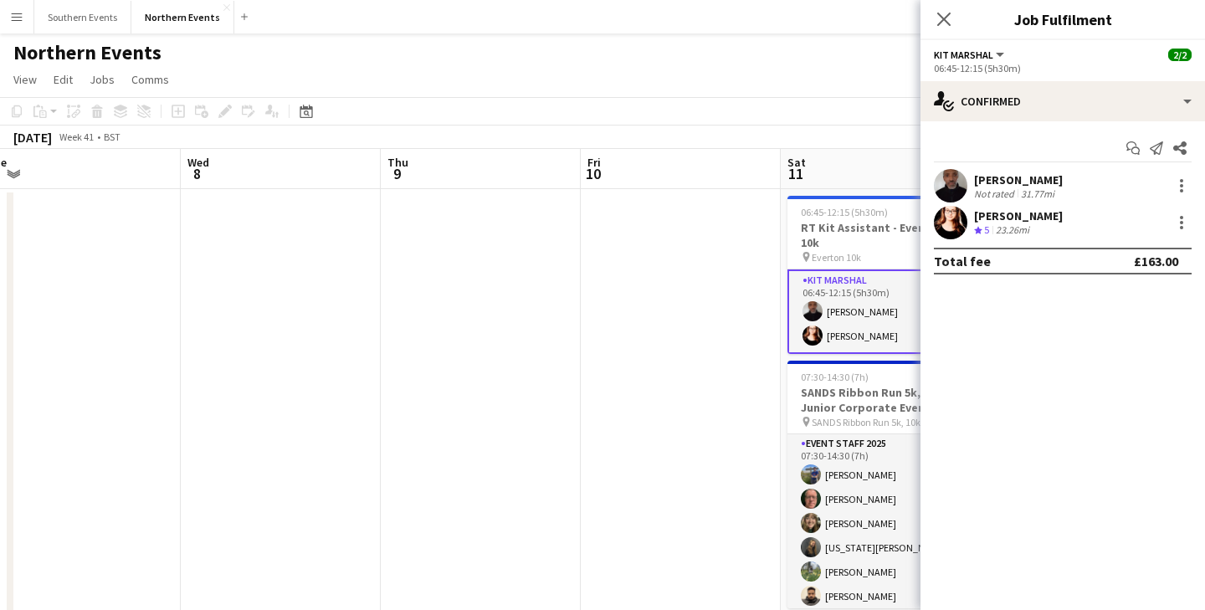
click at [963, 12] on div "Close pop-in" at bounding box center [944, 19] width 47 height 38
click at [947, 16] on icon at bounding box center [944, 19] width 16 height 16
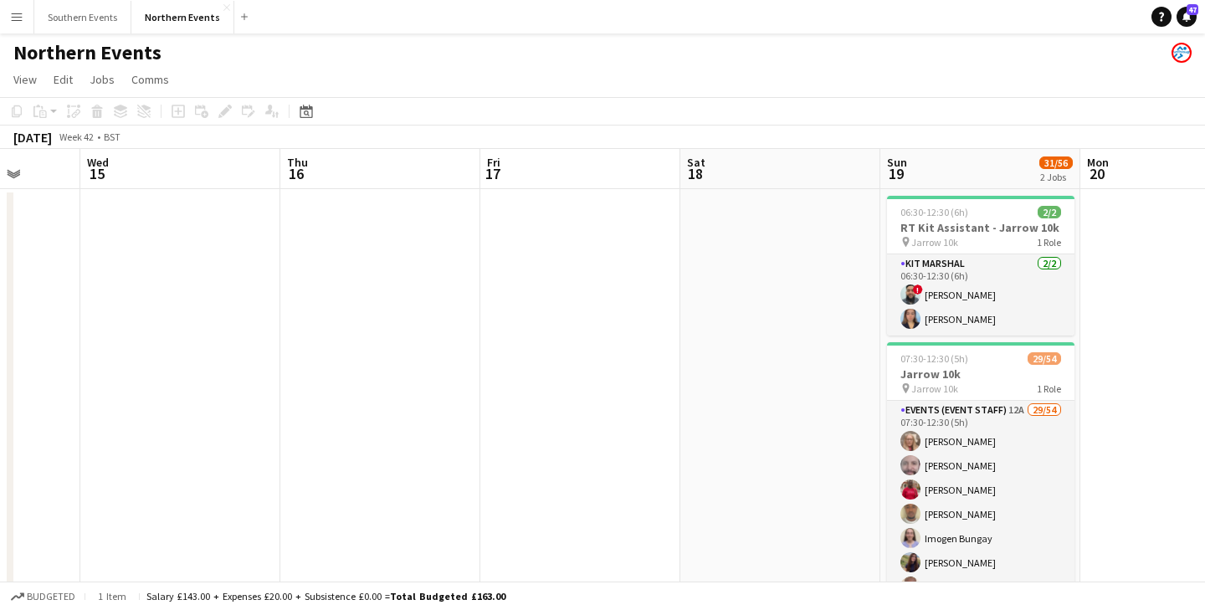
scroll to position [0, 737]
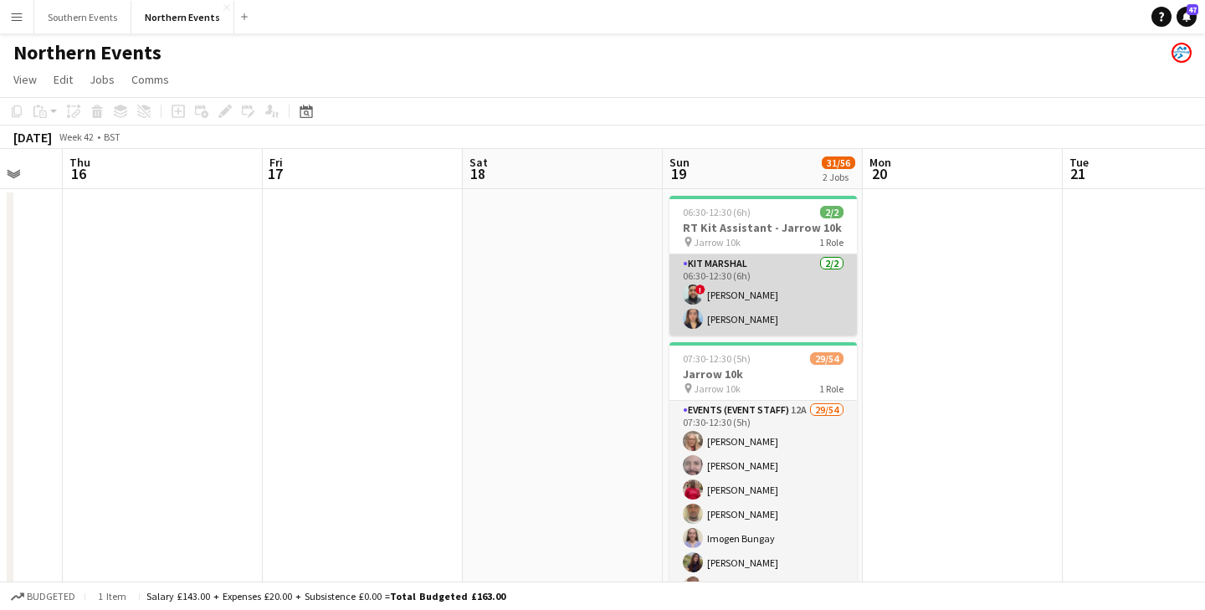
click at [792, 325] on app-card-role "Kit Marshal [DATE] 06:30-12:30 (6h) ! [PERSON_NAME] [PERSON_NAME]" at bounding box center [762, 294] width 187 height 81
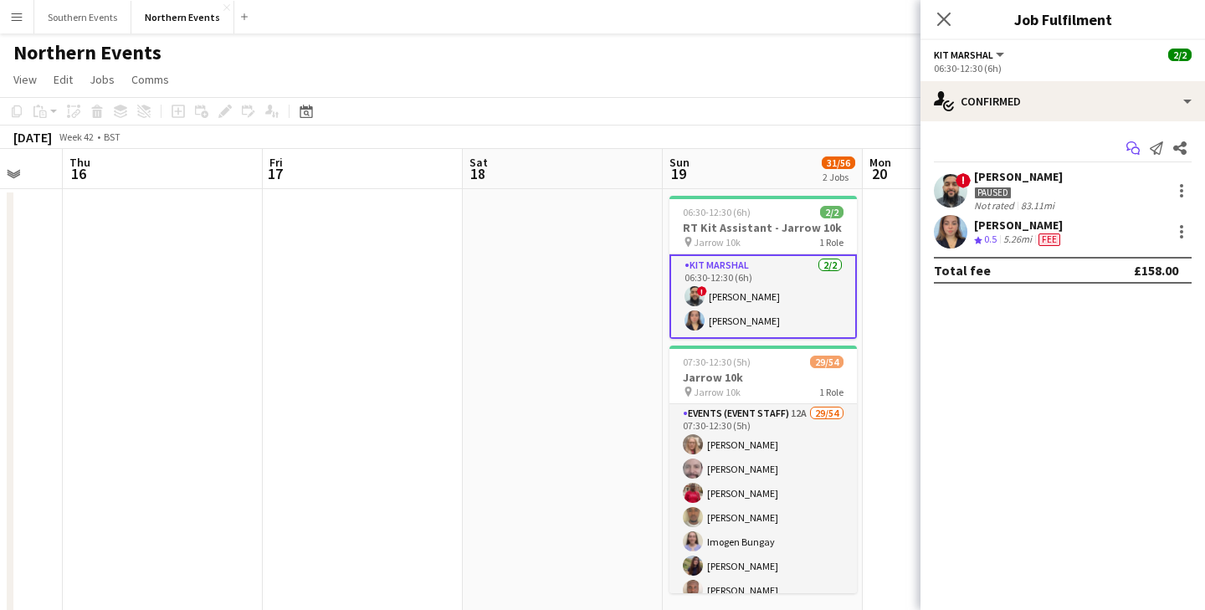
click at [1133, 149] on icon "Start chat" at bounding box center [1132, 147] width 13 height 13
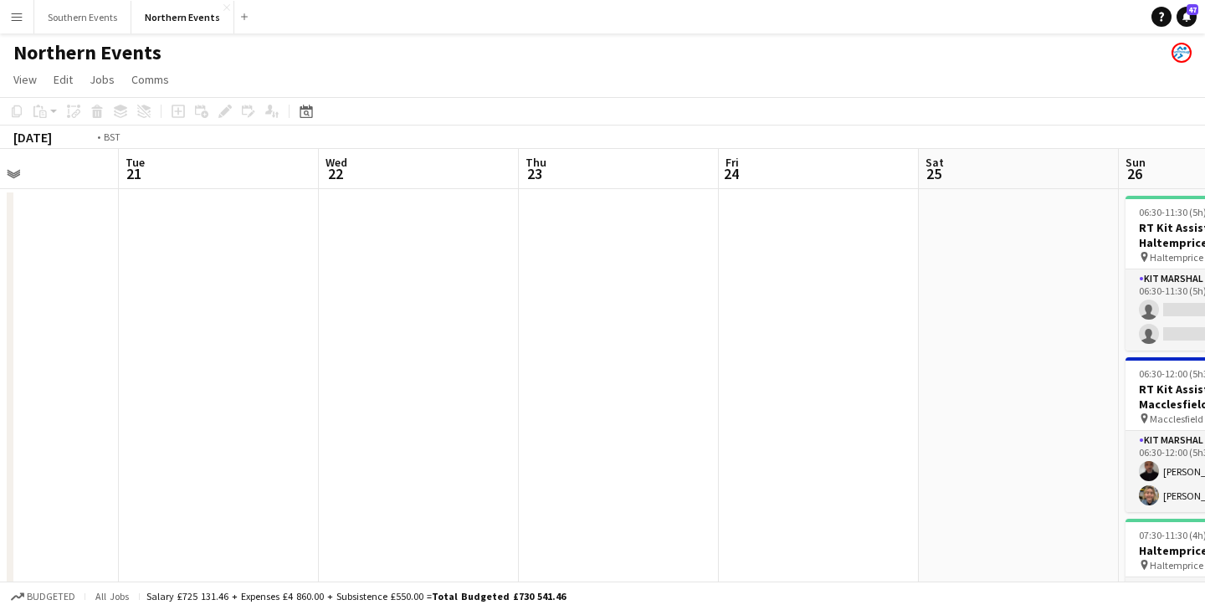
scroll to position [0, 601]
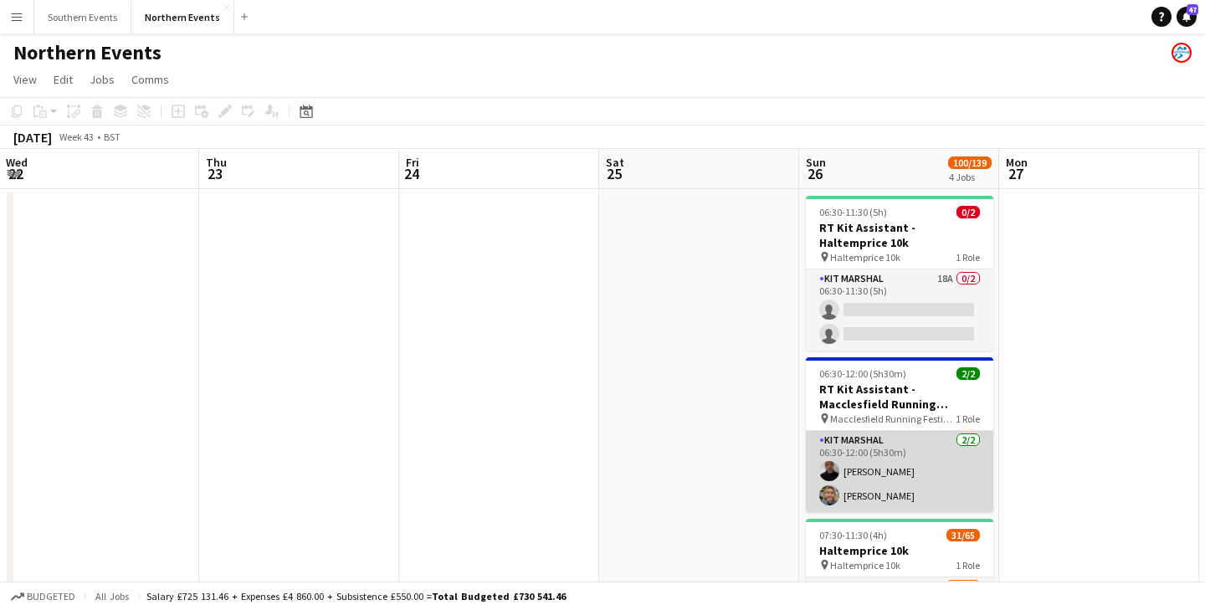
click at [951, 493] on app-card-role "Kit Marshal [DATE] 06:30-12:00 (5h30m) [PERSON_NAME] [PERSON_NAME]" at bounding box center [899, 471] width 187 height 81
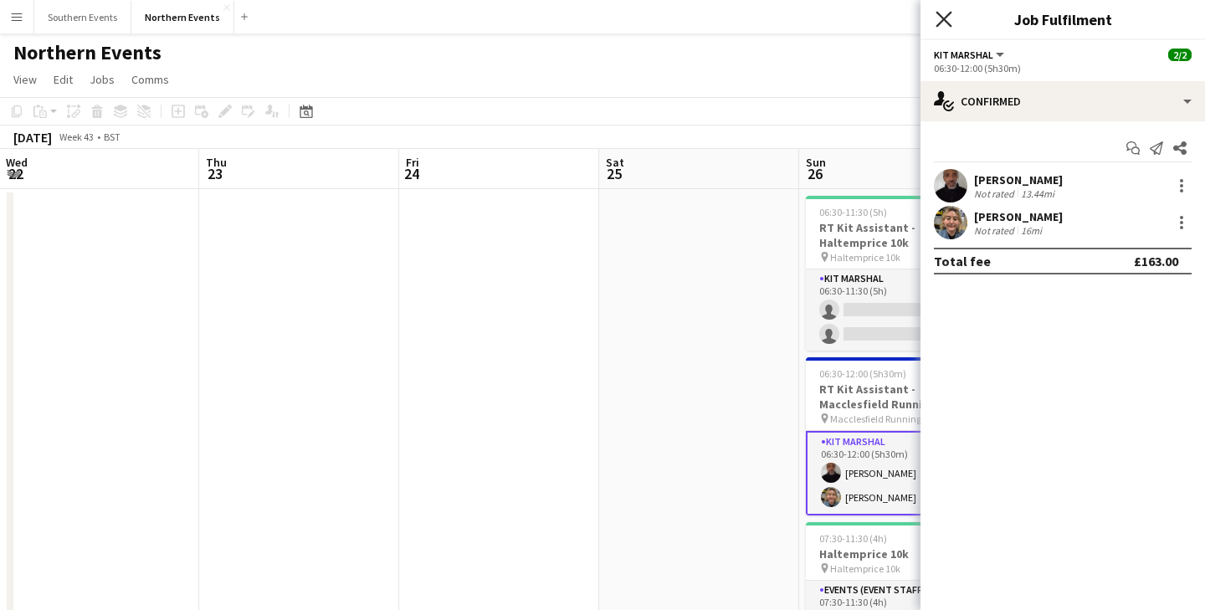
click at [951, 22] on icon "Close pop-in" at bounding box center [944, 19] width 16 height 16
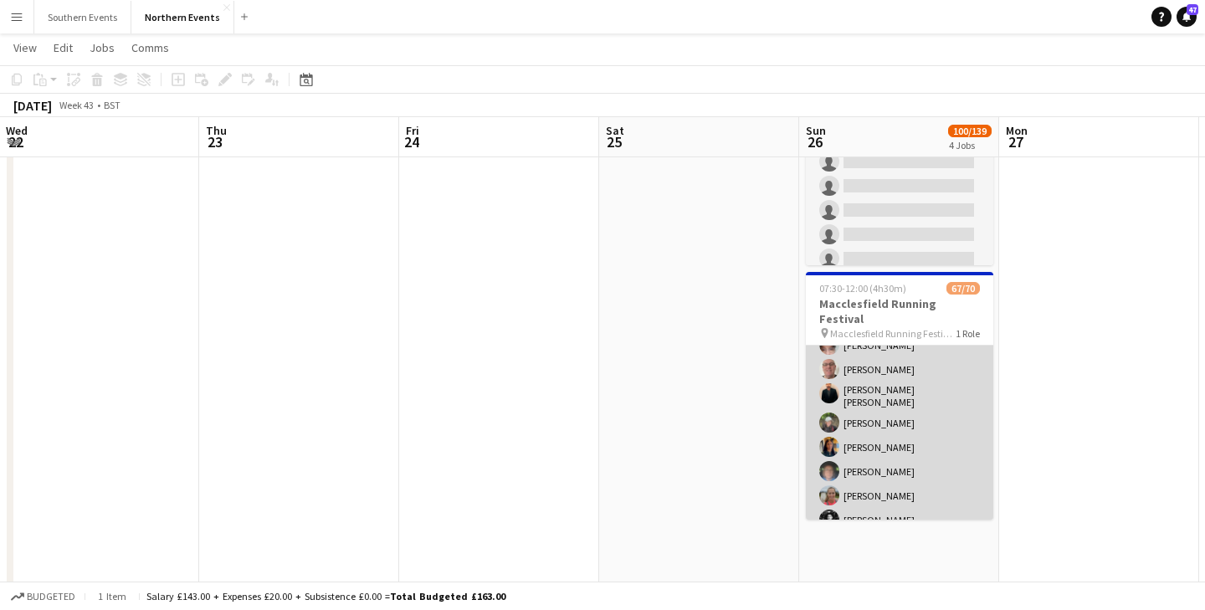
scroll to position [0, 0]
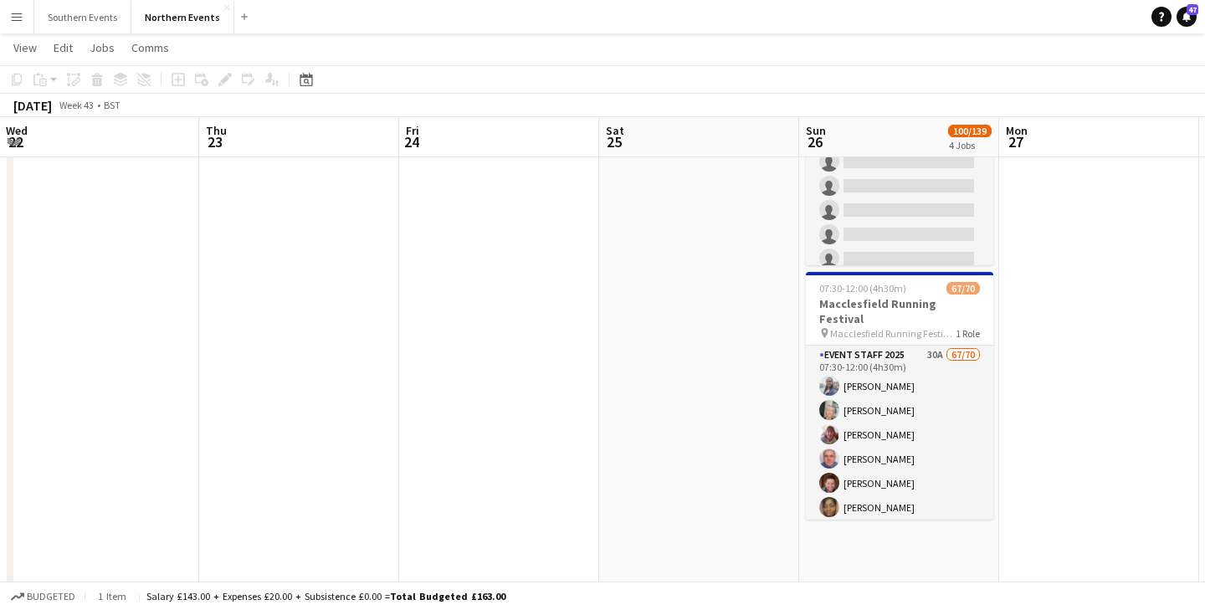
click at [1107, 301] on app-date-cell at bounding box center [1099, 327] width 200 height 1285
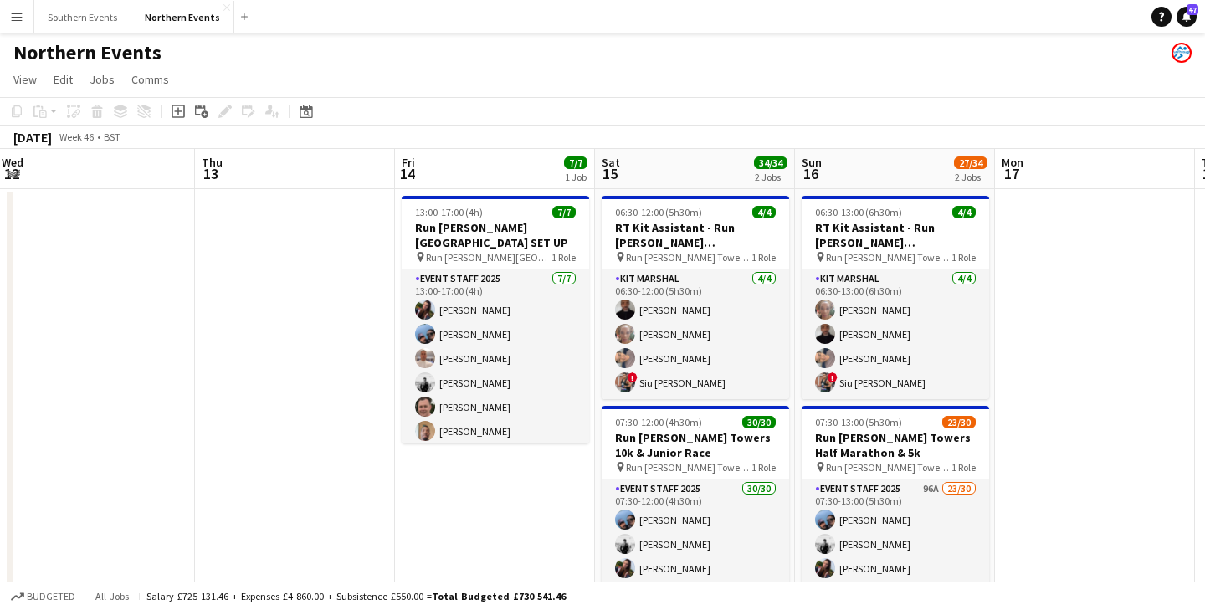
scroll to position [0, 612]
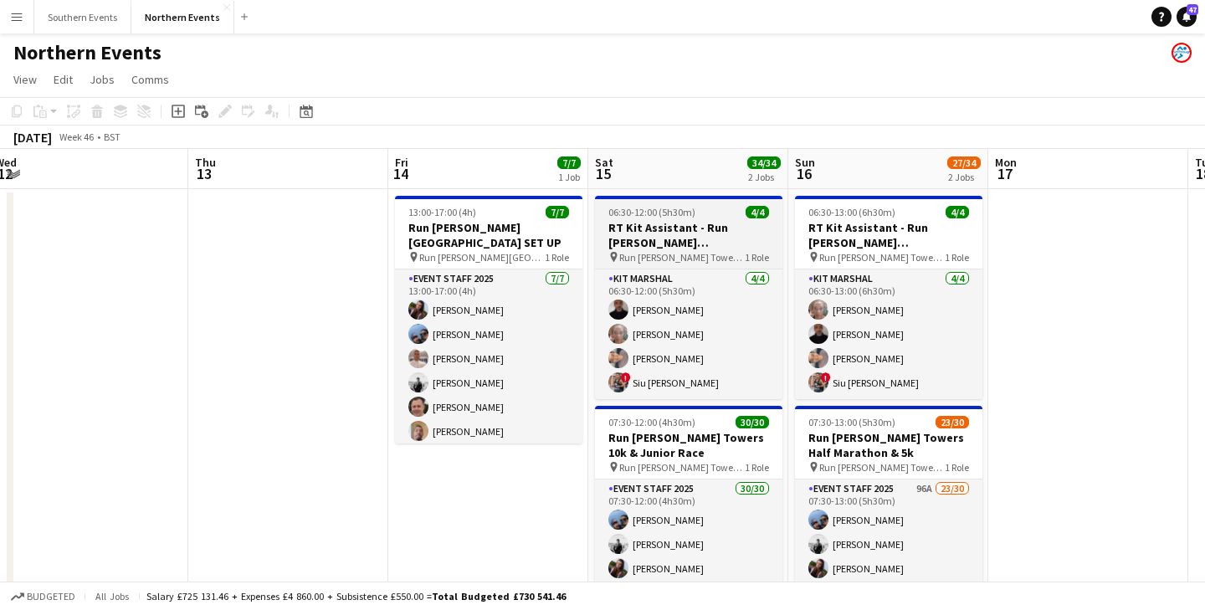
click at [736, 225] on h3 "RT Kit Assistant - Run [PERSON_NAME][GEOGRAPHIC_DATA] 10k & Junior Race" at bounding box center [688, 235] width 187 height 30
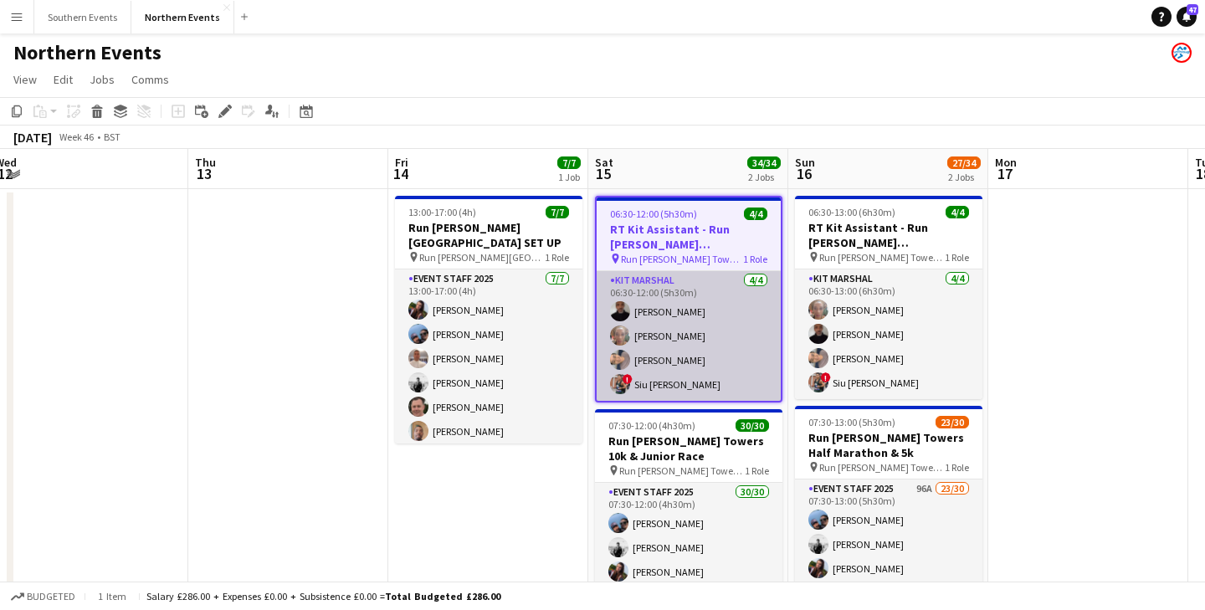
click at [709, 309] on app-card-role "Kit Marshal [DATE] 06:30-12:00 (5h30m) [PERSON_NAME] [PERSON_NAME] [PERSON_NAME…" at bounding box center [689, 336] width 184 height 130
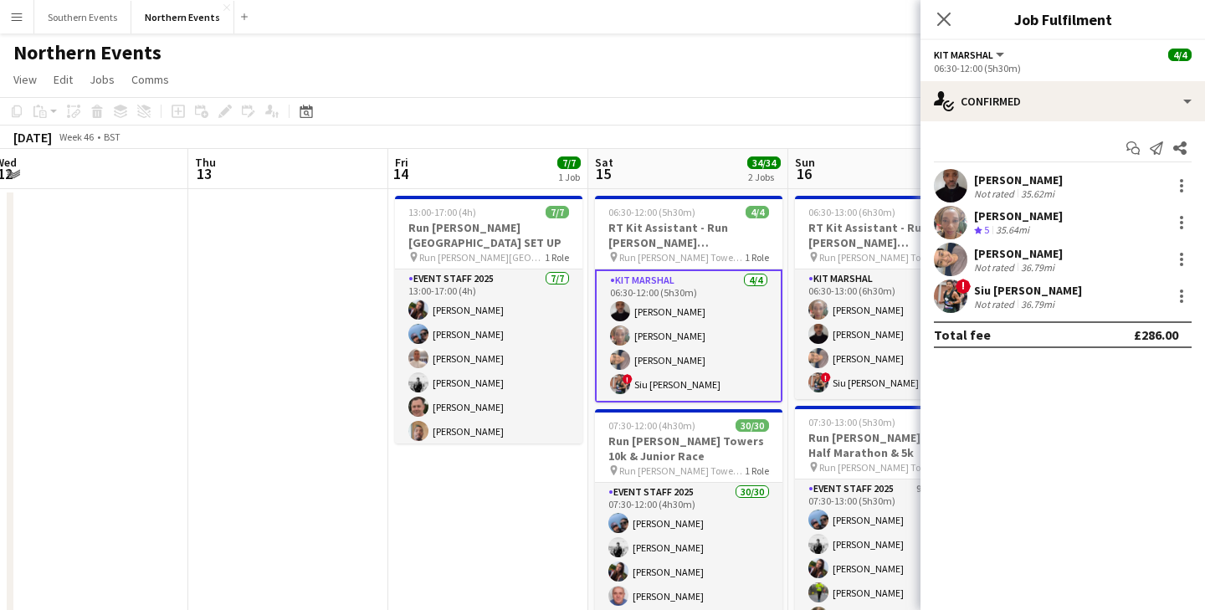
click at [1033, 65] on div "06:30-12:00 (5h30m)" at bounding box center [1063, 68] width 258 height 13
click at [978, 58] on span "Kit Marshal" at bounding box center [963, 55] width 59 height 13
click at [967, 84] on li "All roles" at bounding box center [990, 83] width 84 height 15
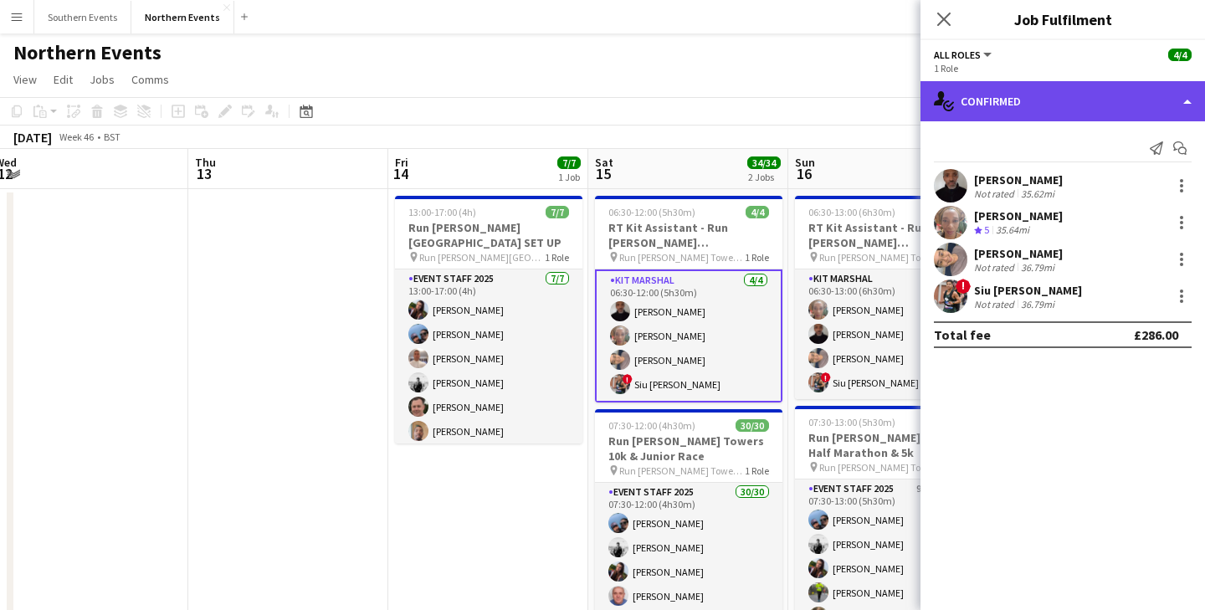
click at [1071, 106] on div "single-neutral-actions-check-2 Confirmed" at bounding box center [1063, 101] width 285 height 40
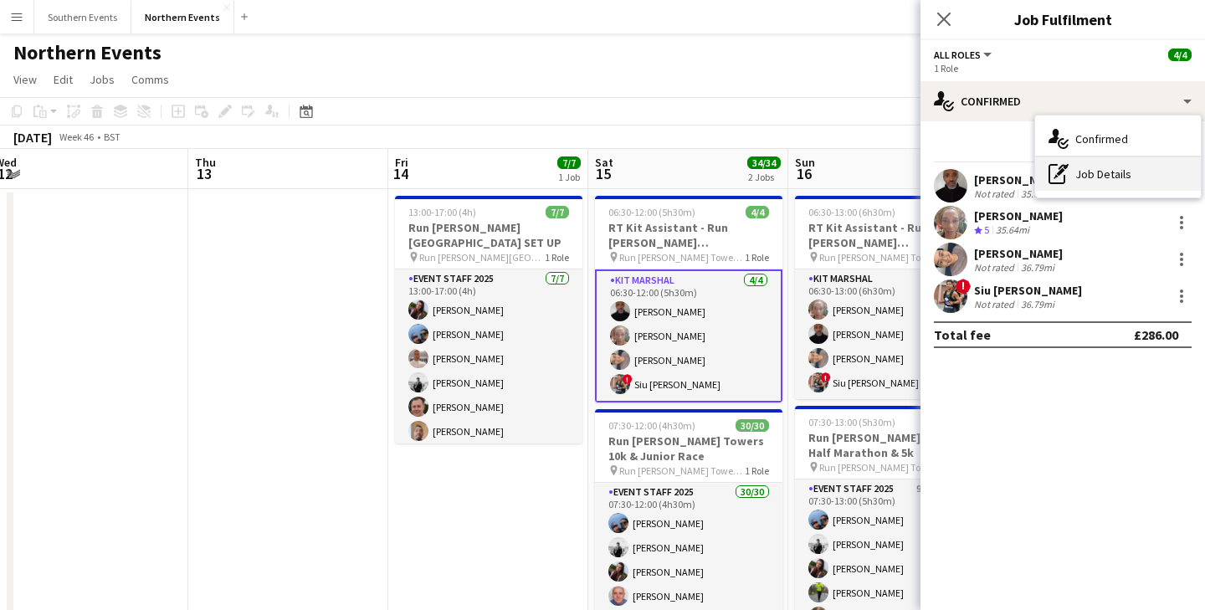
click at [1077, 165] on div "pen-write Job Details" at bounding box center [1118, 173] width 166 height 33
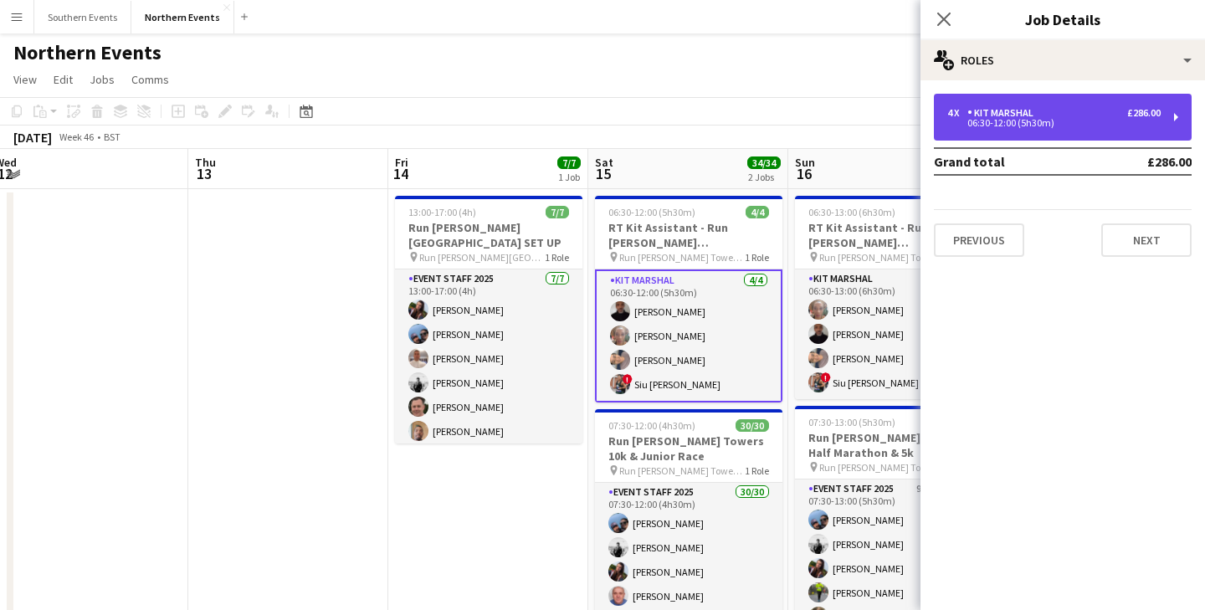
click at [951, 116] on div "4 x" at bounding box center [957, 113] width 20 height 12
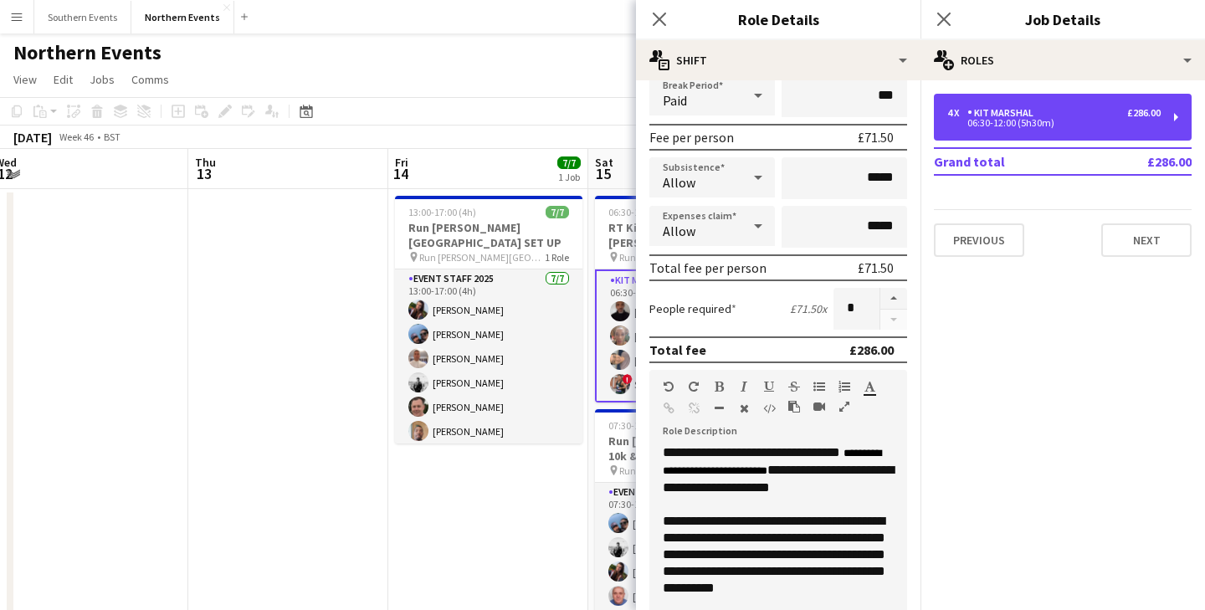
scroll to position [218, 0]
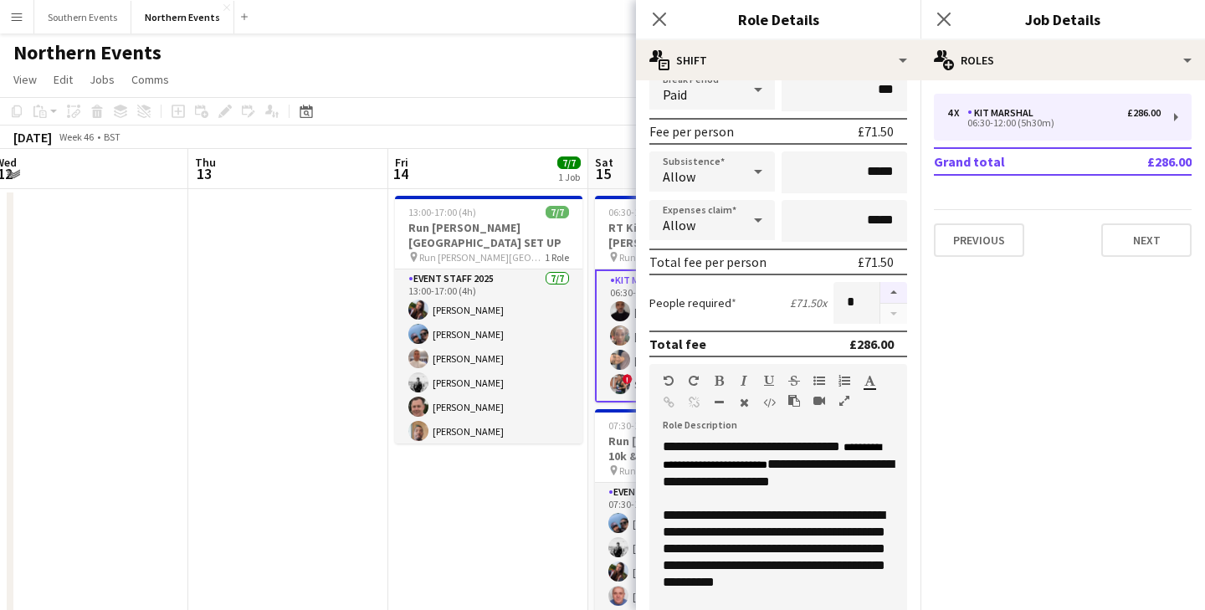
click at [894, 290] on button "button" at bounding box center [893, 293] width 27 height 22
type input "*"
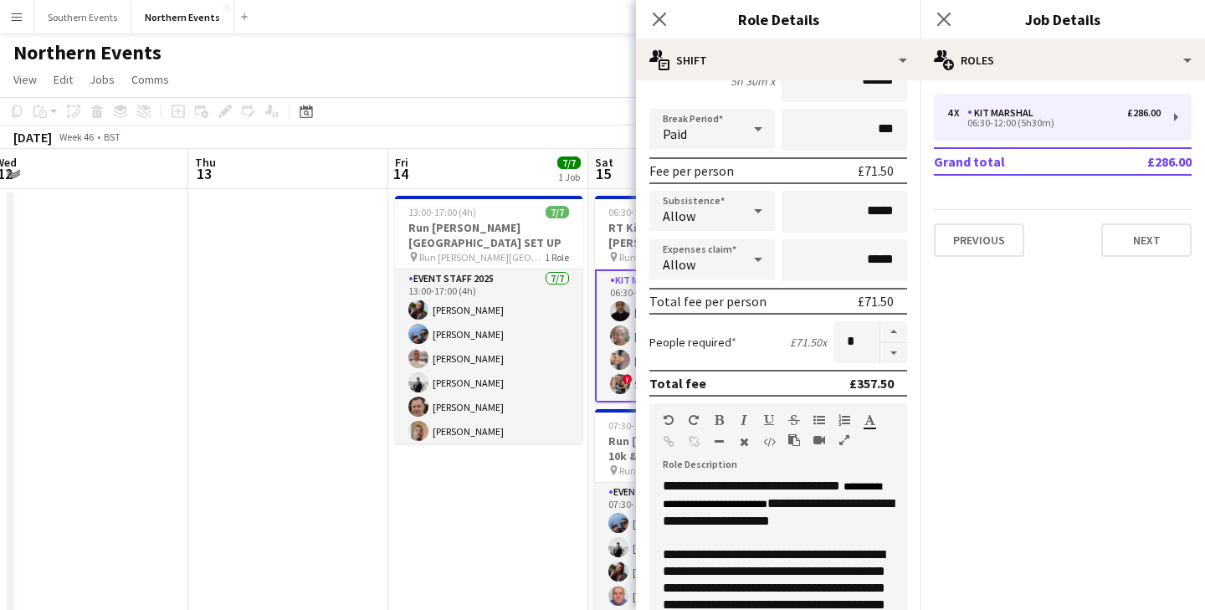
scroll to position [0, 0]
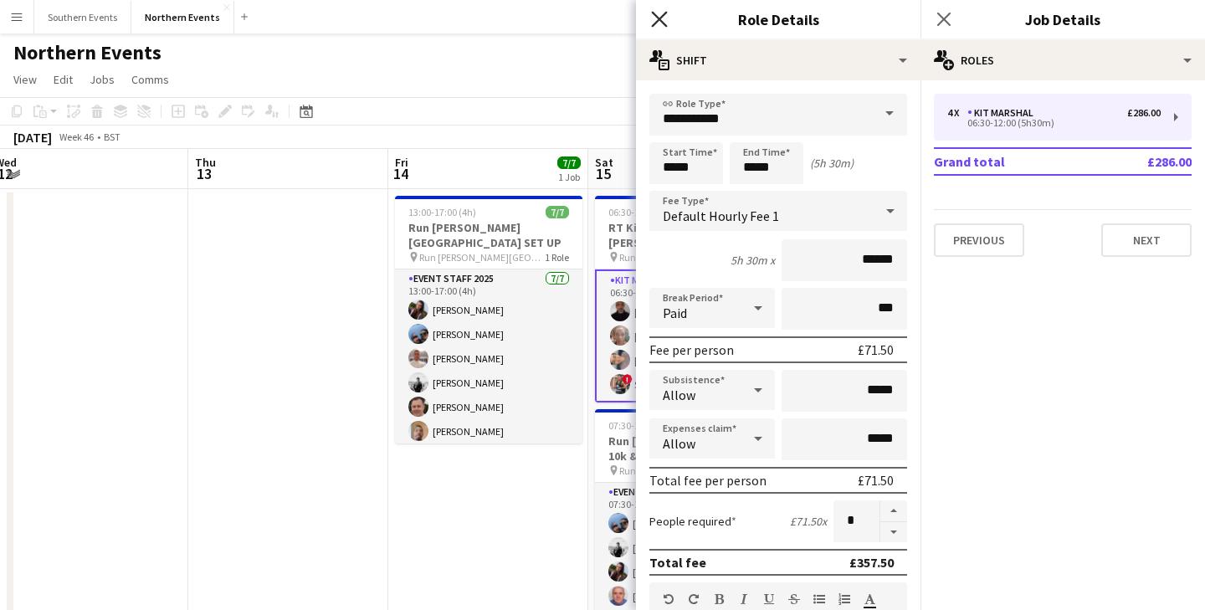
click at [658, 11] on icon "Close pop-in" at bounding box center [659, 19] width 16 height 16
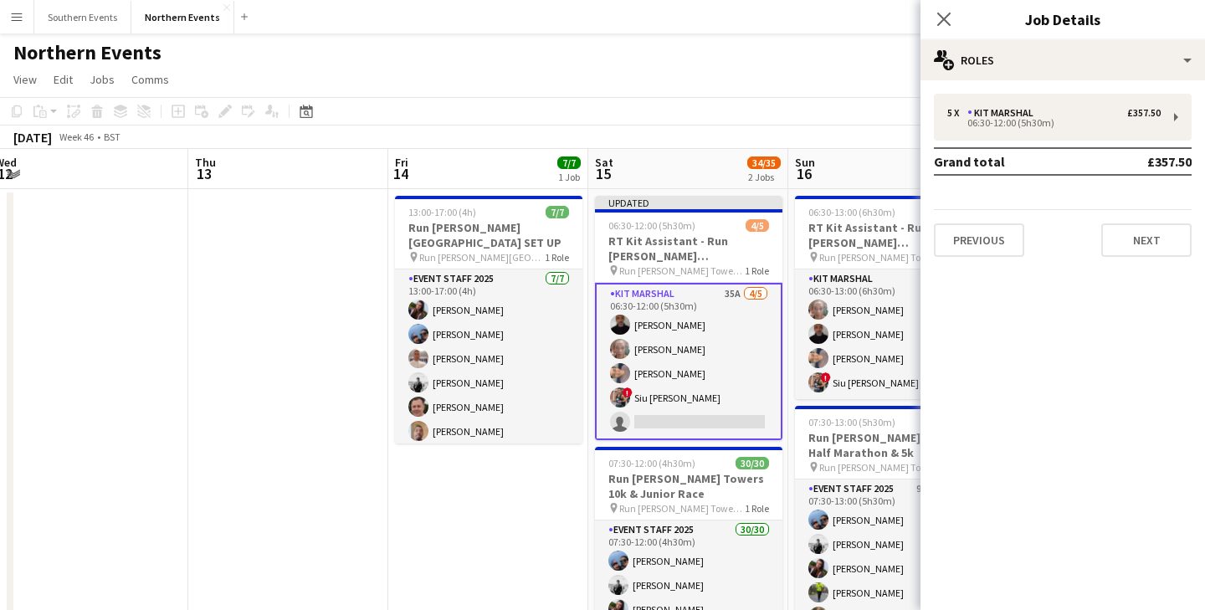
click at [748, 334] on app-card-role "Kit Marshal 35A [DATE] 06:30-12:00 (5h30m) [PERSON_NAME] [PERSON_NAME] Yin [PER…" at bounding box center [688, 361] width 187 height 157
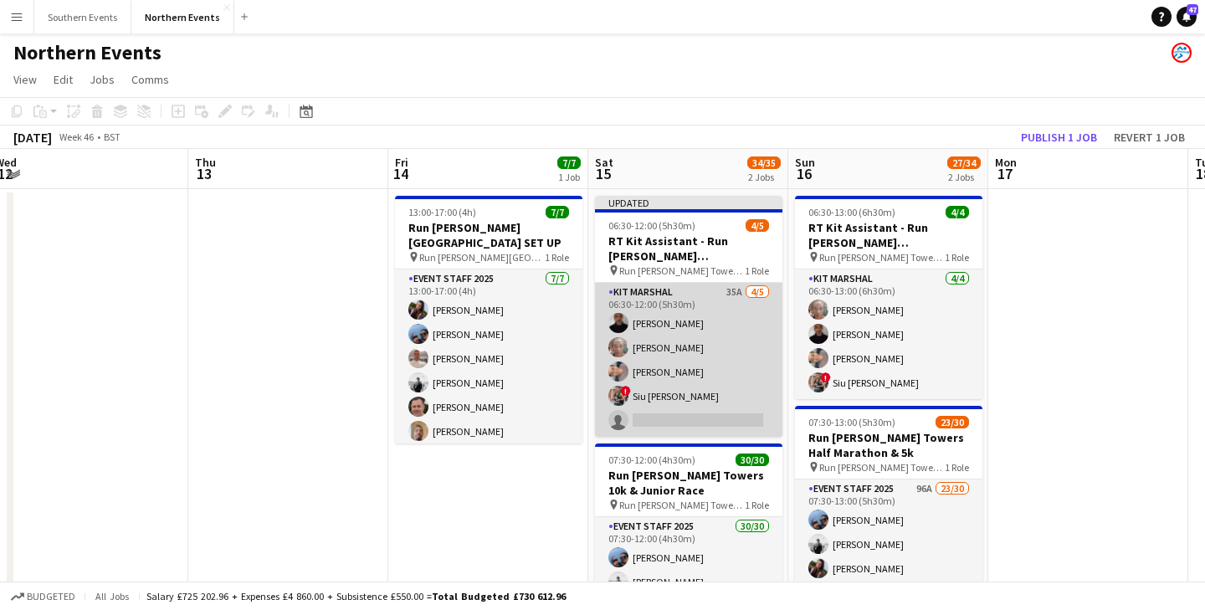
click at [748, 334] on app-card-role "Kit Marshal 35A [DATE] 06:30-12:00 (5h30m) [PERSON_NAME] [PERSON_NAME] Yin [PER…" at bounding box center [688, 360] width 187 height 154
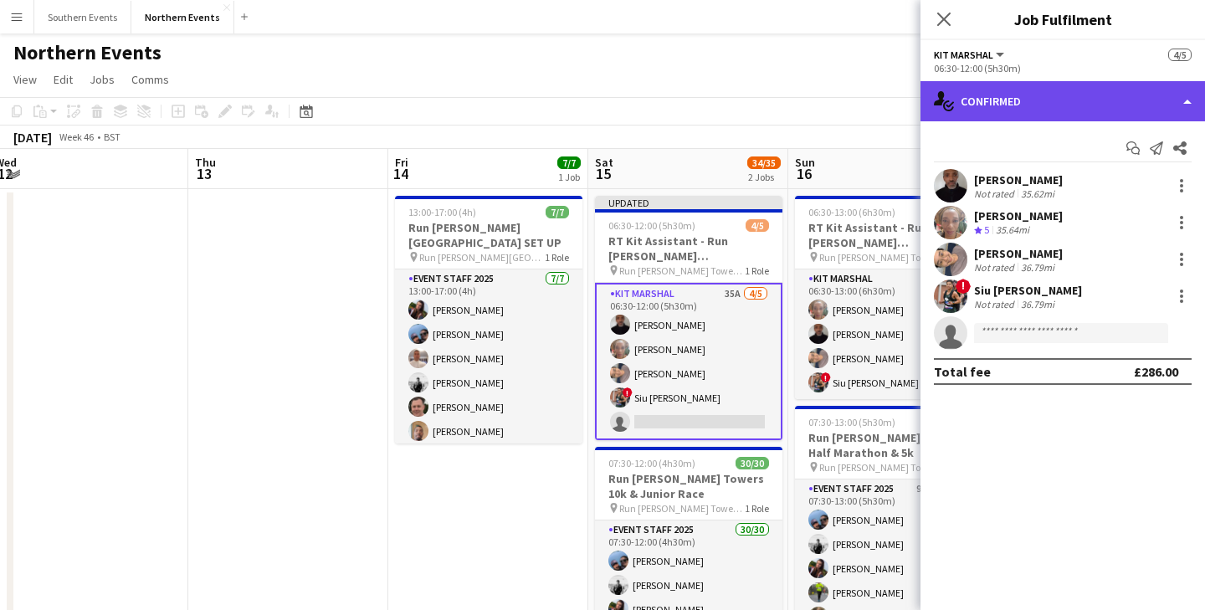
click at [1060, 111] on div "single-neutral-actions-check-2 Confirmed" at bounding box center [1063, 101] width 285 height 40
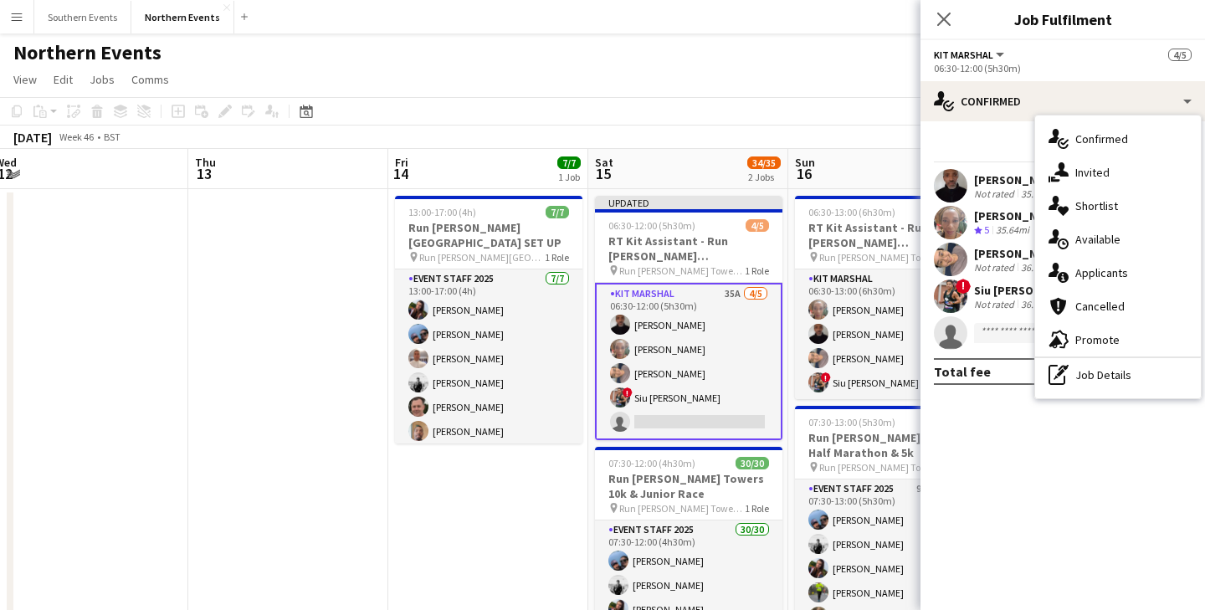
click at [974, 70] on div "06:30-12:00 (5h30m)" at bounding box center [1063, 68] width 258 height 13
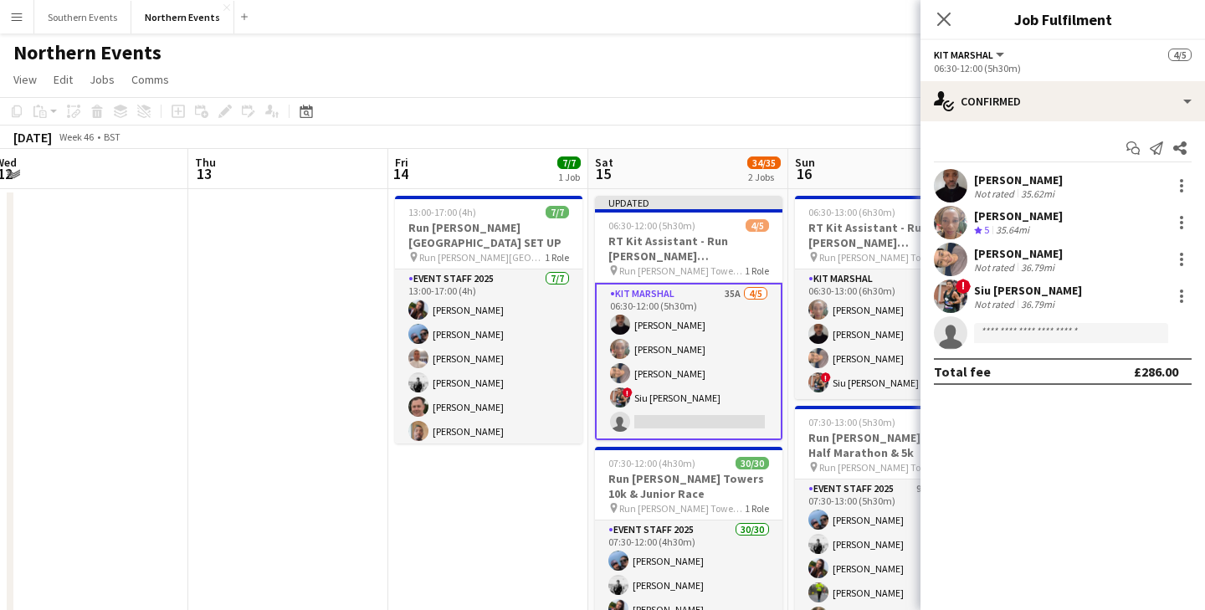
click at [974, 42] on app-options-switcher "Kit Marshal All roles Kit Marshal [DATE] 06:30-12:00 (5h30m)" at bounding box center [1063, 60] width 285 height 41
click at [982, 55] on span "Kit Marshal" at bounding box center [963, 55] width 59 height 13
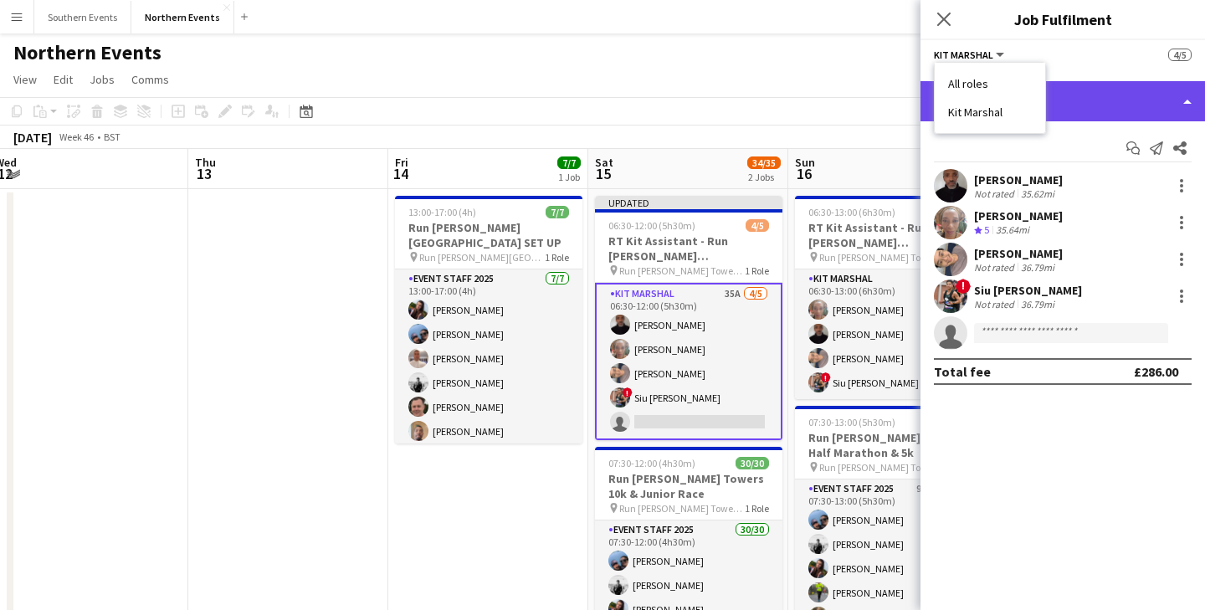
click at [1085, 82] on div "single-neutral-actions-check-2 Confirmed" at bounding box center [1063, 101] width 285 height 40
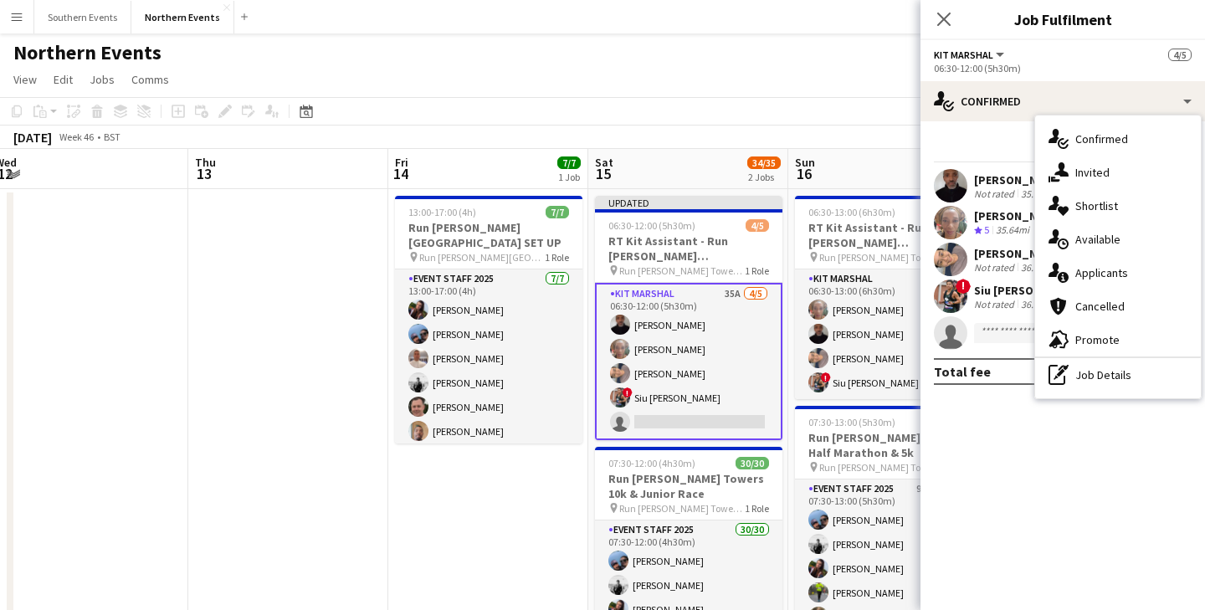
click at [1069, 64] on div "06:30-12:00 (5h30m)" at bounding box center [1063, 68] width 258 height 13
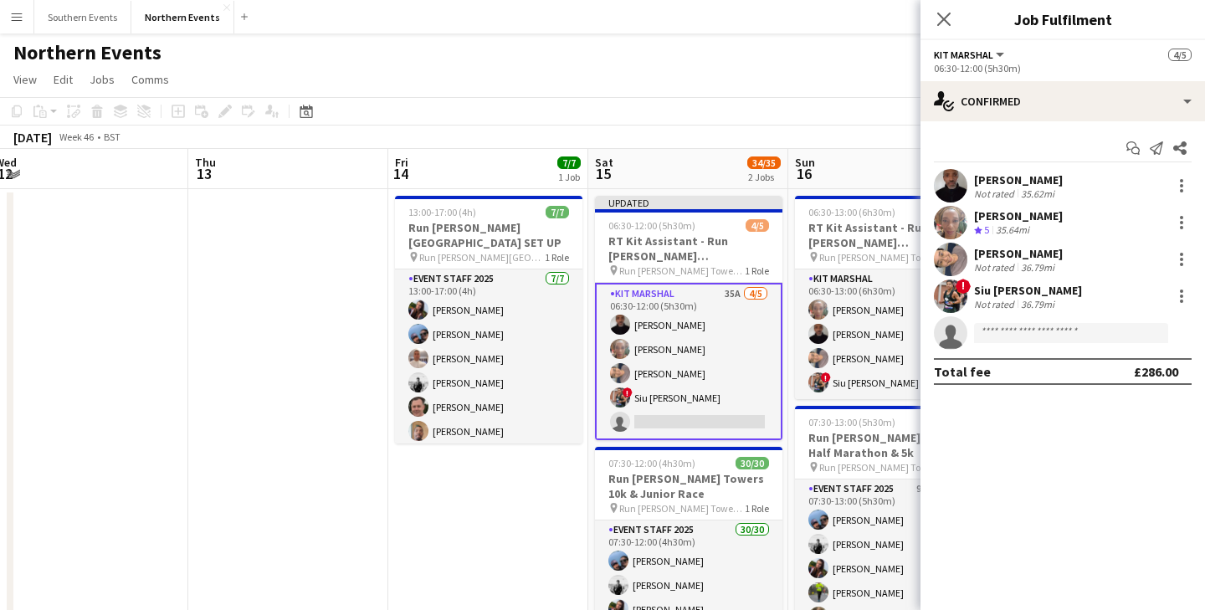
click at [1123, 57] on div "Kit Marshal All roles Kit Marshal 4/5" at bounding box center [1063, 54] width 258 height 15
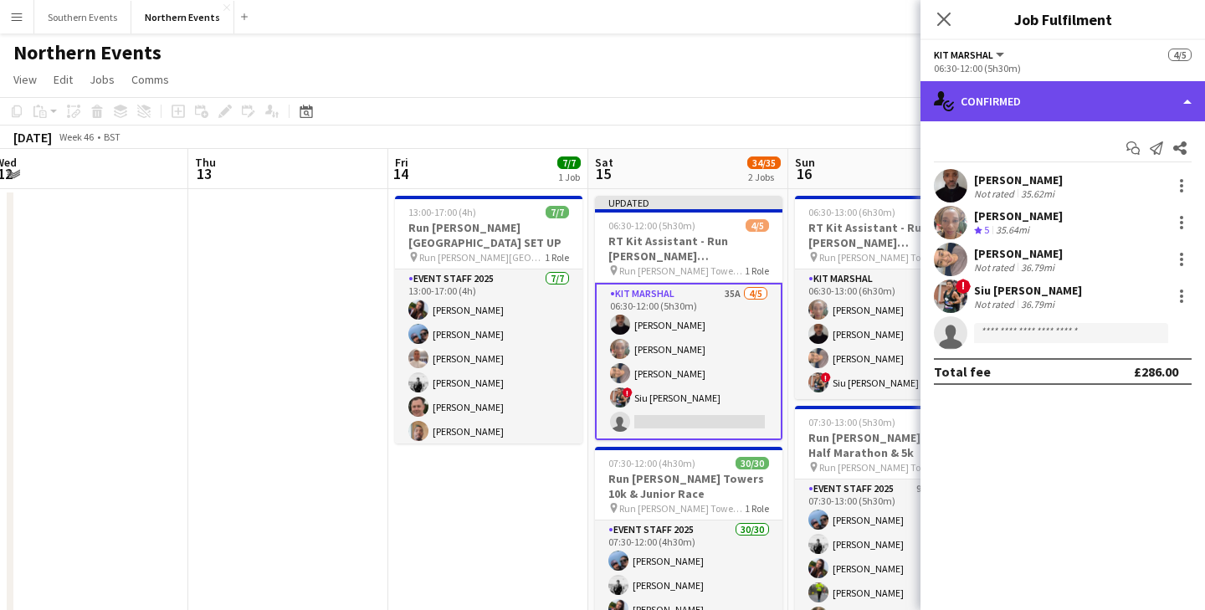
click at [1182, 91] on div "single-neutral-actions-check-2 Confirmed" at bounding box center [1063, 101] width 285 height 40
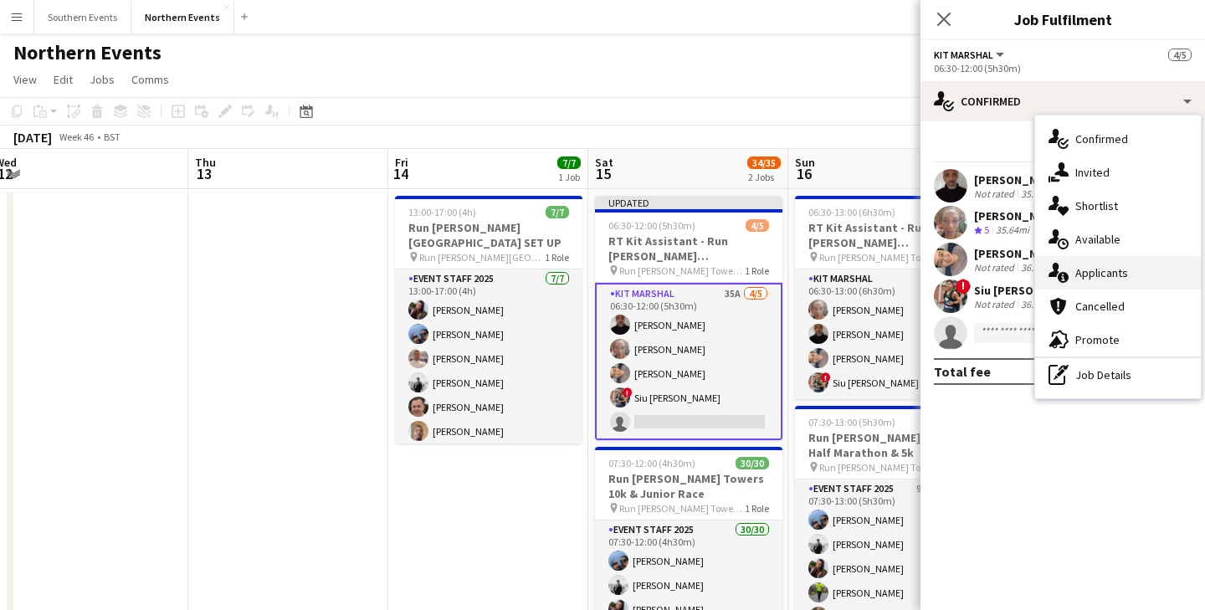
click at [1090, 274] on span "Applicants" at bounding box center [1101, 272] width 53 height 15
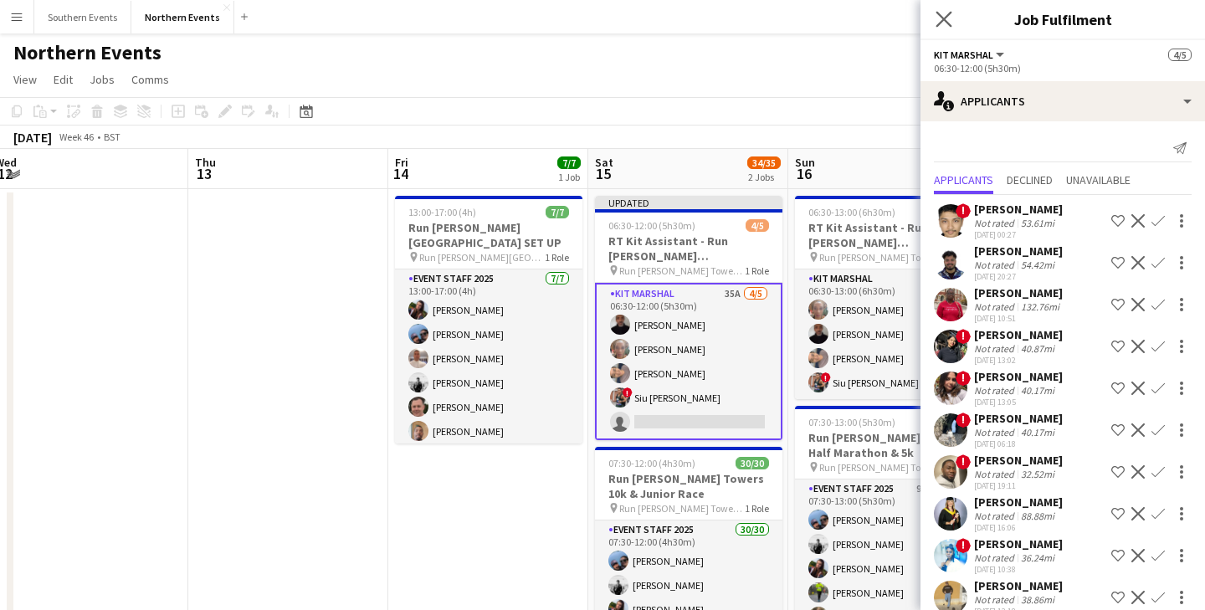
click at [952, 9] on app-icon "Close pop-in" at bounding box center [944, 20] width 24 height 24
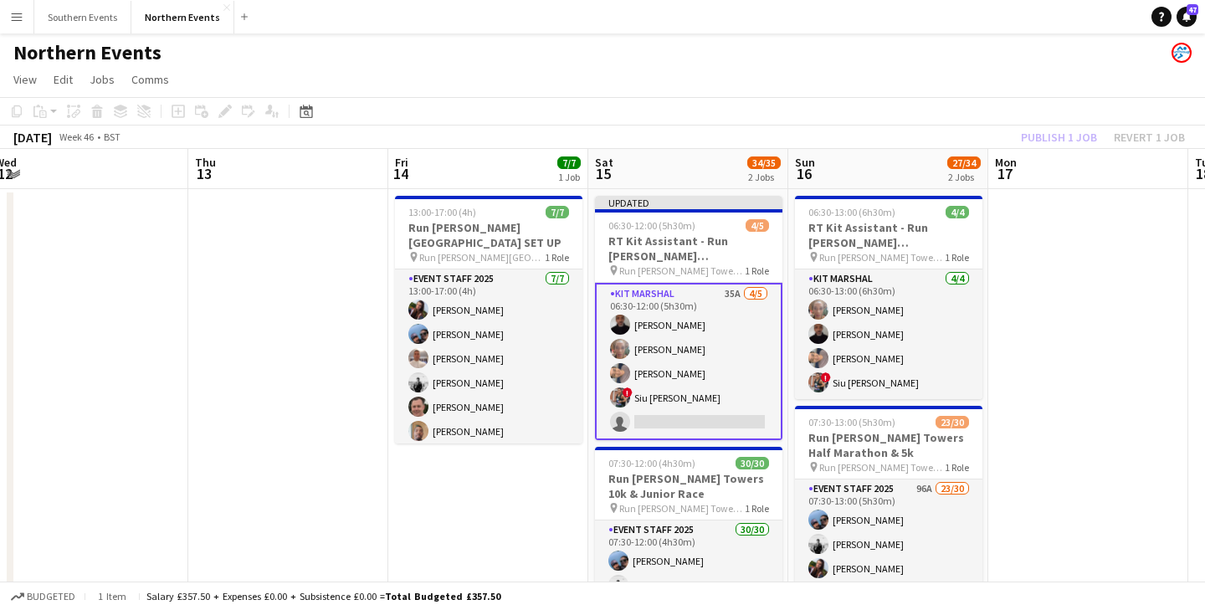
click at [708, 406] on app-card-role "Kit Marshal 35A [DATE] 06:30-12:00 (5h30m) [PERSON_NAME] [PERSON_NAME] Yin [PER…" at bounding box center [688, 361] width 187 height 157
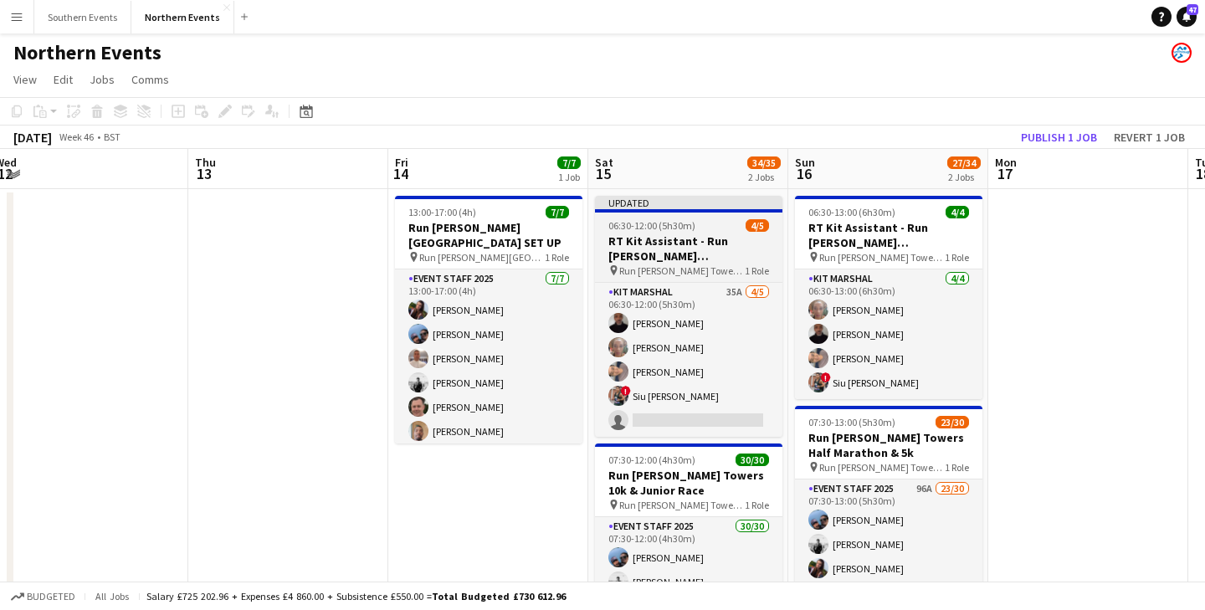
click at [670, 259] on h3 "RT Kit Assistant - Run [PERSON_NAME][GEOGRAPHIC_DATA] 10k & Junior Race" at bounding box center [688, 248] width 187 height 30
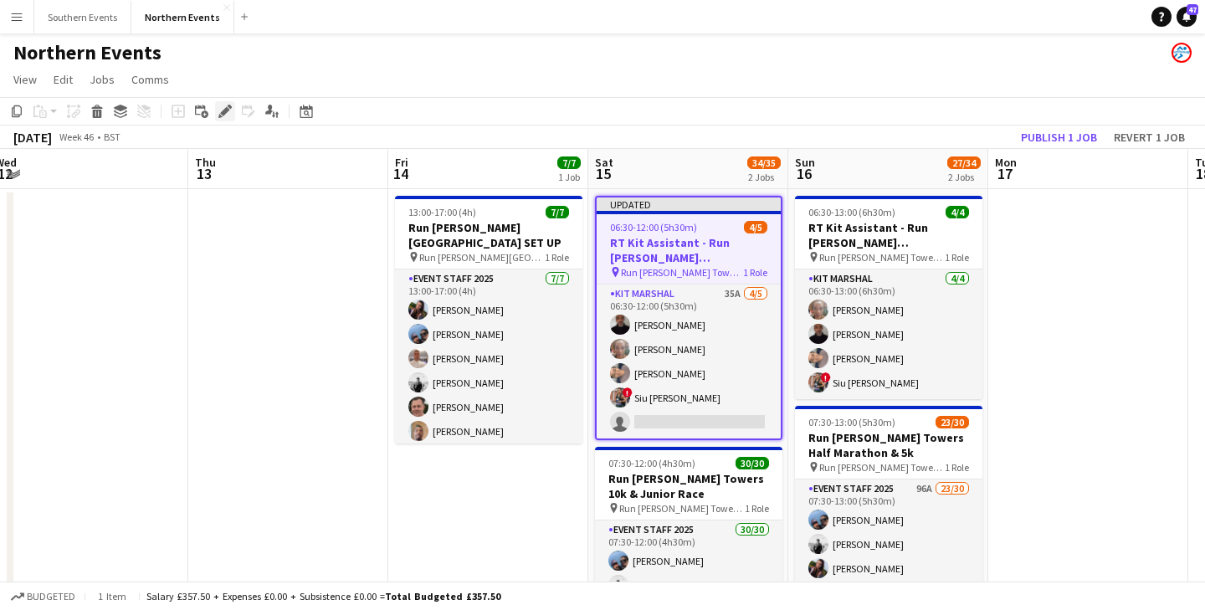
click at [231, 117] on icon "Edit" at bounding box center [224, 111] width 13 height 13
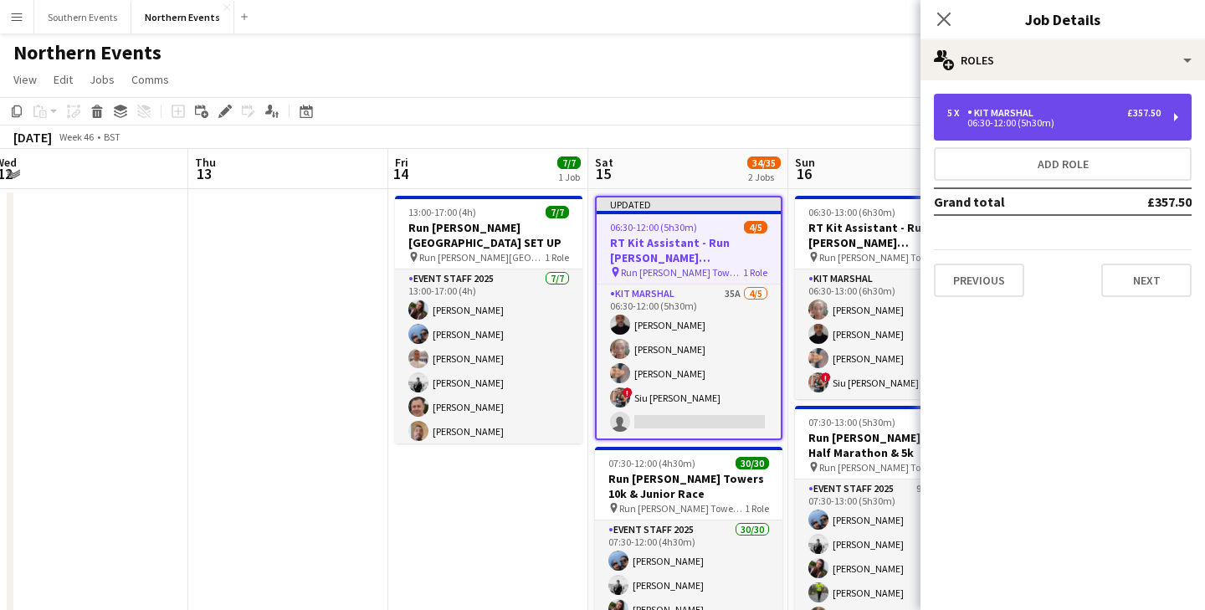
click at [987, 105] on div "5 x Kit Marshal £357.50 06:30-12:00 (5h30m)" at bounding box center [1063, 117] width 258 height 47
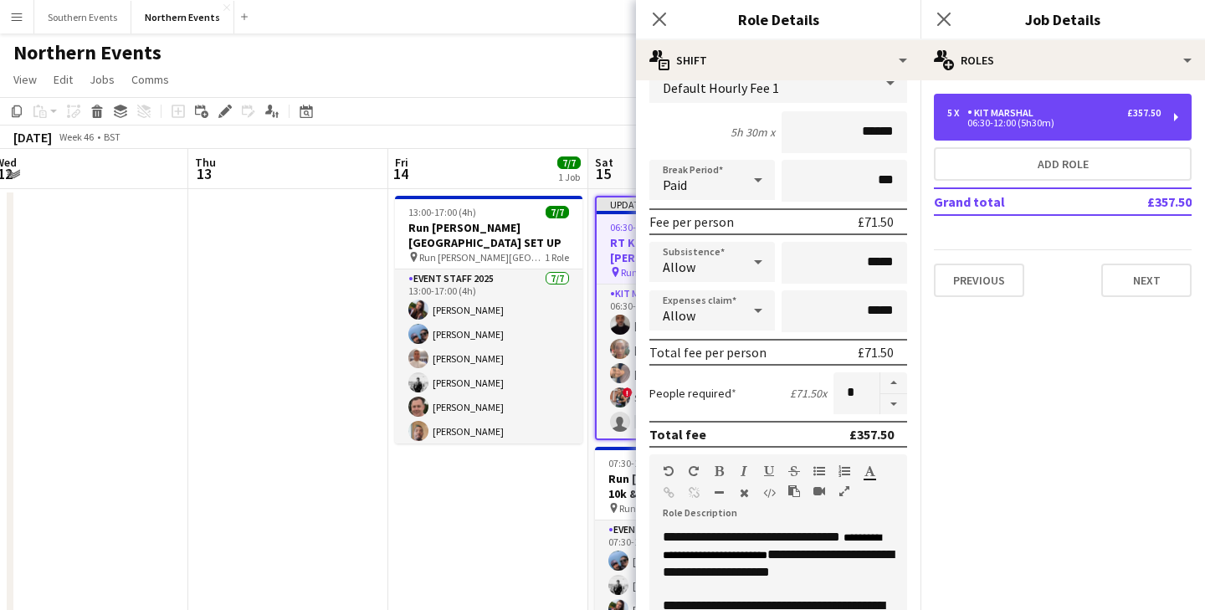
scroll to position [129, 0]
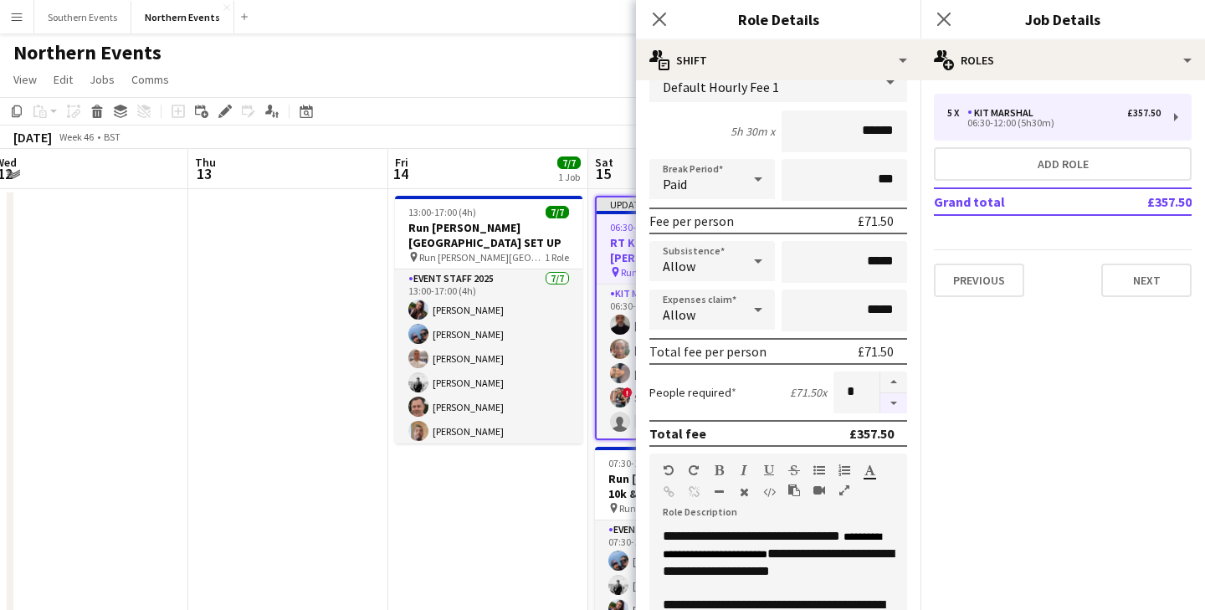
click at [890, 405] on button "button" at bounding box center [893, 403] width 27 height 21
type input "*"
click at [658, 24] on icon "Close pop-in" at bounding box center [659, 19] width 16 height 16
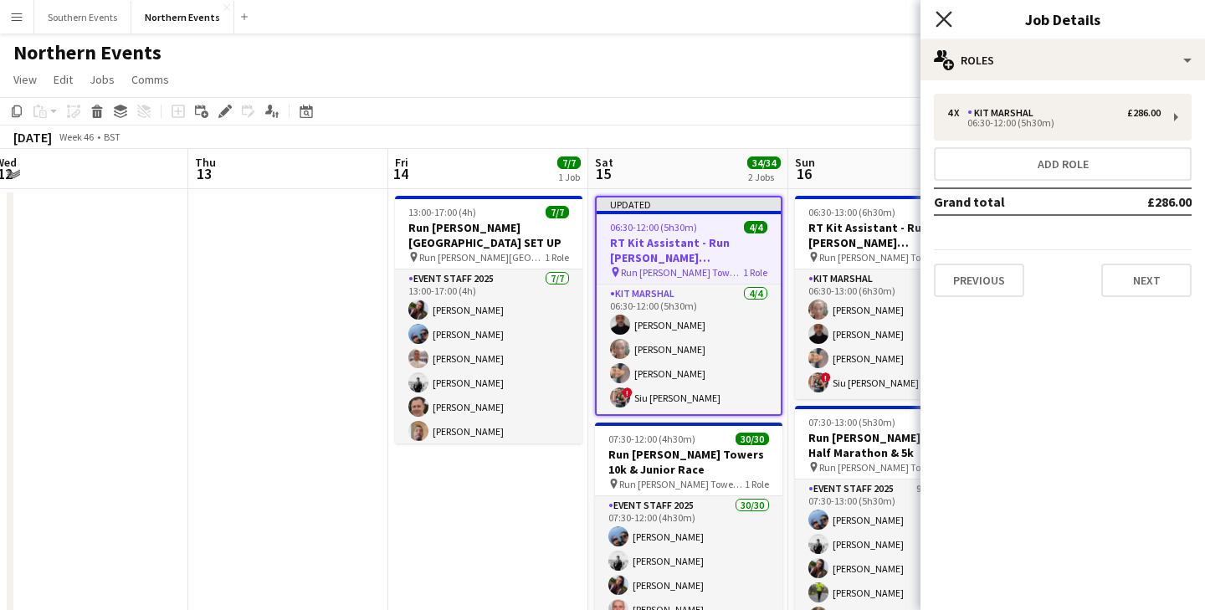
click at [941, 17] on icon at bounding box center [944, 19] width 16 height 16
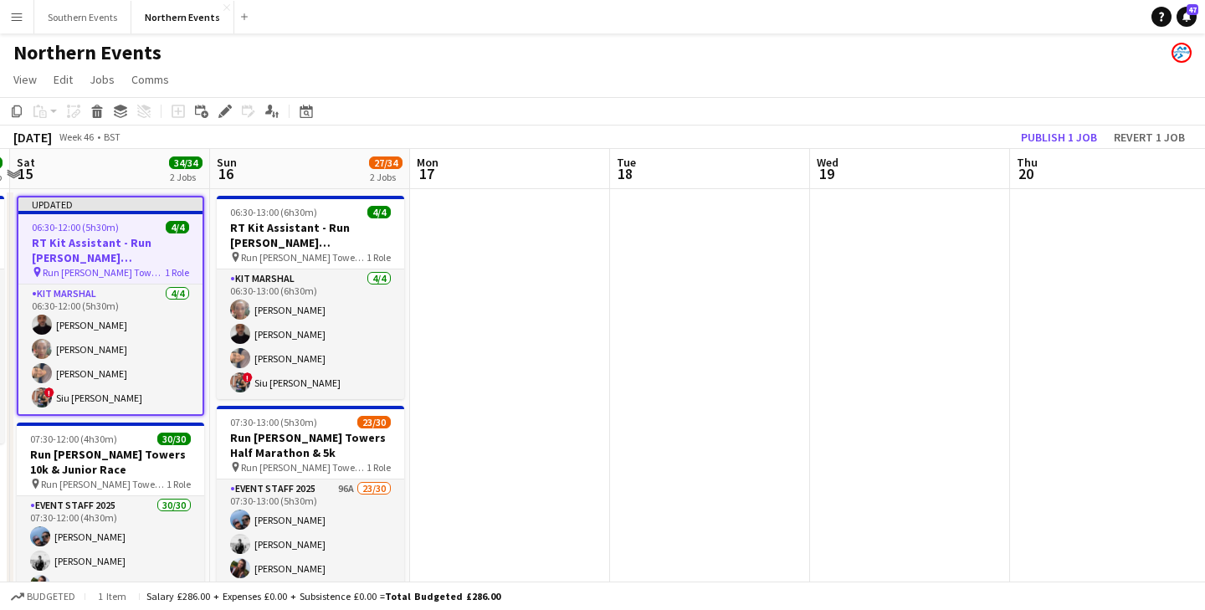
drag, startPoint x: 586, startPoint y: 290, endPoint x: 591, endPoint y: 302, distance: 13.5
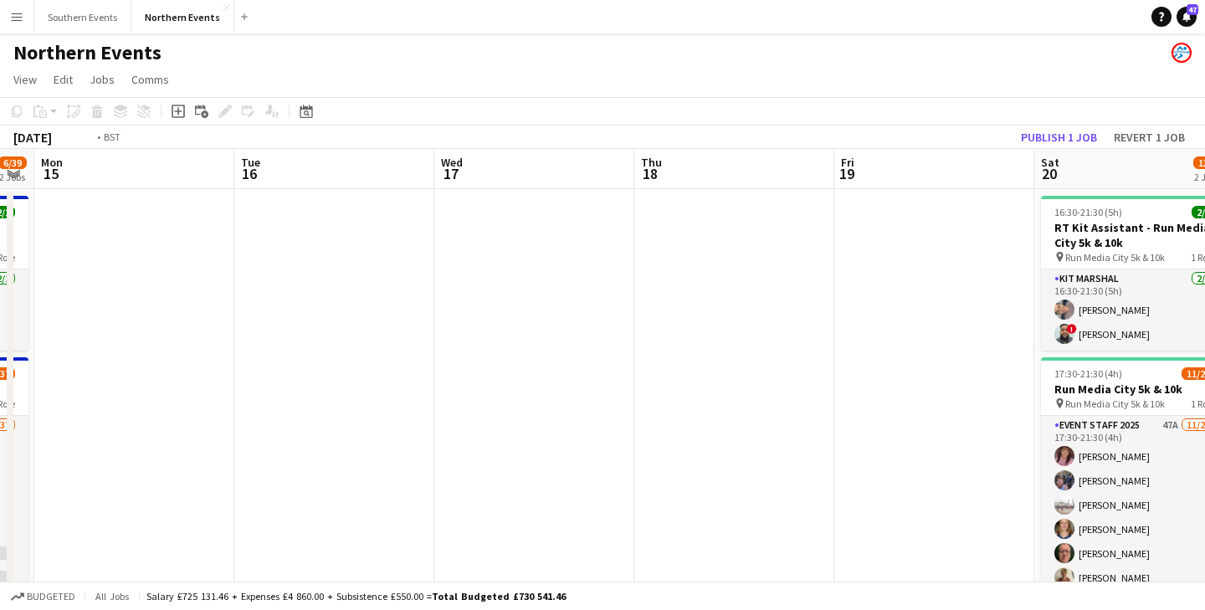
scroll to position [0, 590]
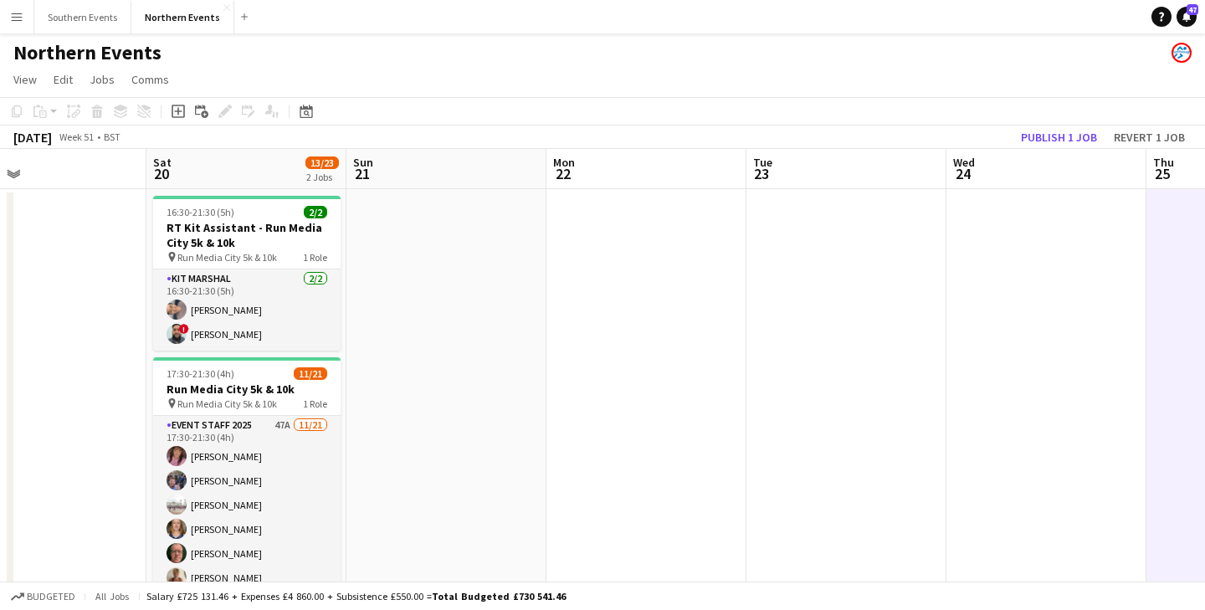
scroll to position [0, 467]
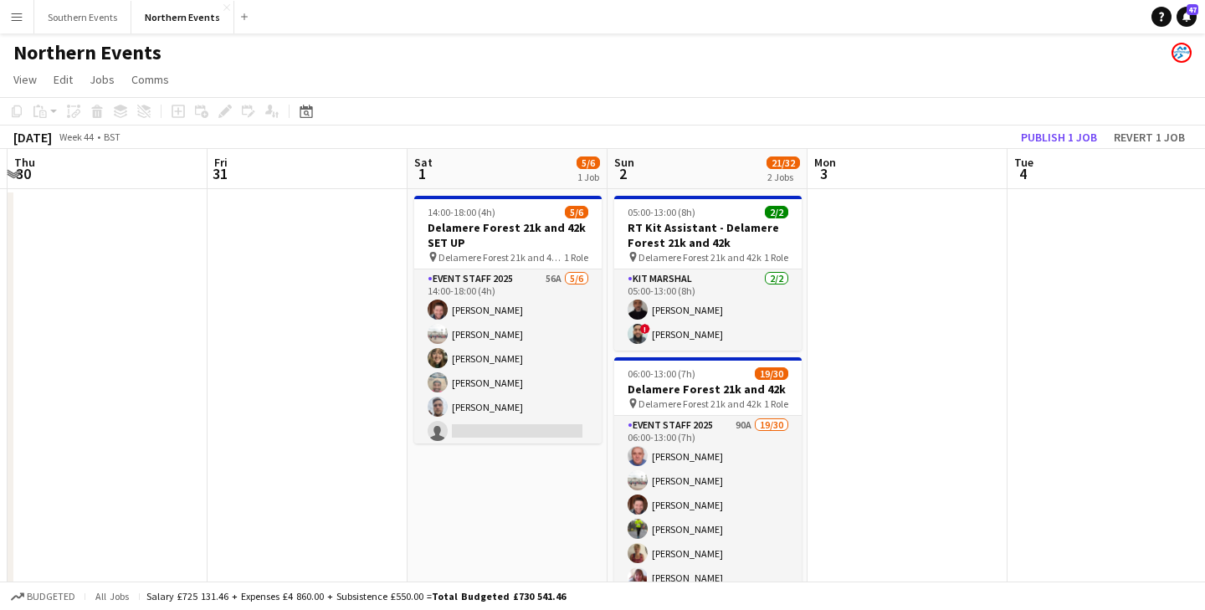
scroll to position [0, 466]
